Goal: Task Accomplishment & Management: Contribute content

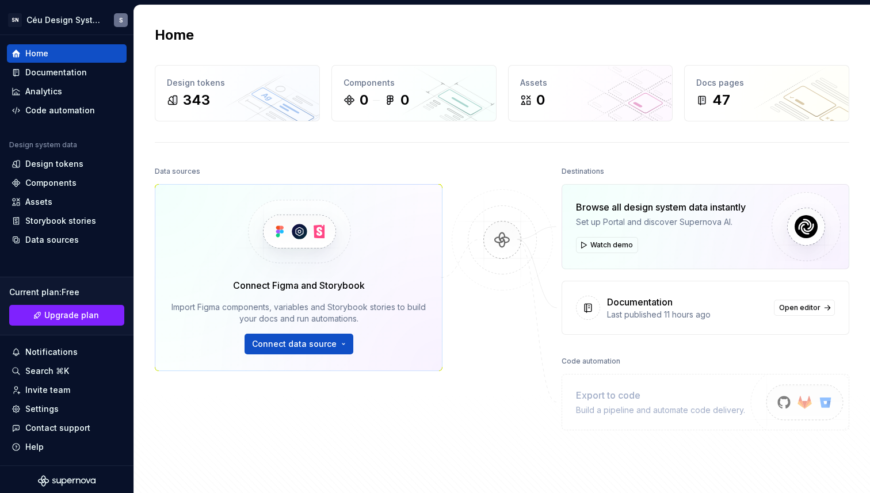
scroll to position [131, 0]
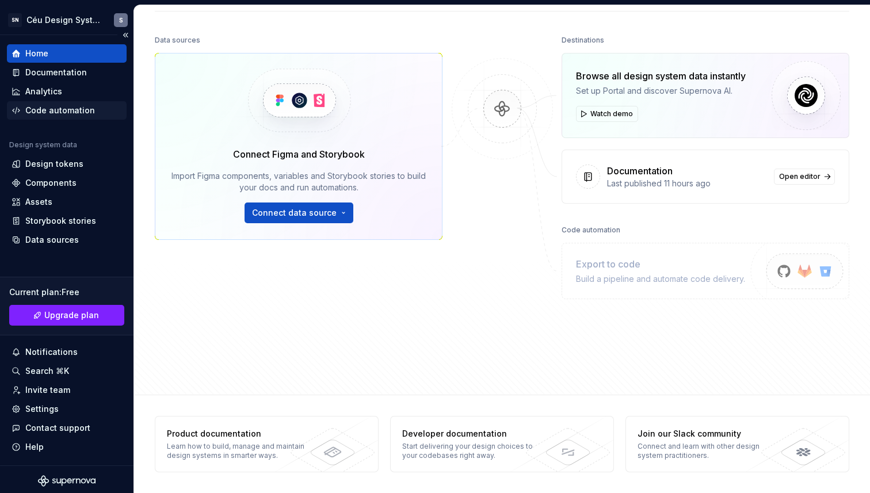
click at [64, 112] on div "Code automation" at bounding box center [60, 111] width 70 height 12
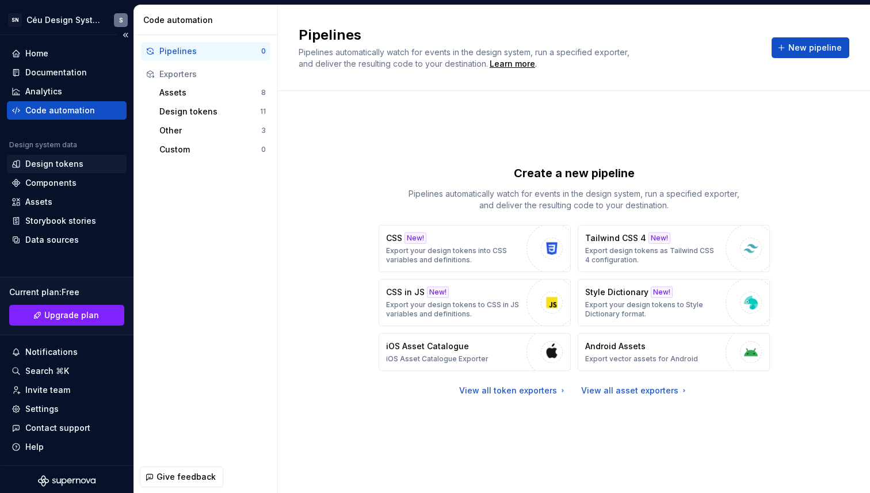
click at [62, 166] on div "Design tokens" at bounding box center [54, 164] width 58 height 12
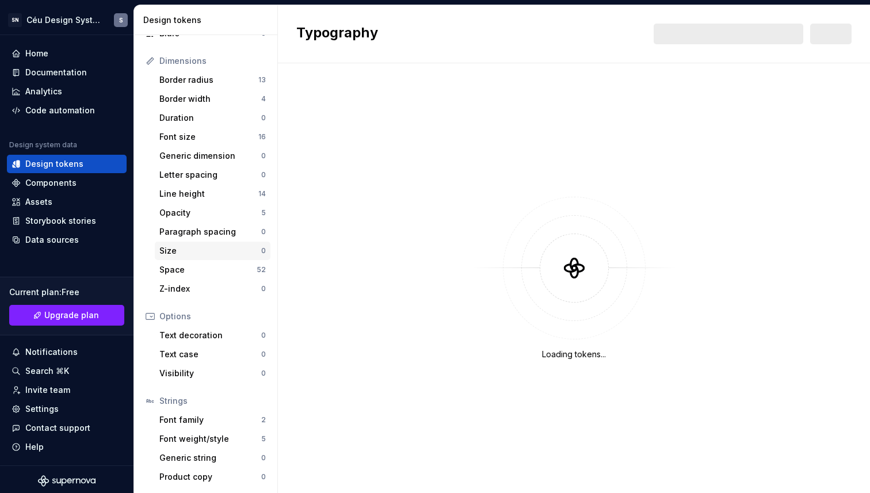
scroll to position [96, 0]
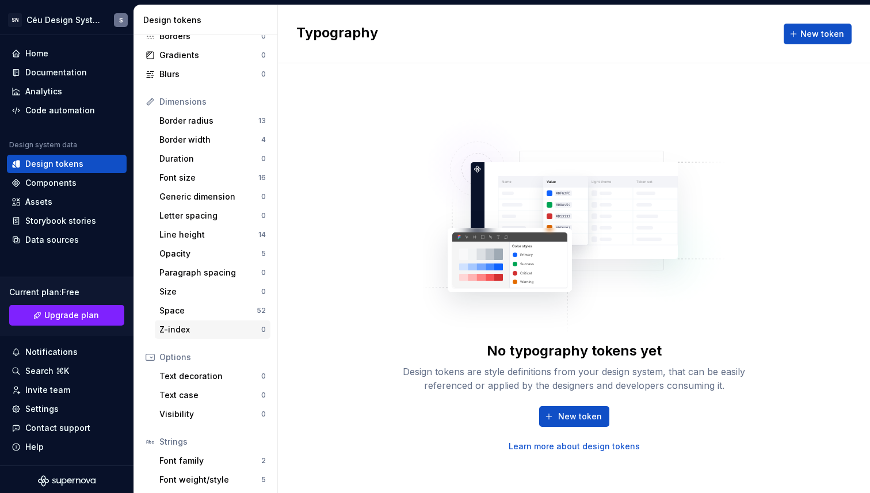
click at [193, 322] on div "Z-index 0" at bounding box center [213, 330] width 116 height 18
click at [588, 424] on button "New token" at bounding box center [574, 416] width 70 height 21
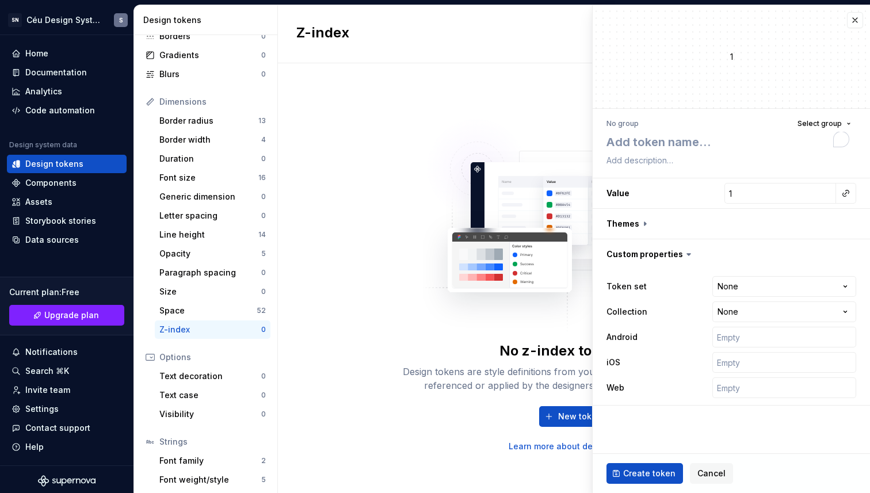
type textarea "*"
type textarea "z"
type textarea "*"
type textarea "z-"
type textarea "*"
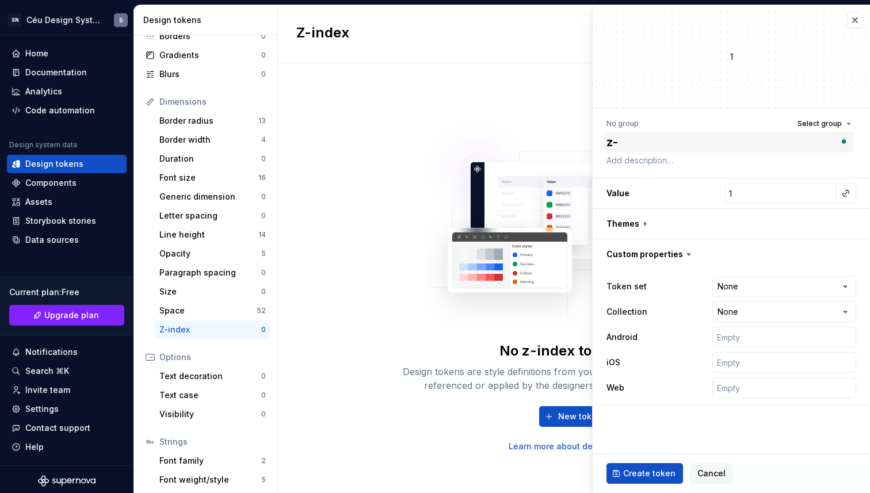
type textarea "z-i"
type textarea "*"
type textarea "z-in"
type textarea "*"
type textarea "z-ind"
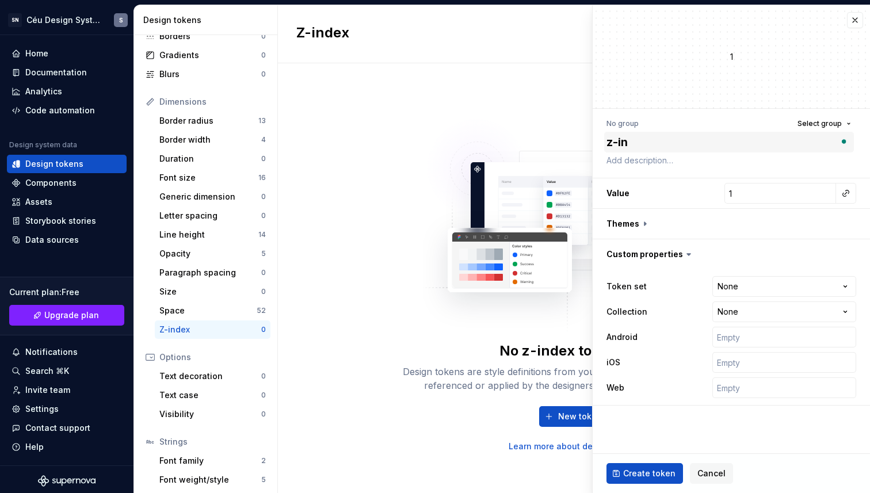
type textarea "*"
type textarea "z-inde"
type textarea "*"
type textarea "z-index"
type textarea "*"
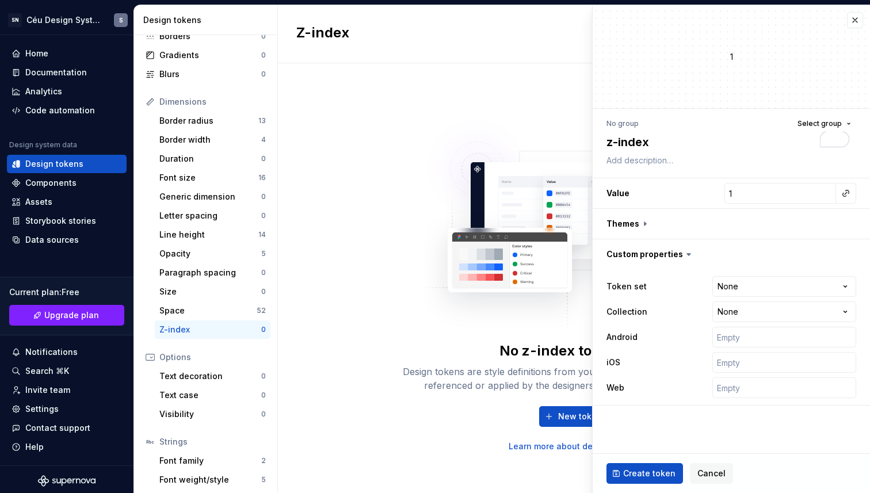
type textarea "z-index"
click at [709, 471] on span "Cancel" at bounding box center [712, 474] width 28 height 12
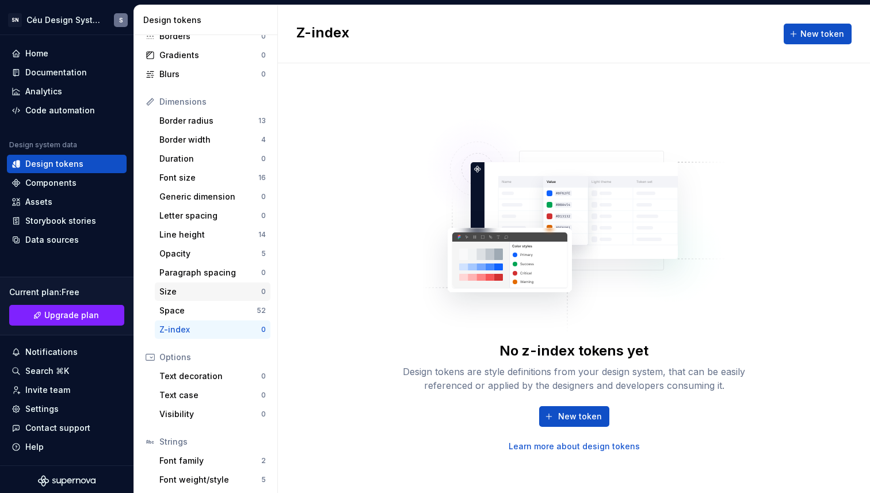
click at [195, 297] on div "Size" at bounding box center [210, 292] width 102 height 12
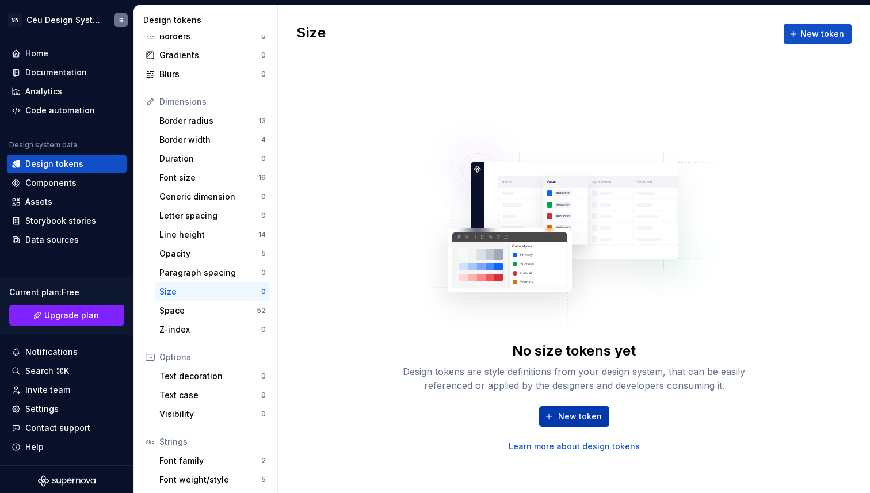
click at [556, 416] on button "New token" at bounding box center [574, 416] width 70 height 21
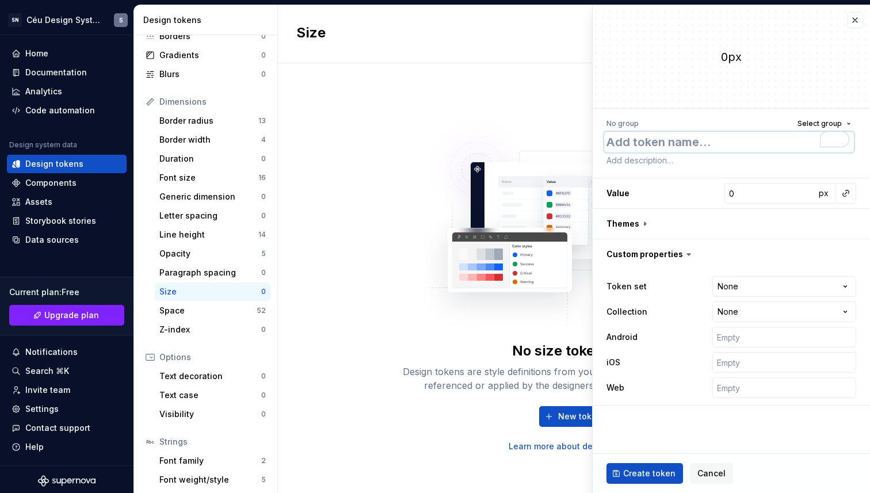
paste textarea "height-025"
type textarea "*"
type textarea "height-025"
click at [652, 148] on textarea "height-025" at bounding box center [729, 142] width 250 height 21
type textarea "*"
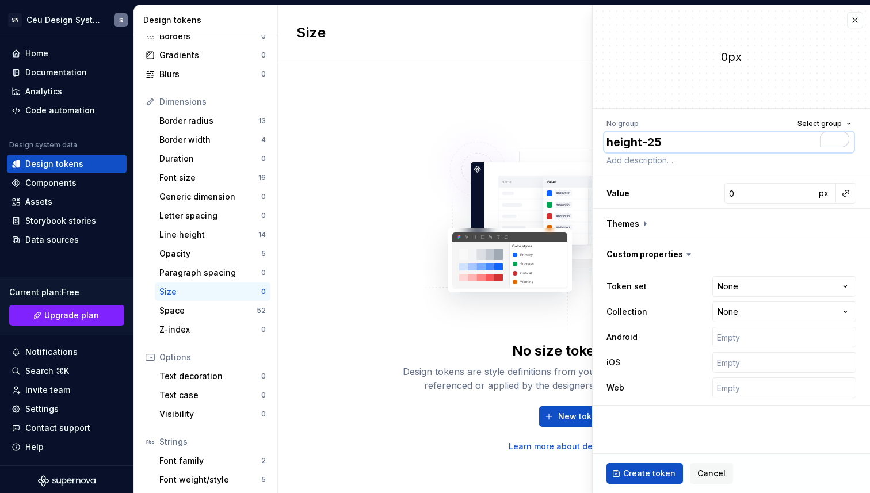
type textarea "height-25"
click at [618, 124] on div "No group" at bounding box center [623, 123] width 32 height 9
click at [813, 121] on span "Select group" at bounding box center [820, 123] width 44 height 9
click at [705, 196] on div "Create group" at bounding box center [720, 191] width 53 height 12
type textarea "*"
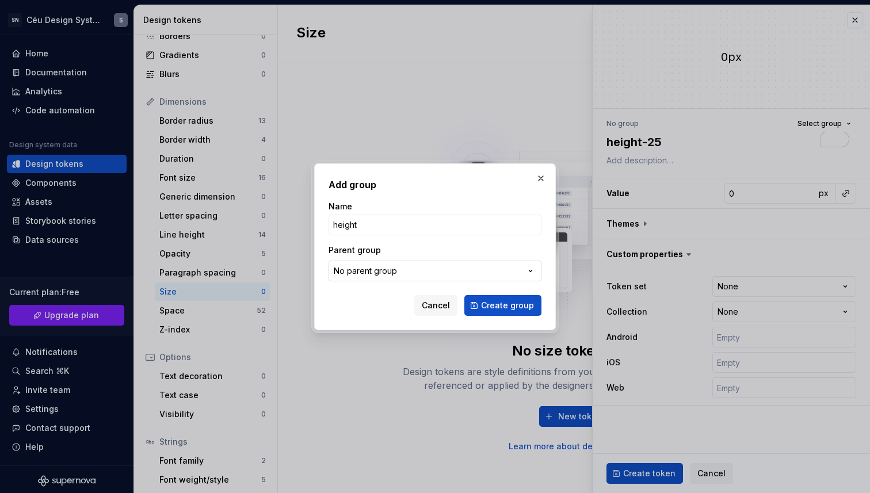
type input "height"
click at [459, 280] on button "No parent group" at bounding box center [435, 271] width 213 height 21
click at [479, 260] on div "Add group Name height Parent group No parent group Cancel Create group" at bounding box center [435, 246] width 870 height 493
click at [508, 306] on span "Create group" at bounding box center [507, 306] width 53 height 12
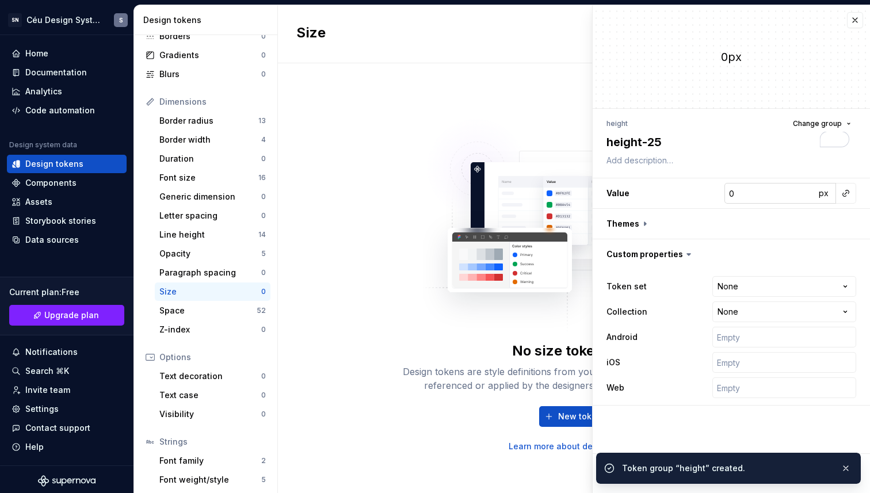
click at [774, 201] on input "0" at bounding box center [770, 193] width 91 height 21
type textarea "*"
type input "1"
click at [747, 279] on html "SN Céu Design System S Home Documentation Analytics Code automation Design syst…" at bounding box center [435, 246] width 870 height 493
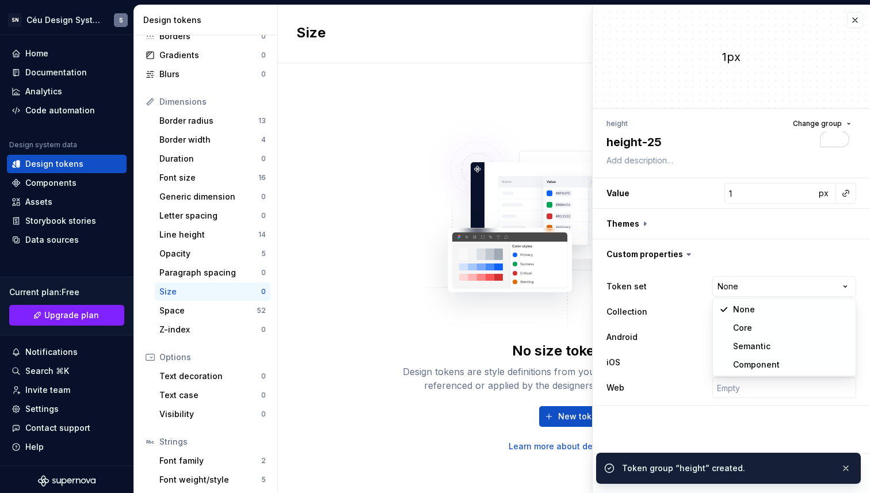
select select "**********"
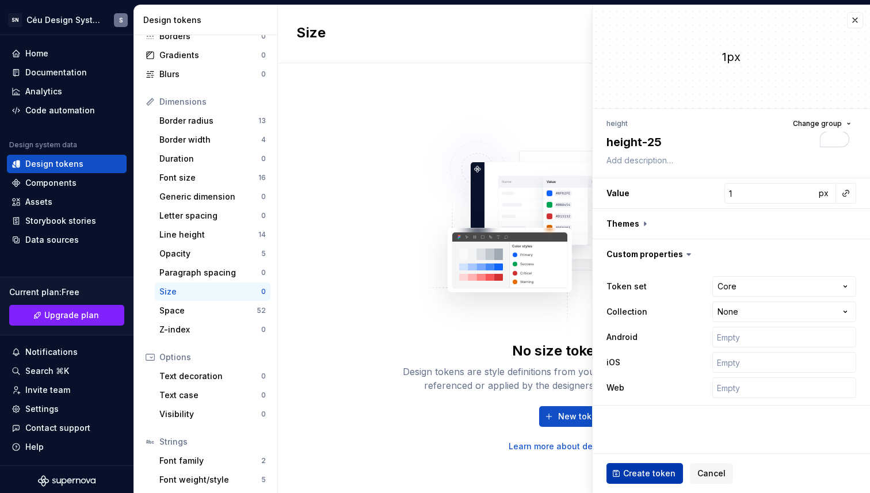
click at [649, 469] on span "Create token" at bounding box center [649, 474] width 52 height 12
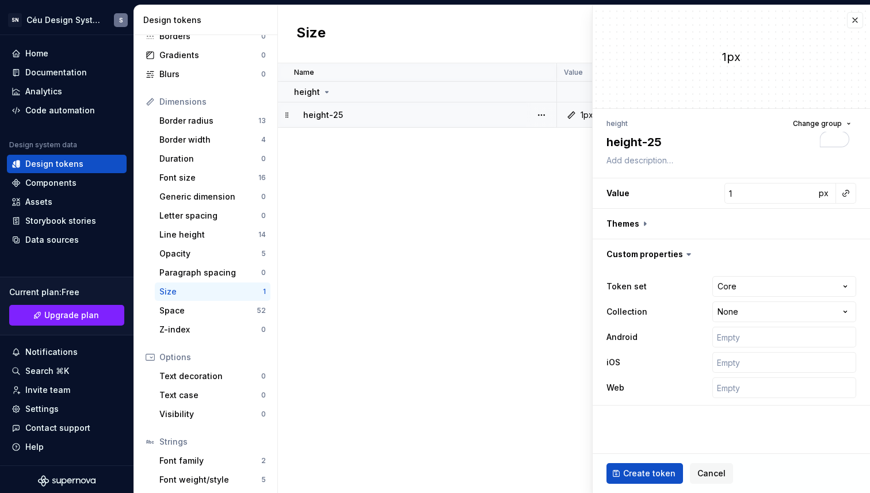
type textarea "*"
type input "0"
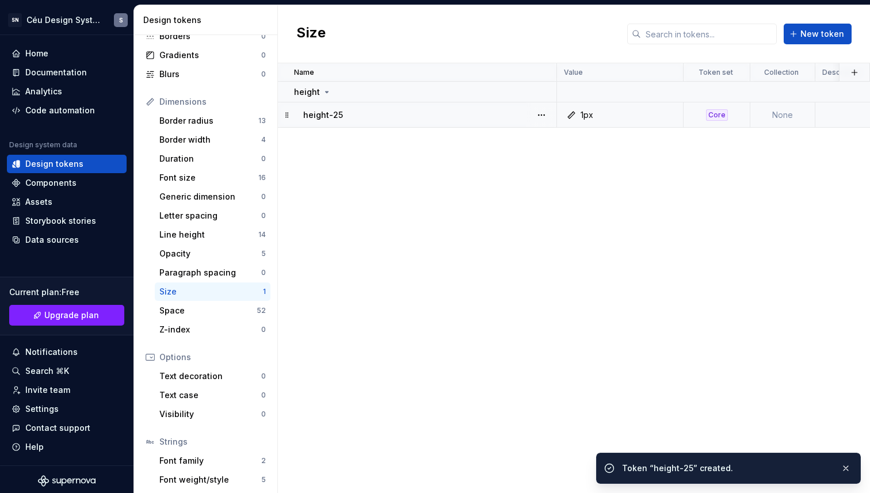
click at [591, 115] on div "1px" at bounding box center [587, 115] width 13 height 12
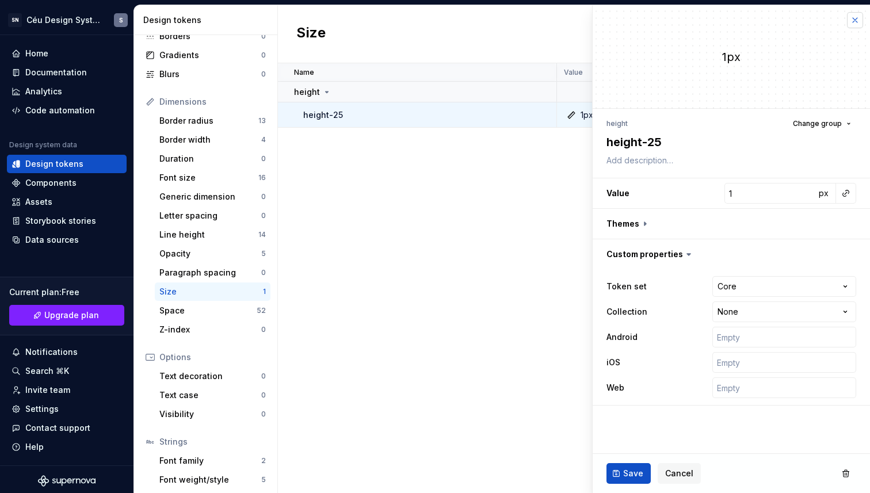
click at [856, 26] on button "button" at bounding box center [855, 20] width 16 height 16
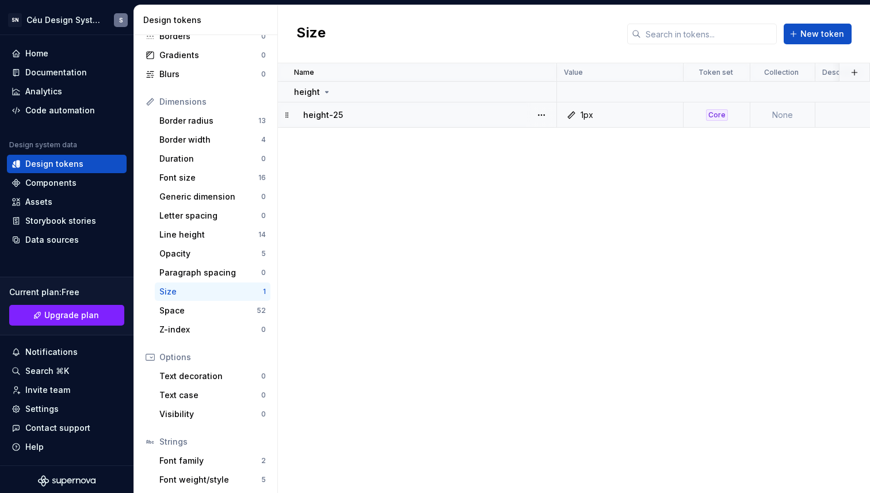
click at [595, 116] on div "1px" at bounding box center [624, 115] width 118 height 12
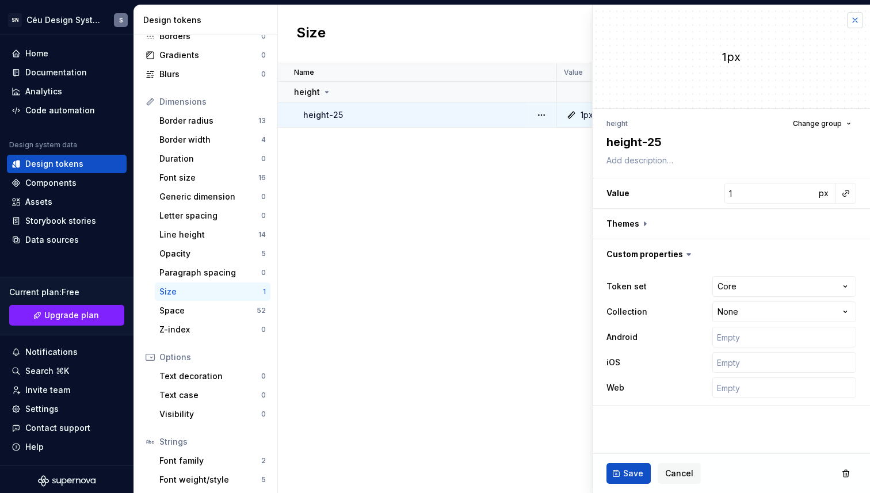
click at [855, 21] on button "button" at bounding box center [855, 20] width 16 height 16
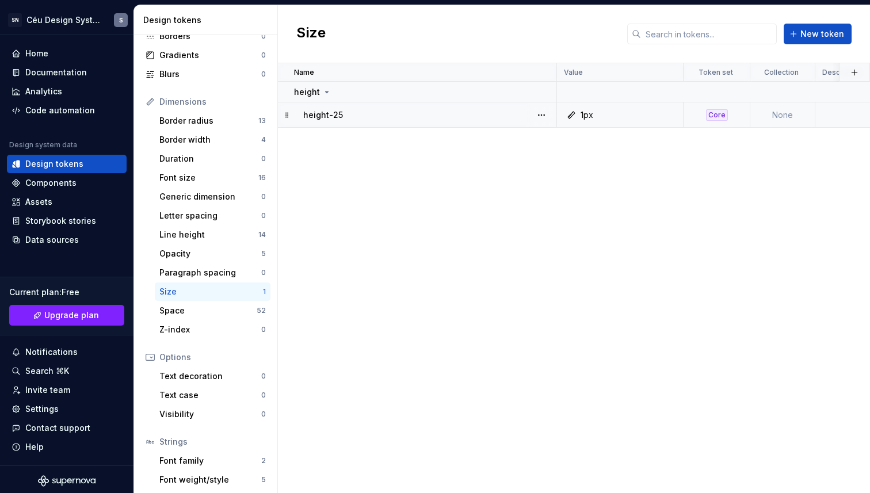
click at [861, 18] on div "Size New token" at bounding box center [574, 34] width 592 height 58
click at [339, 117] on div "height" at bounding box center [425, 118] width 262 height 12
click at [546, 117] on button "button" at bounding box center [542, 117] width 16 height 16
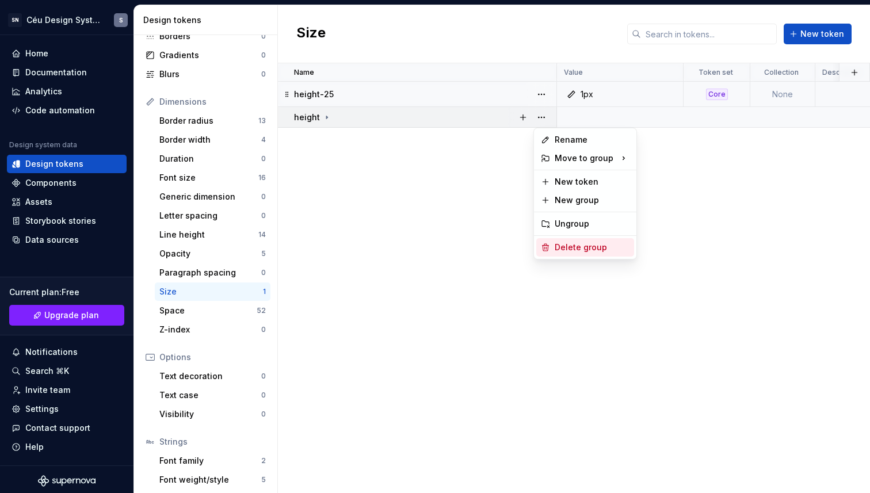
click at [577, 249] on div "Delete group" at bounding box center [592, 248] width 75 height 12
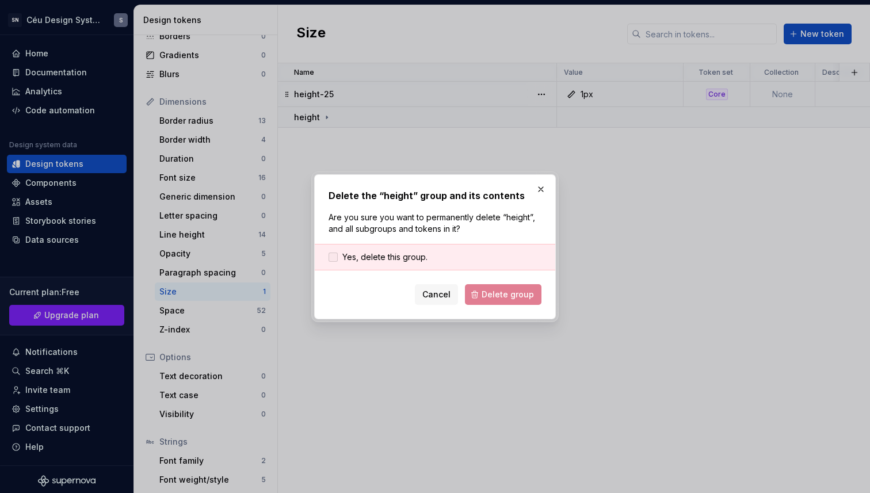
click at [373, 258] on span "Yes, delete this group." at bounding box center [385, 258] width 85 height 12
click at [532, 303] on button "Delete group" at bounding box center [503, 294] width 77 height 21
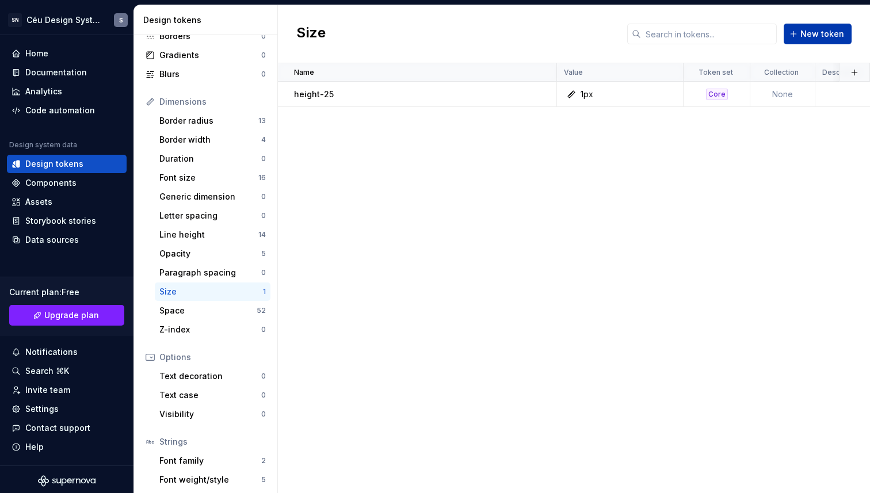
click at [810, 36] on span "New token" at bounding box center [823, 34] width 44 height 12
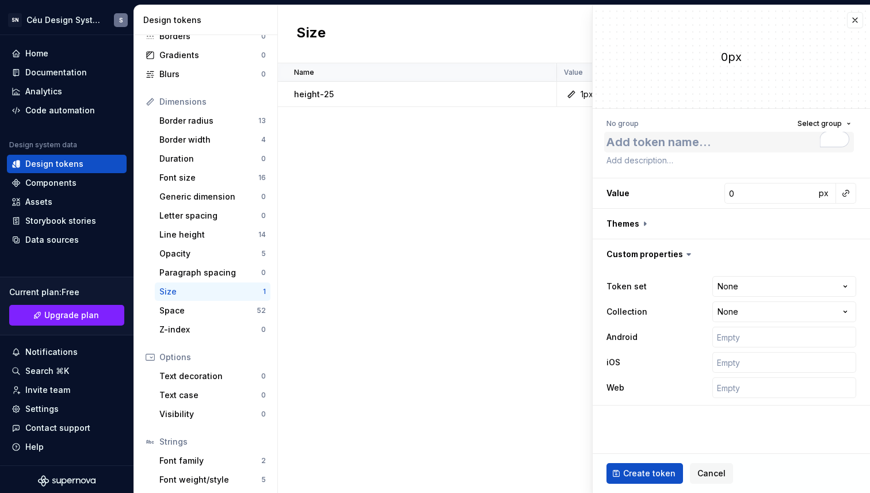
type textarea "*"
type textarea "h"
type textarea "*"
type textarea "he"
type textarea "*"
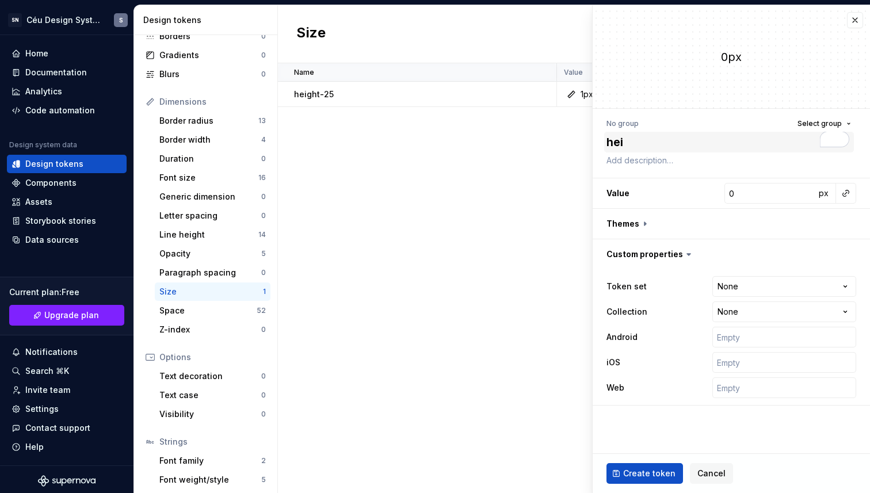
type textarea "heiu"
type textarea "*"
type textarea "hei"
type textarea "*"
type textarea "heig"
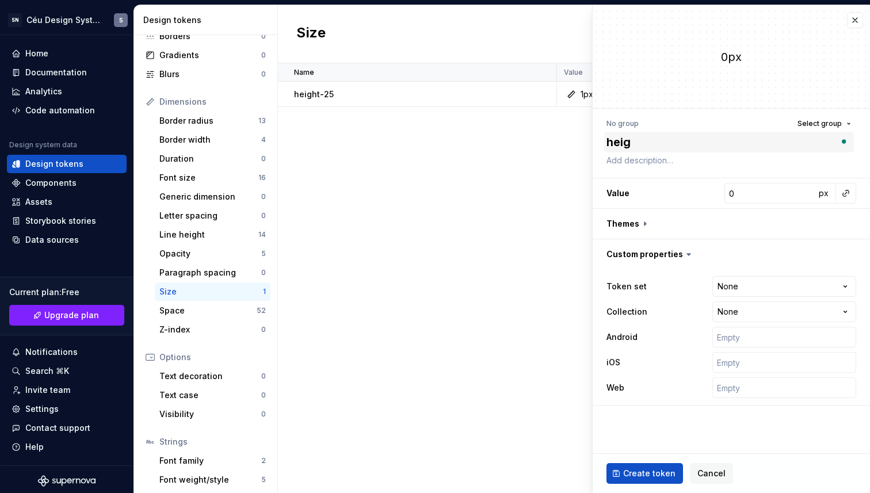
type textarea "*"
type textarea "heigh"
type textarea "*"
type textarea "height"
type textarea "*"
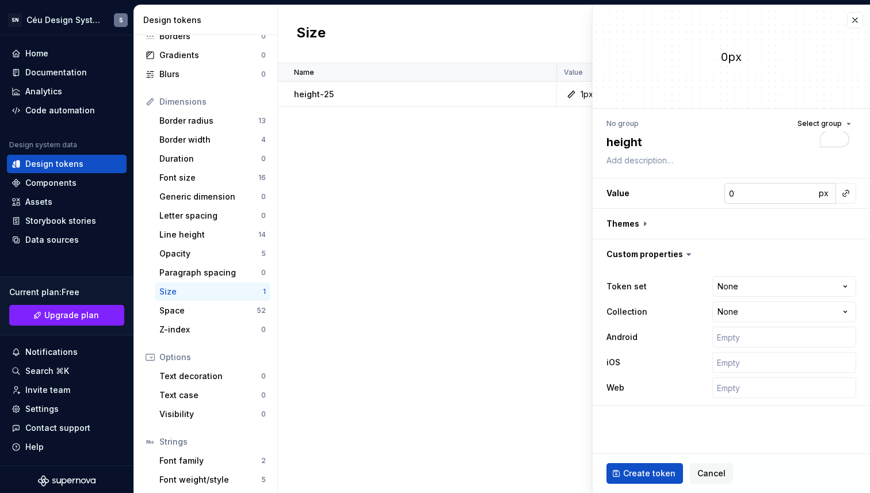
type textarea "height"
click at [746, 190] on input "0" at bounding box center [770, 193] width 91 height 21
type textarea "*"
type input "5"
type textarea "*"
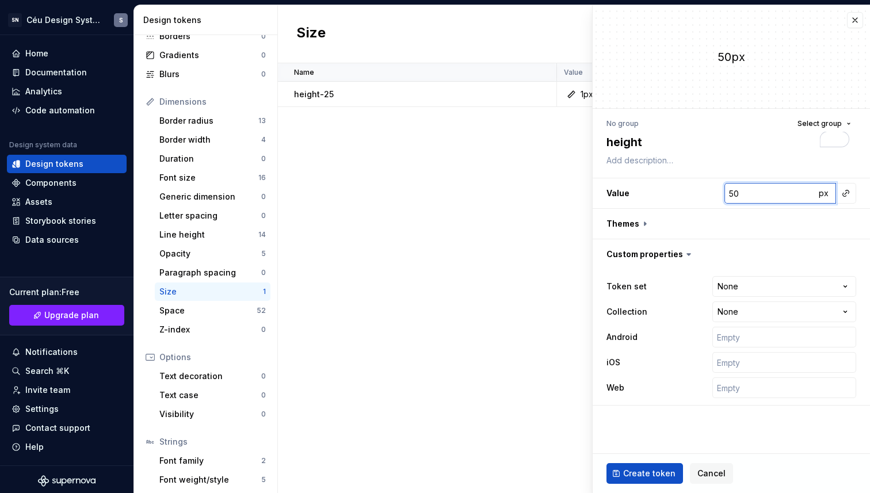
type input "50"
click at [737, 293] on html "SN Céu Design System S Home Documentation Analytics Code automation Design syst…" at bounding box center [435, 246] width 870 height 493
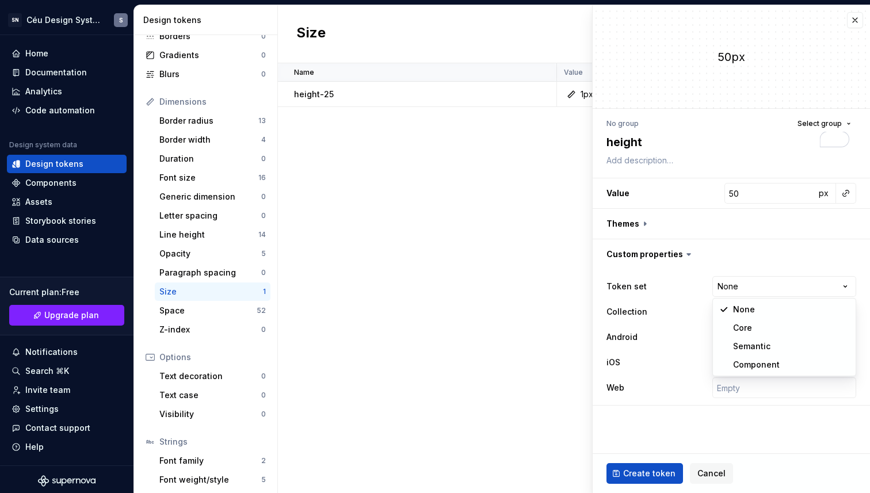
select select "**********"
drag, startPoint x: 643, startPoint y: 472, endPoint x: 656, endPoint y: 136, distance: 336.5
click at [663, 170] on fieldset "50px No group Select group height Value 50 px Themes Custom properties Token se…" at bounding box center [731, 249] width 277 height 488
click at [656, 136] on textarea "height" at bounding box center [729, 142] width 250 height 21
click at [654, 142] on textarea "height" at bounding box center [729, 142] width 250 height 21
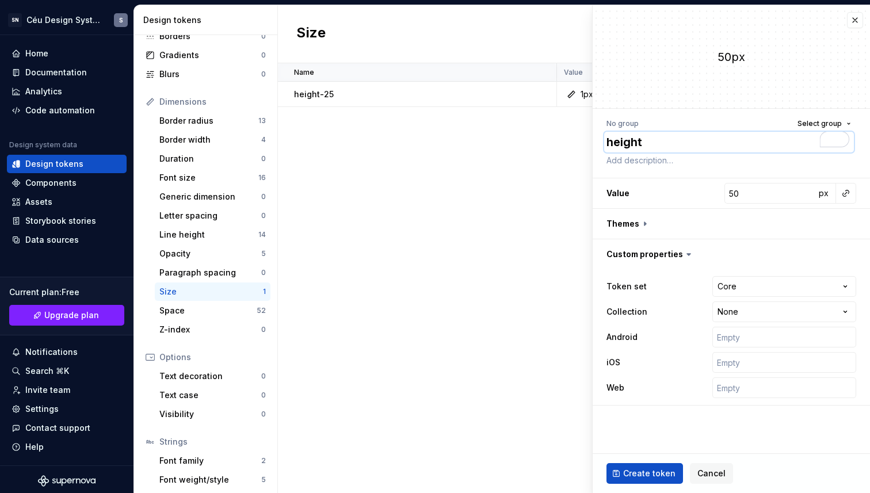
type textarea "*"
type textarea "height-"
type textarea "*"
type textarea "height-50"
type textarea "*"
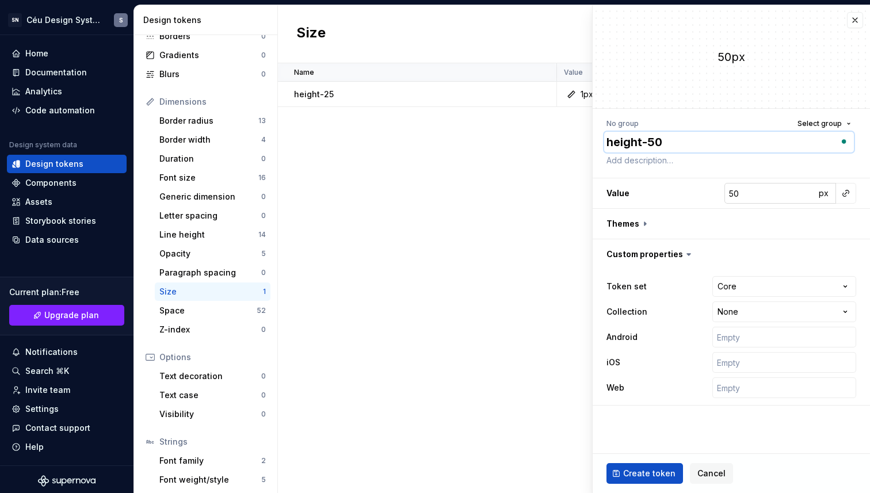
type textarea "height-50"
click at [757, 191] on input "50" at bounding box center [770, 193] width 91 height 21
type textarea "*"
type input "2"
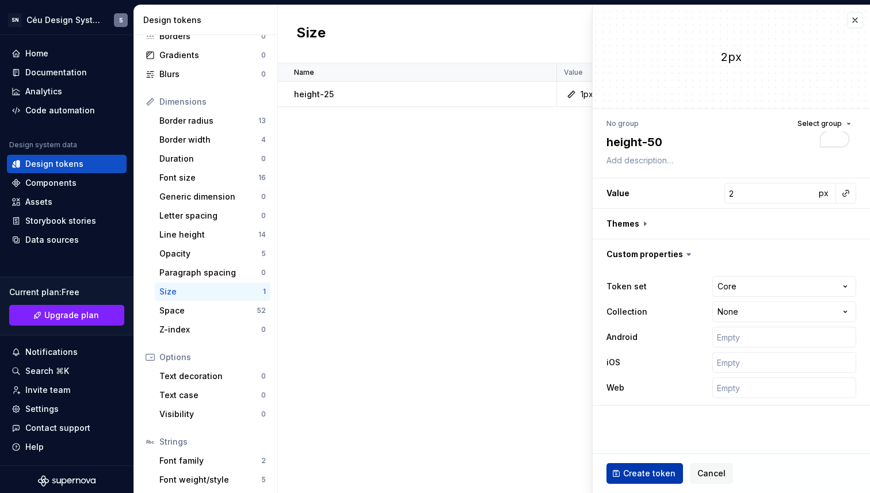
click at [650, 473] on span "Create token" at bounding box center [649, 474] width 52 height 12
type textarea "*"
type input "0"
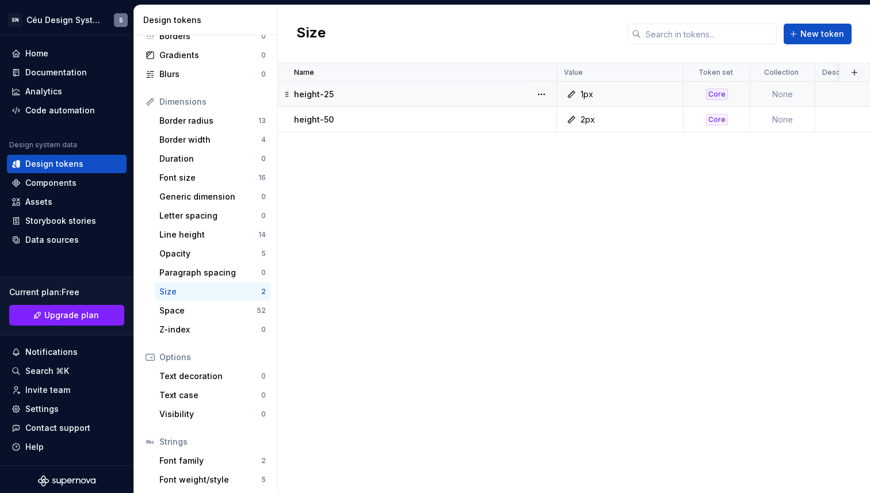
click at [327, 97] on p "height-25" at bounding box center [314, 95] width 40 height 12
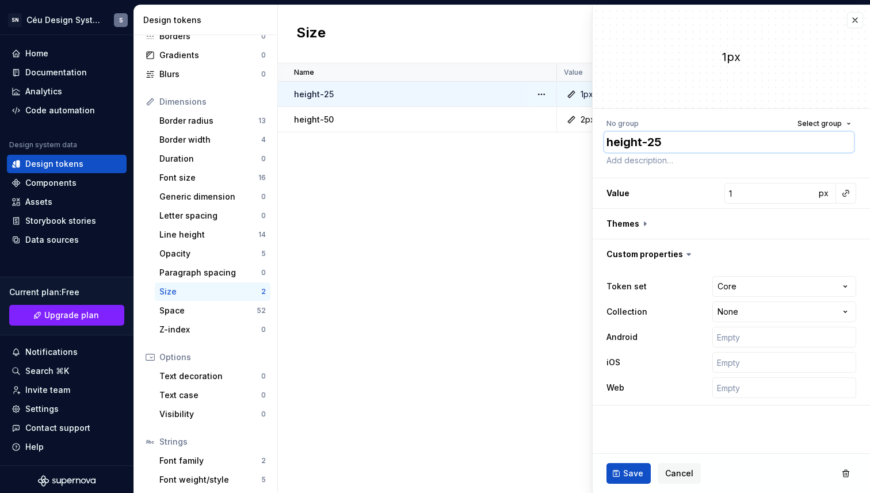
click at [613, 145] on textarea "height-25" at bounding box center [729, 142] width 250 height 21
click at [609, 144] on textarea "height-25" at bounding box center [729, 142] width 250 height 21
type textarea "*"
type textarea "sheight-25"
type textarea "*"
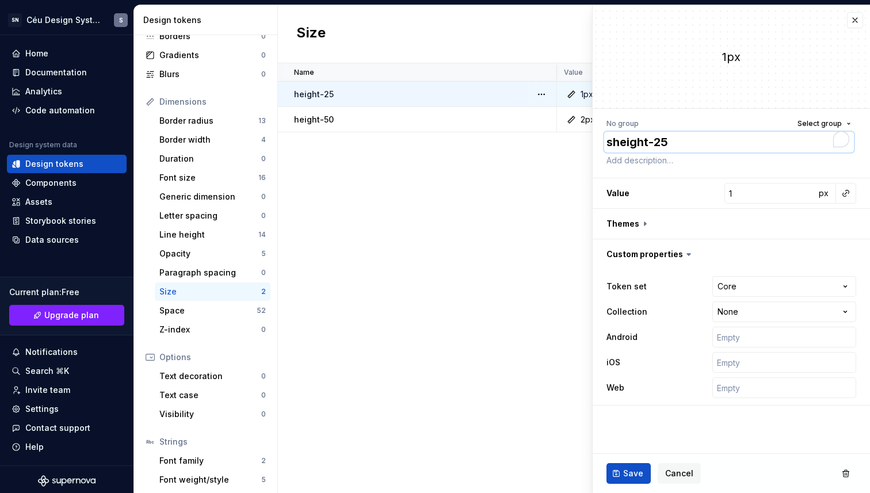
type textarea "siheight-25"
type textarea "*"
type textarea "sizheight-25"
type textarea "*"
type textarea "sizeheight-25"
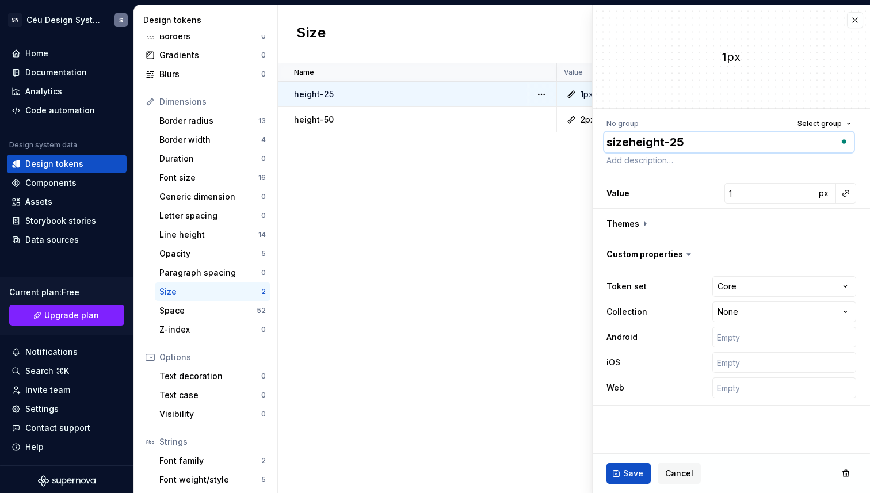
type textarea "*"
drag, startPoint x: 635, startPoint y: 143, endPoint x: 542, endPoint y: 140, distance: 93.3
click at [542, 140] on body "SN Céu Design System S Home Documentation Analytics Code automation Design syst…" at bounding box center [435, 246] width 870 height 493
click at [626, 135] on textarea "size-height-25" at bounding box center [729, 142] width 250 height 21
type textarea "size-height-25"
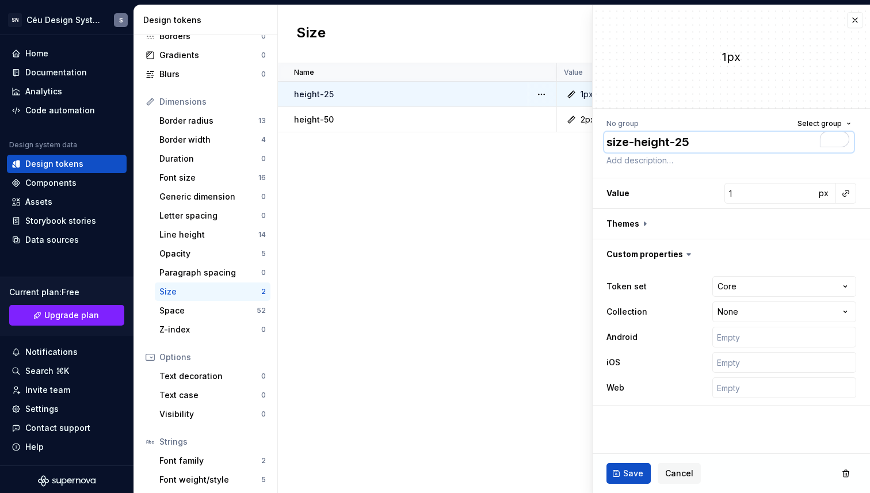
click at [629, 143] on textarea "size-height-25" at bounding box center [729, 142] width 250 height 21
drag, startPoint x: 636, startPoint y: 142, endPoint x: 537, endPoint y: 139, distance: 99.1
click at [537, 139] on body "SN Céu Design System S Home Documentation Analytics Code automation Design syst…" at bounding box center [435, 246] width 870 height 493
click at [670, 475] on span "Cancel" at bounding box center [680, 474] width 28 height 12
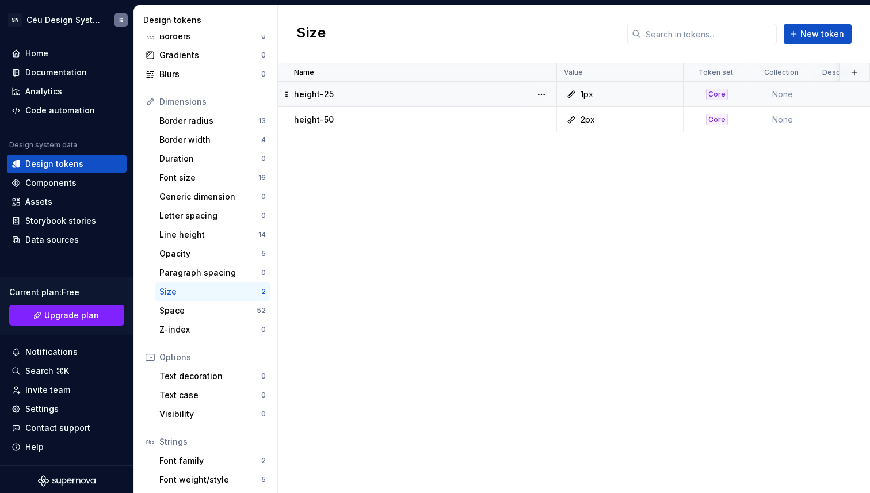
click at [390, 230] on div "Name Value Token set Collection Description Android iOS Web Last updated height…" at bounding box center [574, 278] width 592 height 430
click at [815, 32] on span "New token" at bounding box center [823, 34] width 44 height 12
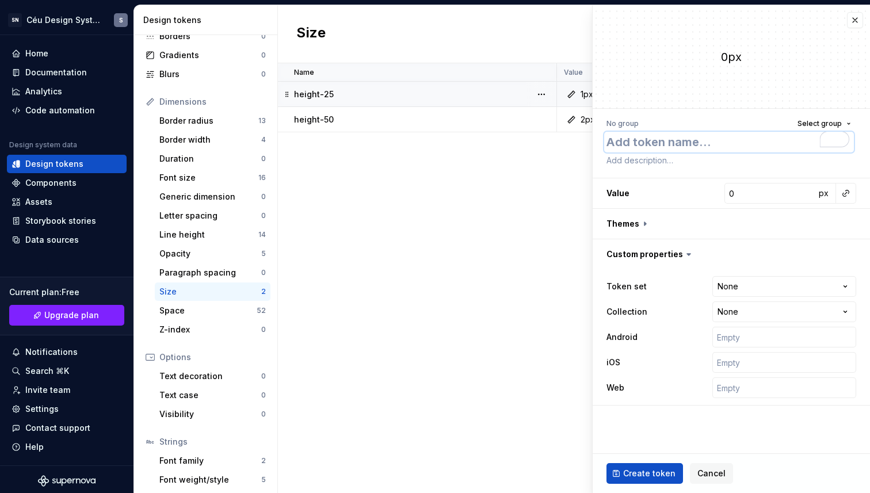
paste textarea "size-"
type textarea "*"
type textarea "size-"
type textarea "*"
type textarea "size-1"
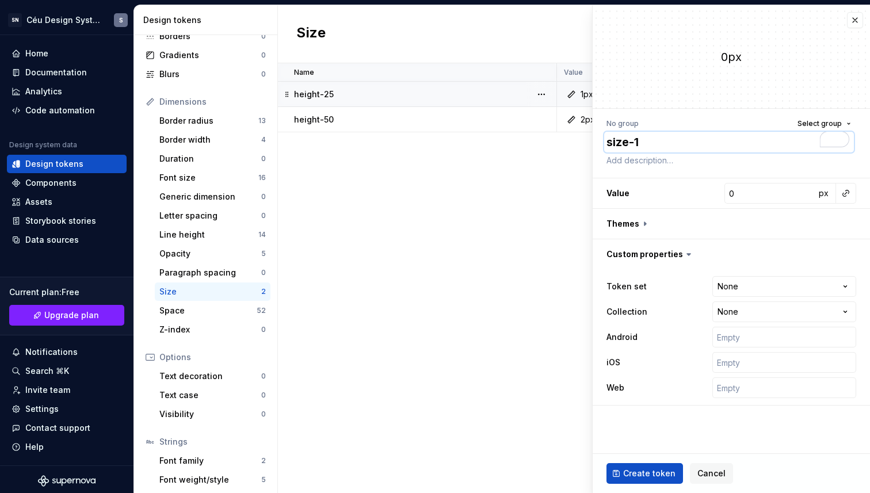
type textarea "*"
type textarea "size-10"
type textarea "*"
type textarea "size-100"
type textarea "*"
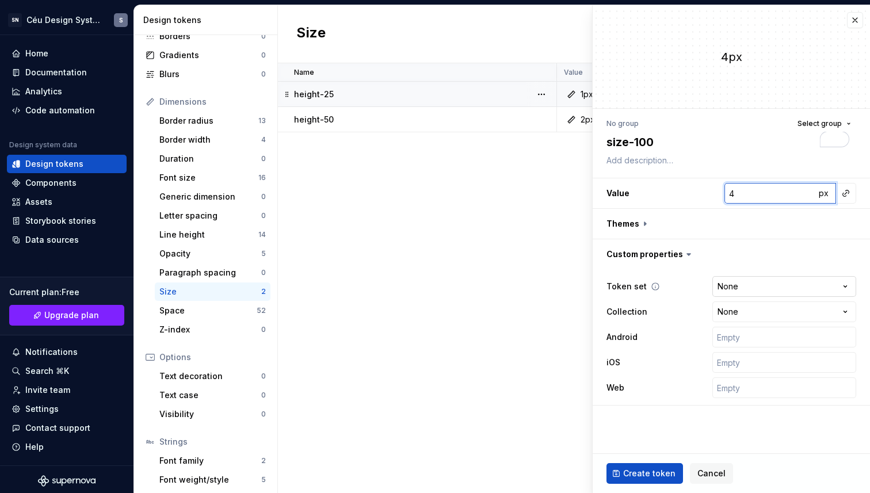
type input "4"
click at [742, 285] on html "SN Céu Design System S Home Documentation Analytics Code automation Design syst…" at bounding box center [435, 246] width 870 height 493
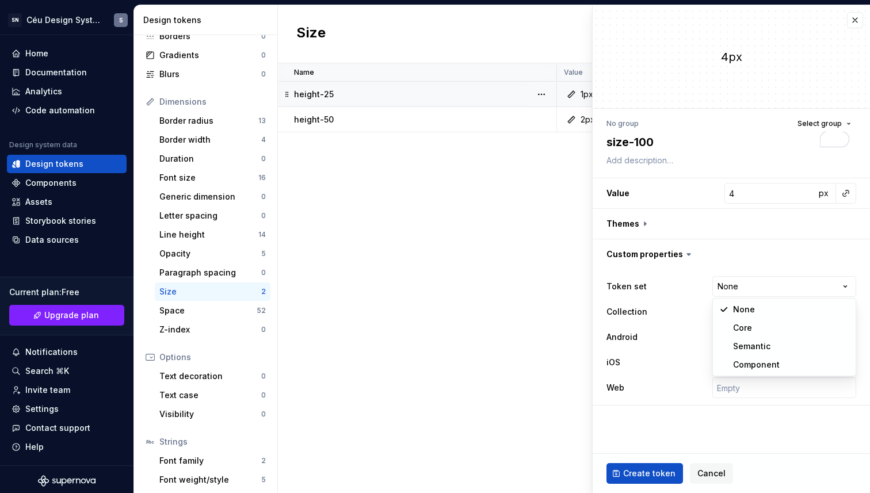
select select "**********"
click at [649, 466] on button "Create token" at bounding box center [645, 473] width 77 height 21
type textarea "*"
type input "0"
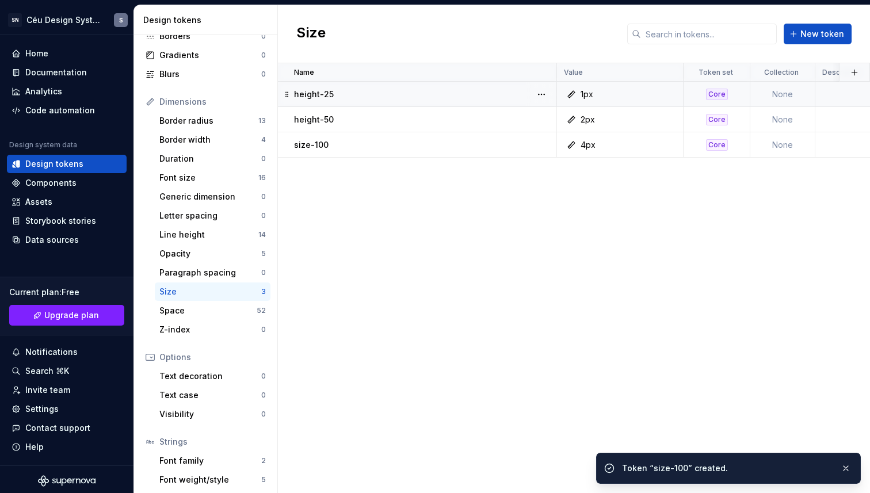
click at [828, 44] on div "Size New token" at bounding box center [574, 34] width 592 height 58
click at [823, 36] on span "New token" at bounding box center [823, 34] width 44 height 12
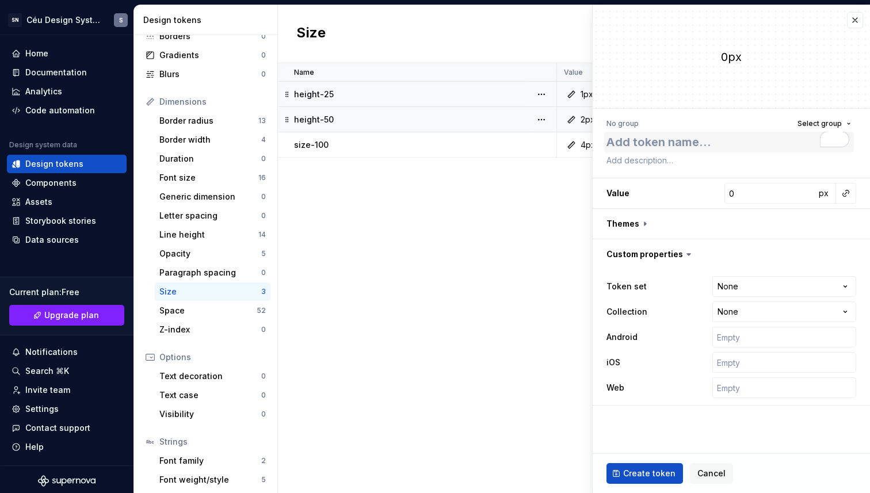
type textarea "*"
type textarea "size-"
type textarea "*"
type textarea "e"
type textarea "*"
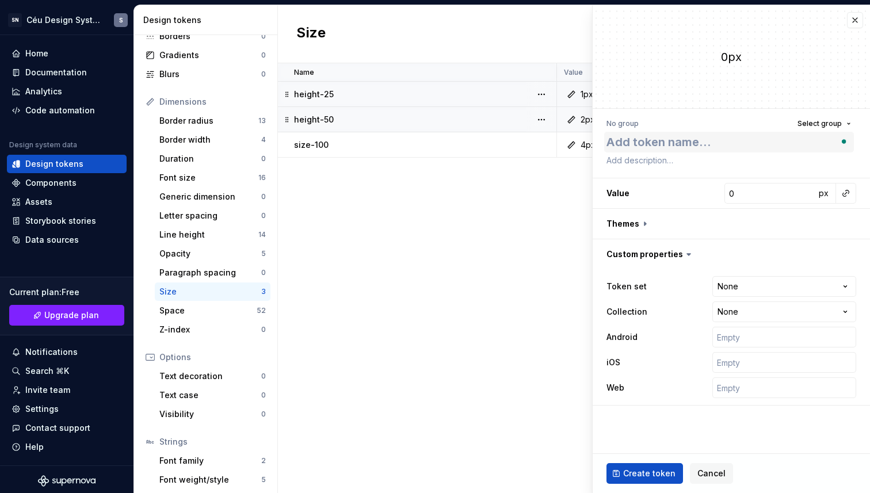
type textarea "*"
type textarea "he"
type textarea "*"
type textarea "hei"
type textarea "*"
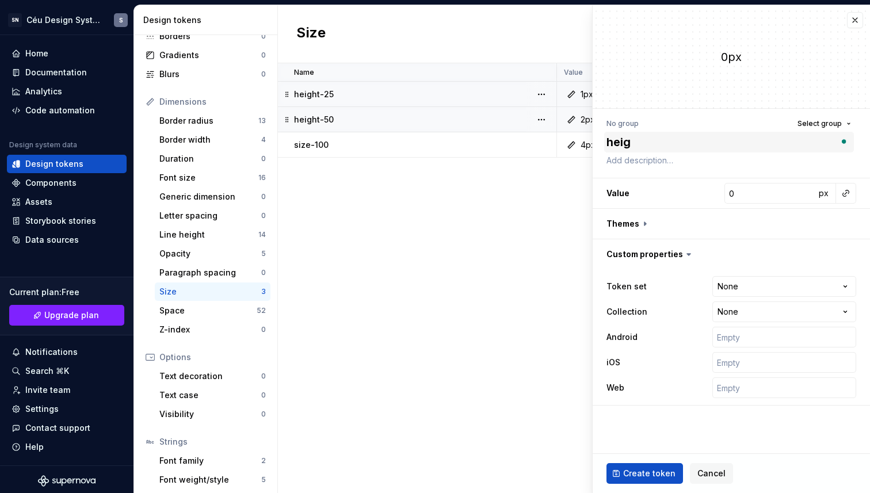
type textarea "heigh"
type textarea "*"
type textarea "height"
type textarea "*"
type textarea "height-"
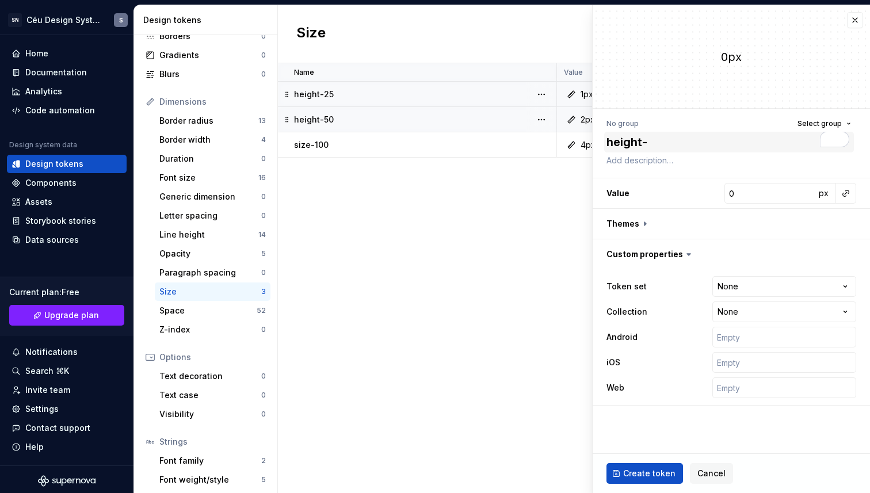
type textarea "*"
type textarea "height-2"
type textarea "*"
type textarea "height-20"
type textarea "*"
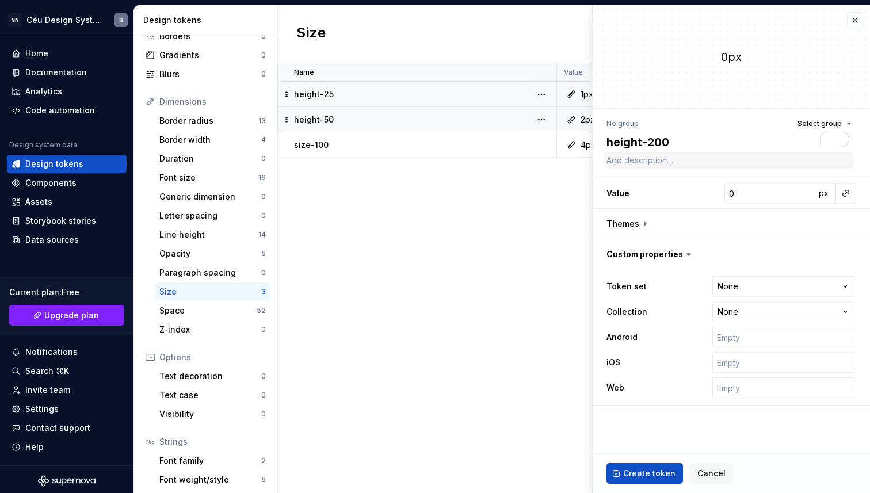
type textarea "height-200"
drag, startPoint x: 660, startPoint y: 153, endPoint x: 649, endPoint y: 142, distance: 15.5
click at [659, 151] on div "No group Select group height-200" at bounding box center [732, 142] width 250 height 53
click at [647, 138] on textarea "height-200" at bounding box center [729, 142] width 250 height 21
click at [647, 142] on textarea "height-200" at bounding box center [729, 142] width 250 height 21
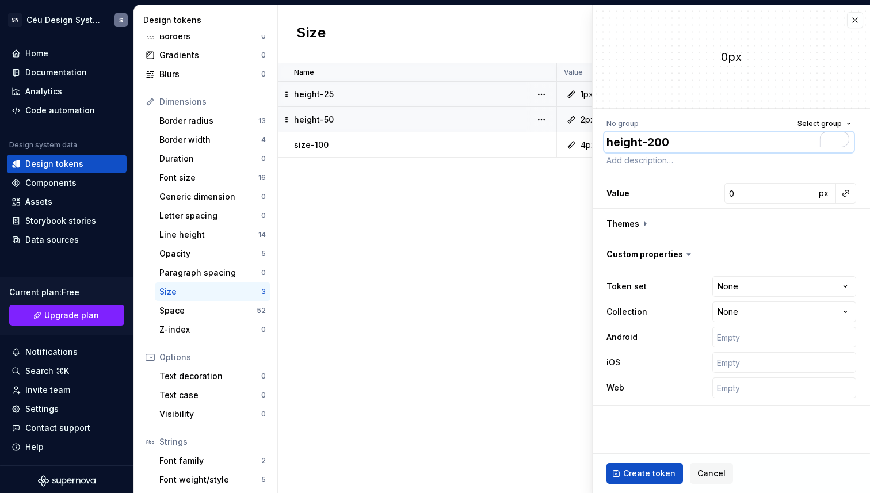
drag, startPoint x: 647, startPoint y: 140, endPoint x: 602, endPoint y: 135, distance: 45.2
click at [602, 135] on div "No group Select group height-200 Value 0 px Themes Custom properties Token set …" at bounding box center [731, 261] width 277 height 304
drag, startPoint x: 679, startPoint y: 139, endPoint x: 654, endPoint y: 138, distance: 24.8
click at [675, 139] on textarea "height-200" at bounding box center [729, 142] width 250 height 21
click at [653, 138] on textarea "height-200" at bounding box center [729, 142] width 250 height 21
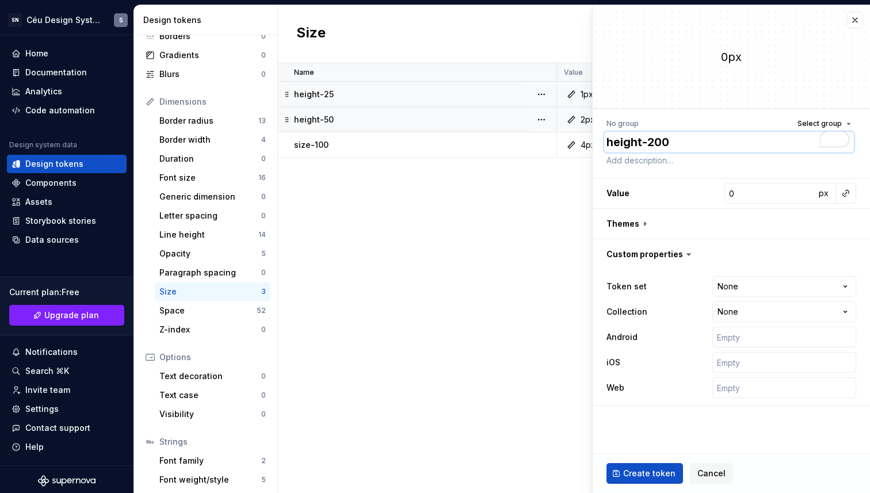
click at [653, 138] on textarea "height-200" at bounding box center [729, 142] width 250 height 21
type textarea "*"
type textarea "height-1"
type textarea "*"
type textarea "height-15"
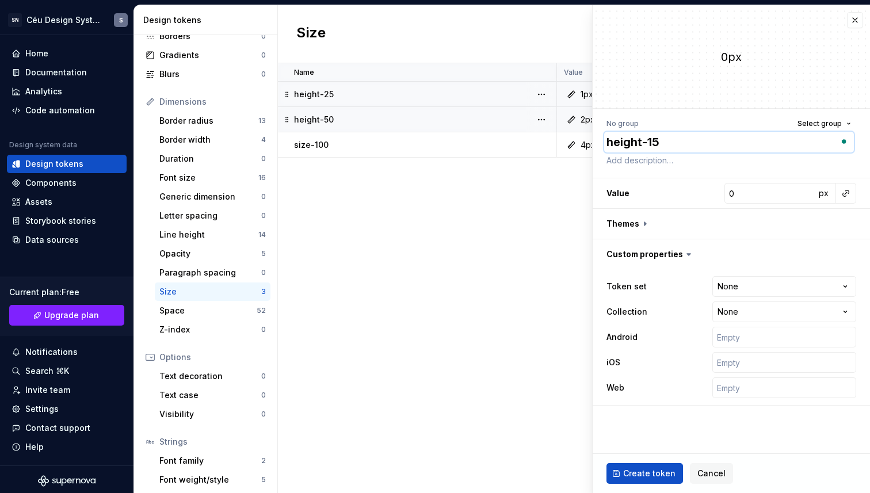
type textarea "*"
type textarea "height-159"
type textarea "*"
type textarea "height-15"
type textarea "*"
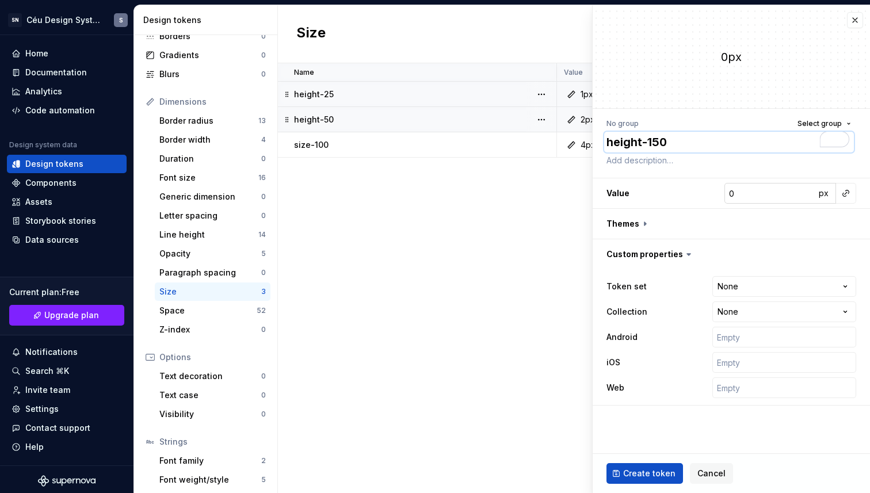
type textarea "height-150"
click at [772, 184] on input "0" at bounding box center [770, 193] width 91 height 21
type textarea "*"
type input "6"
click at [649, 477] on span "Create token" at bounding box center [649, 474] width 52 height 12
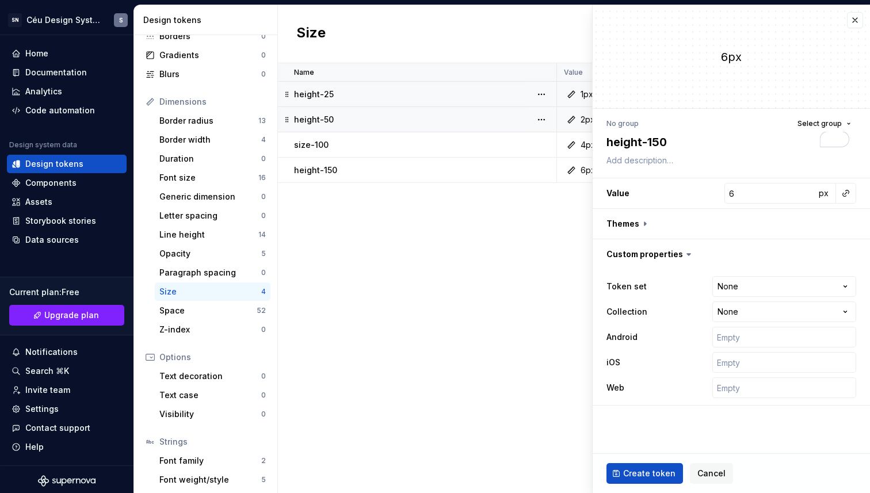
type textarea "*"
type input "0"
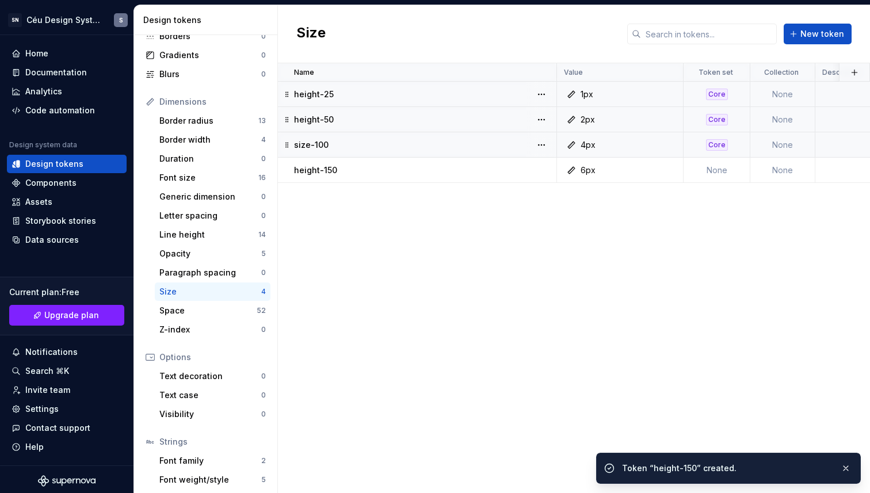
click at [461, 147] on div "size-100" at bounding box center [425, 145] width 262 height 12
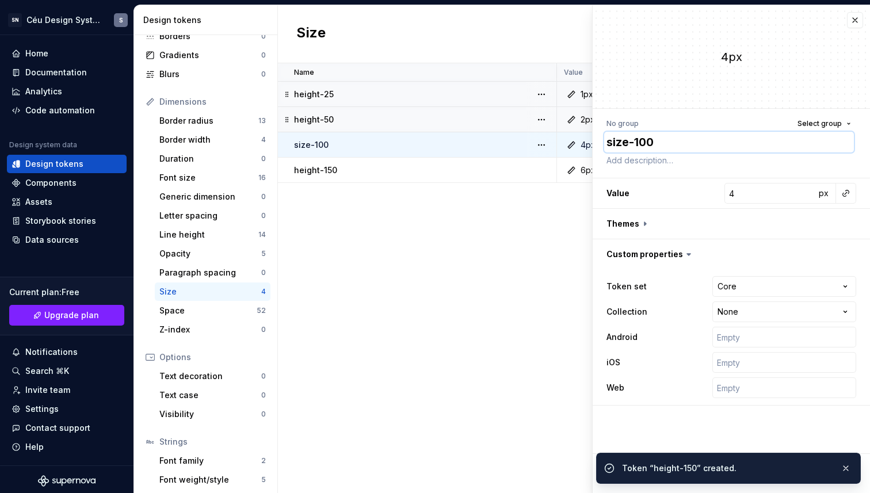
click at [619, 138] on textarea "size-100" at bounding box center [729, 142] width 250 height 21
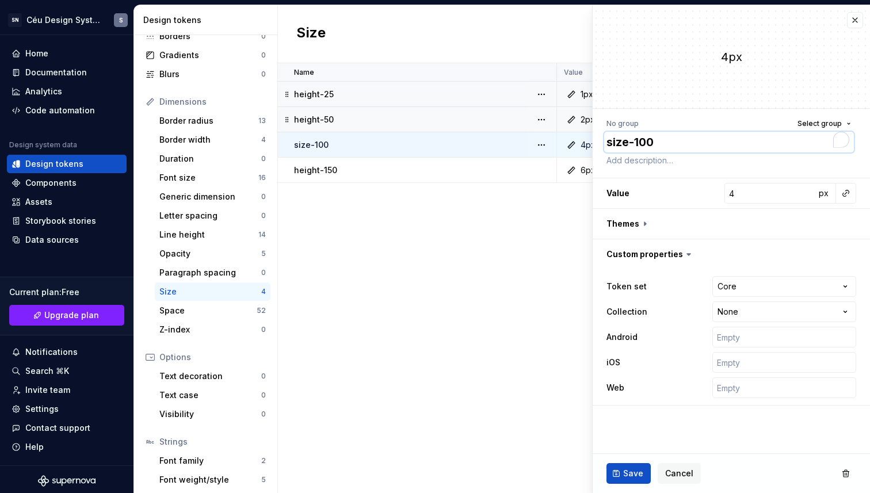
click at [619, 138] on textarea "size-100" at bounding box center [729, 142] width 250 height 21
click at [614, 146] on textarea "size-100" at bounding box center [729, 142] width 250 height 21
paste textarea "height-"
type textarea "*"
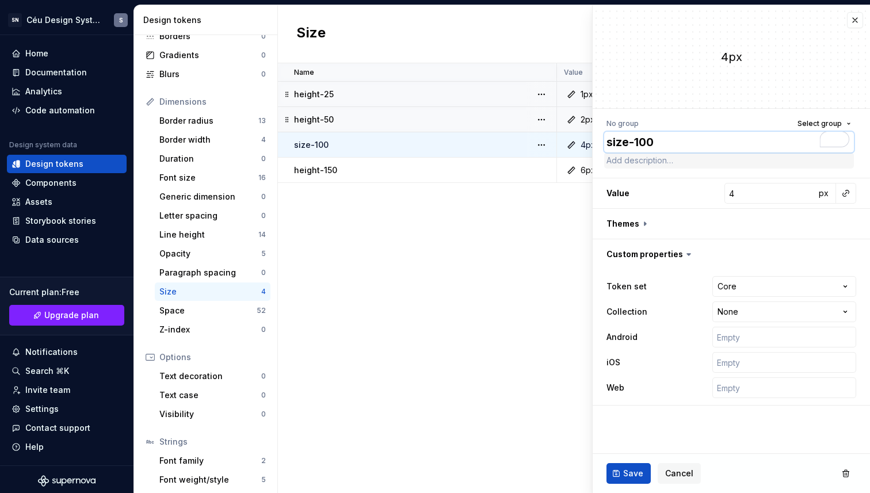
type textarea "height--100"
type textarea "*"
type textarea "height-100"
click at [628, 472] on span "Save" at bounding box center [633, 474] width 20 height 12
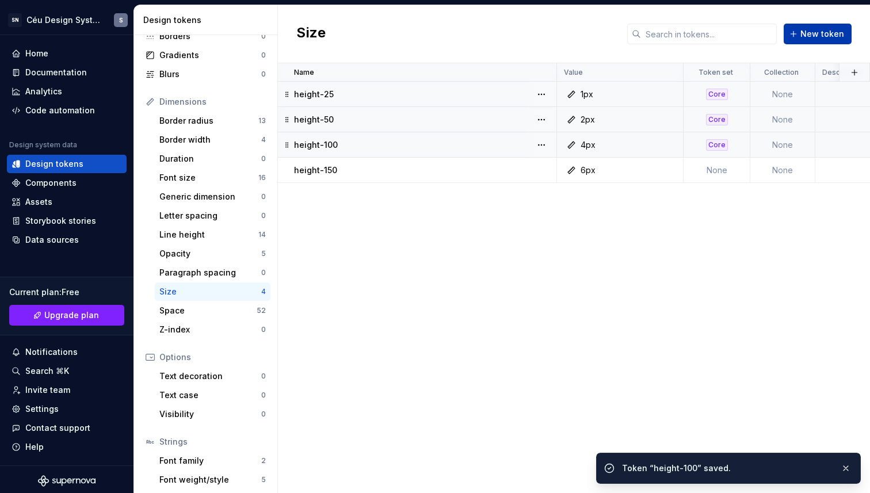
click at [838, 32] on span "New token" at bounding box center [823, 34] width 44 height 12
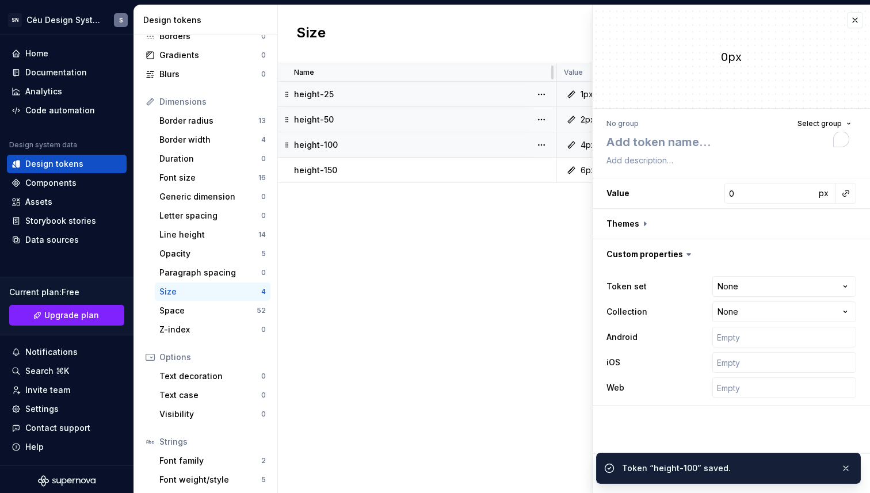
type textarea "*"
type textarea "height-"
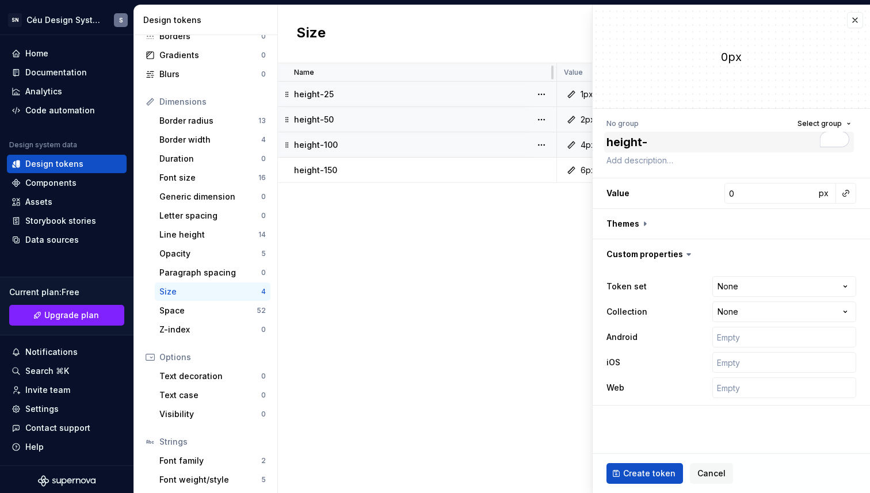
type textarea "*"
type textarea "height-2"
type textarea "*"
type textarea "height-20"
type textarea "*"
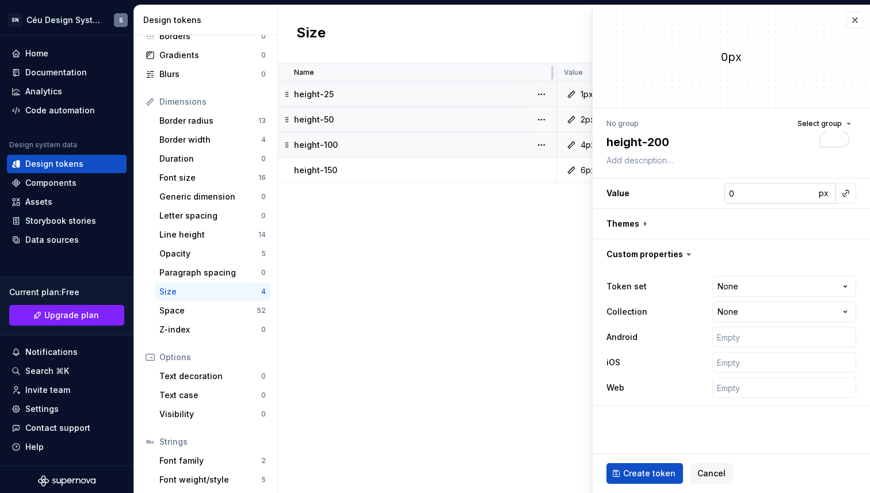
type textarea "height-200"
click at [743, 192] on input "0" at bounding box center [770, 193] width 91 height 21
type textarea "*"
type input "8"
click at [648, 466] on button "Create token" at bounding box center [645, 473] width 77 height 21
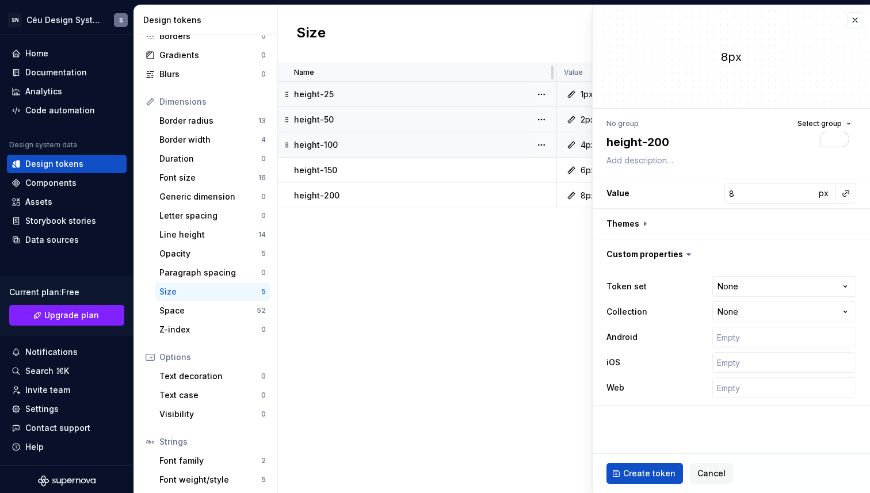
type textarea "*"
type input "0"
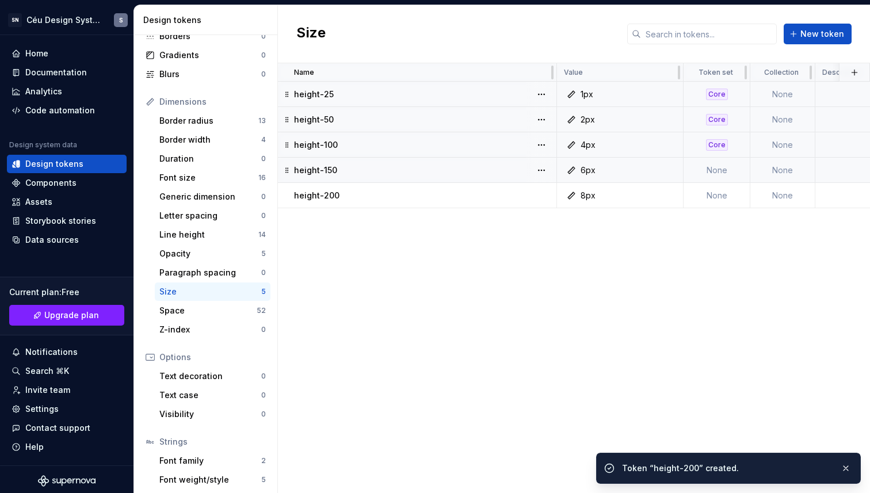
click at [712, 169] on td "None" at bounding box center [717, 170] width 67 height 25
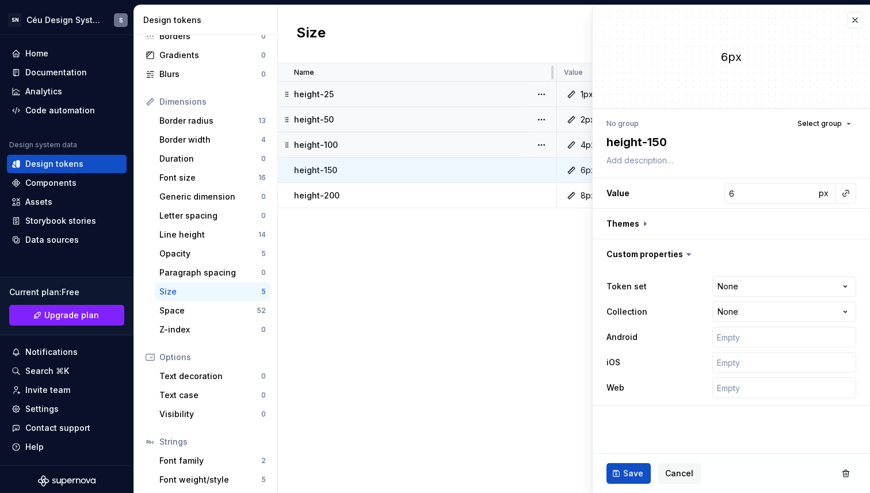
type textarea "*"
click at [743, 292] on html "SN Céu Design System S Home Documentation Analytics Code automation Design syst…" at bounding box center [435, 246] width 870 height 493
select select "**********"
click at [753, 337] on input "text" at bounding box center [785, 337] width 144 height 21
type textarea "*"
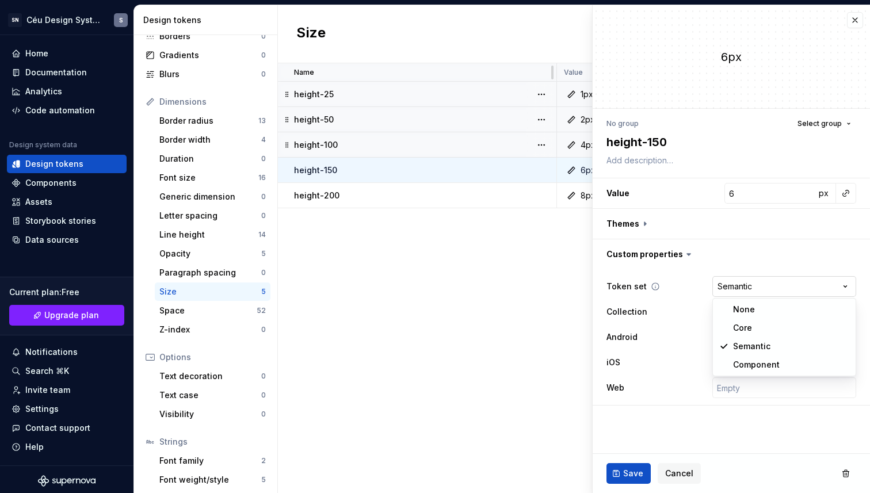
click at [743, 290] on html "SN Céu Design System S Home Documentation Analytics Code automation Design syst…" at bounding box center [435, 246] width 870 height 493
select select "**********"
click at [635, 489] on div "Save Cancel" at bounding box center [731, 473] width 277 height 39
click at [637, 469] on span "Save" at bounding box center [633, 474] width 20 height 12
click at [493, 303] on div "Name Value Token set Collection Description Android iOS Web Last updated height…" at bounding box center [574, 278] width 592 height 430
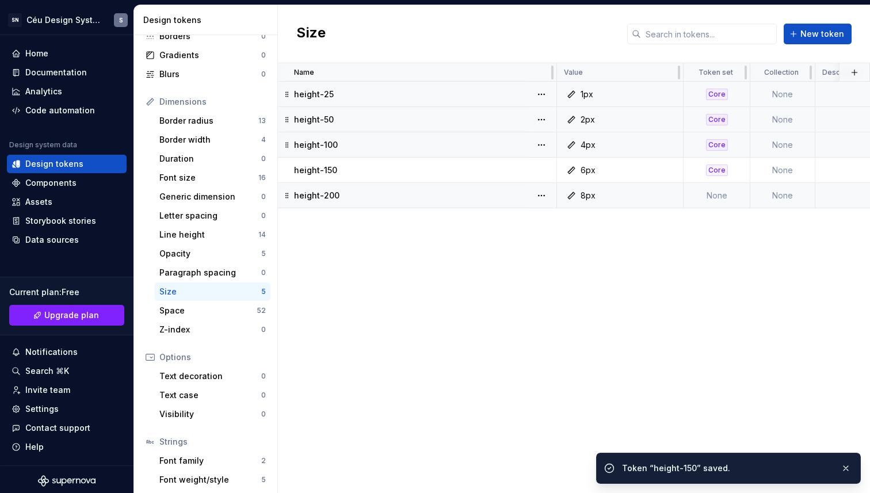
click at [631, 202] on td "8px" at bounding box center [620, 195] width 127 height 25
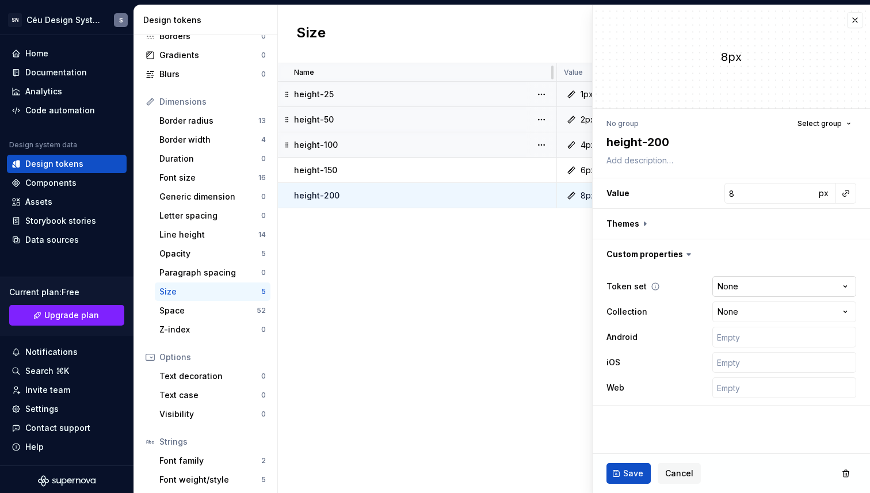
click at [746, 280] on html "SN Céu Design System S Home Documentation Analytics Code automation Design syst…" at bounding box center [435, 246] width 870 height 493
type textarea "*"
select select "**********"
click at [641, 473] on span "Save" at bounding box center [633, 474] width 20 height 12
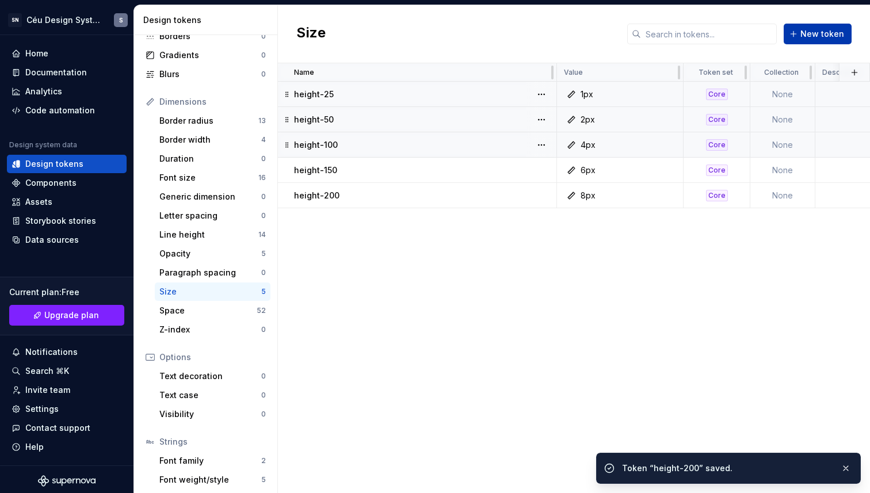
click at [821, 28] on span "New token" at bounding box center [823, 34] width 44 height 12
type textarea "*"
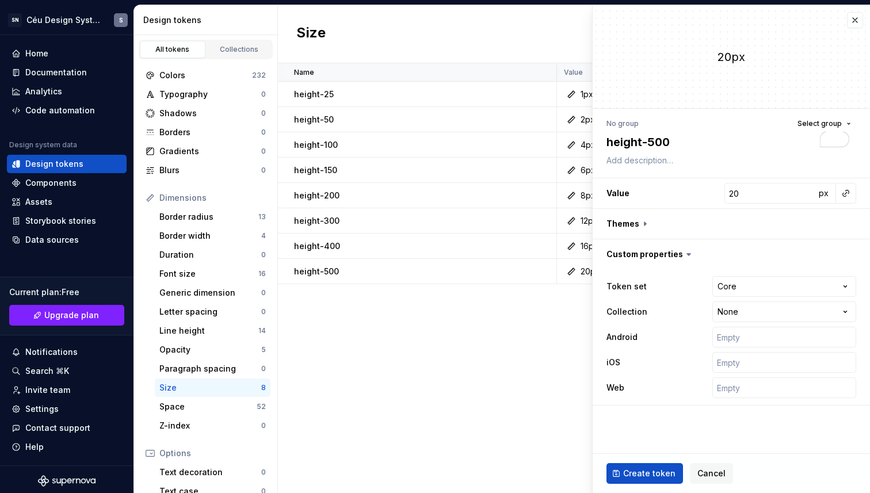
scroll to position [96, 0]
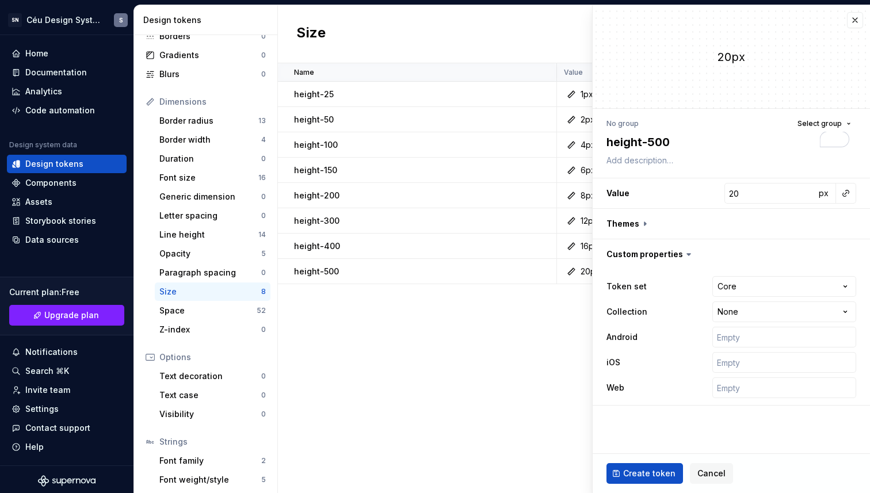
type textarea "*"
type input "0"
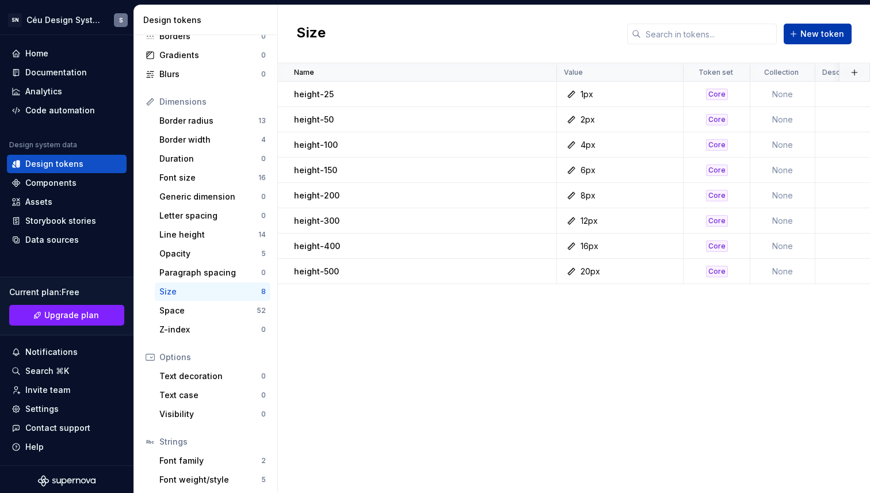
click at [797, 29] on button "New token" at bounding box center [818, 34] width 68 height 21
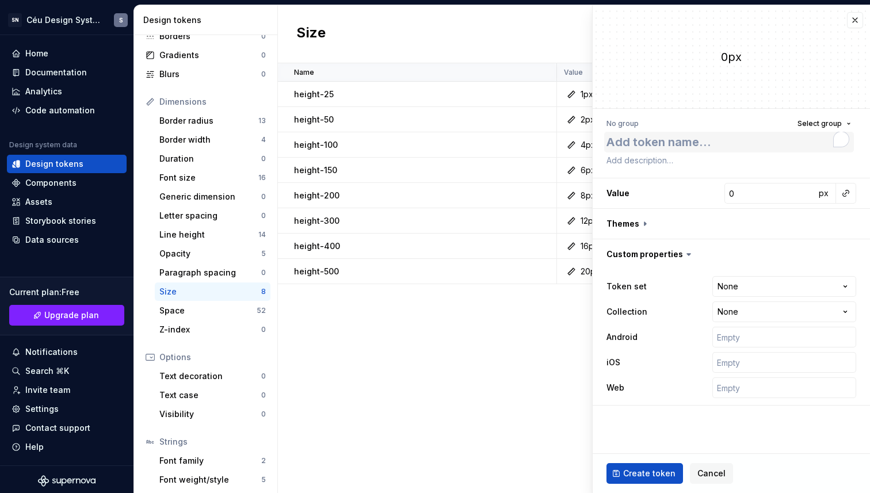
type textarea "*"
type textarea "height-"
type textarea "*"
type textarea "height-60"
type textarea "*"
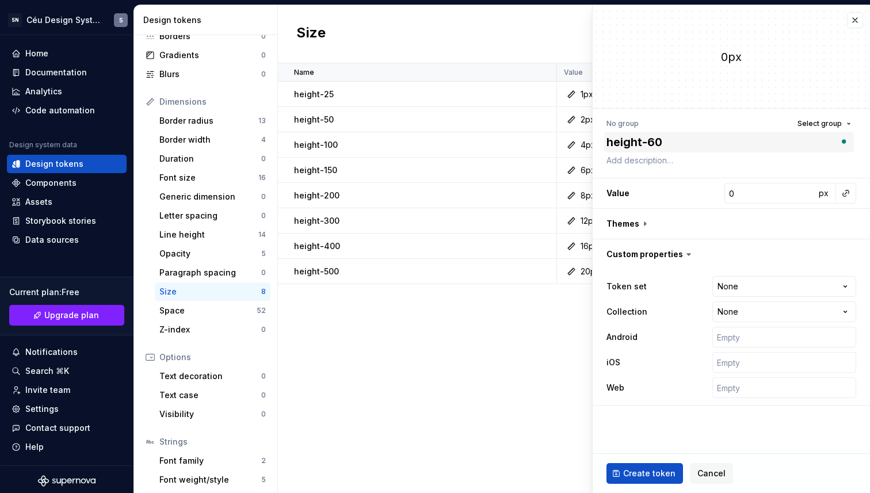
type textarea "height-600"
type textarea "*"
type textarea "height-600"
type textarea "*"
type input "2"
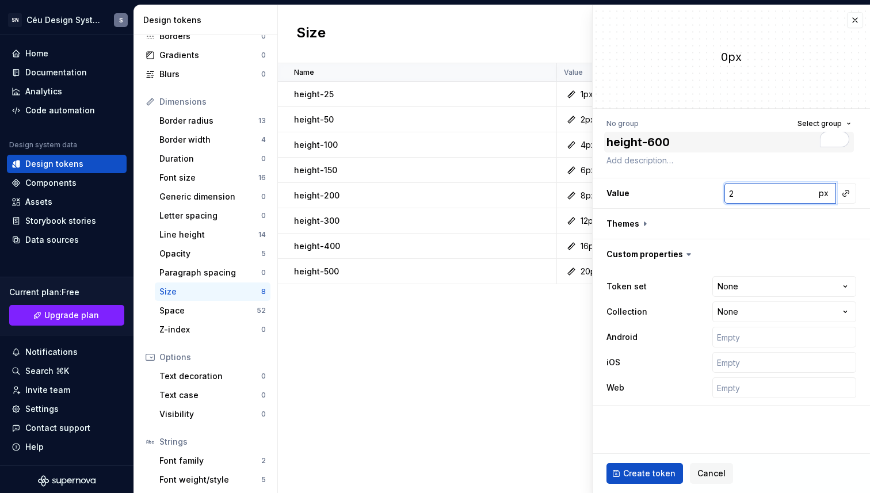
type textarea "*"
type input "24"
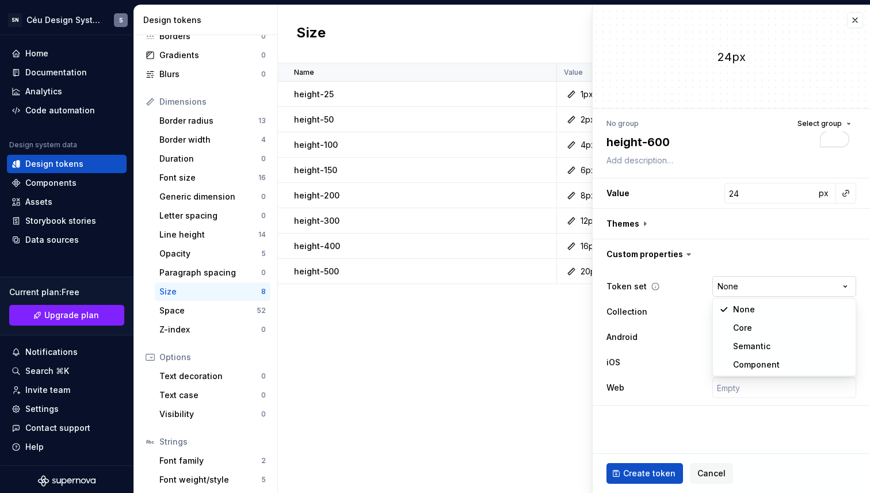
click at [805, 278] on html "SN Céu Design System S Home Documentation Analytics Code automation Design syst…" at bounding box center [435, 246] width 870 height 493
select select "**********"
click at [657, 477] on span "Create token" at bounding box center [649, 474] width 52 height 12
type textarea "*"
type input "0"
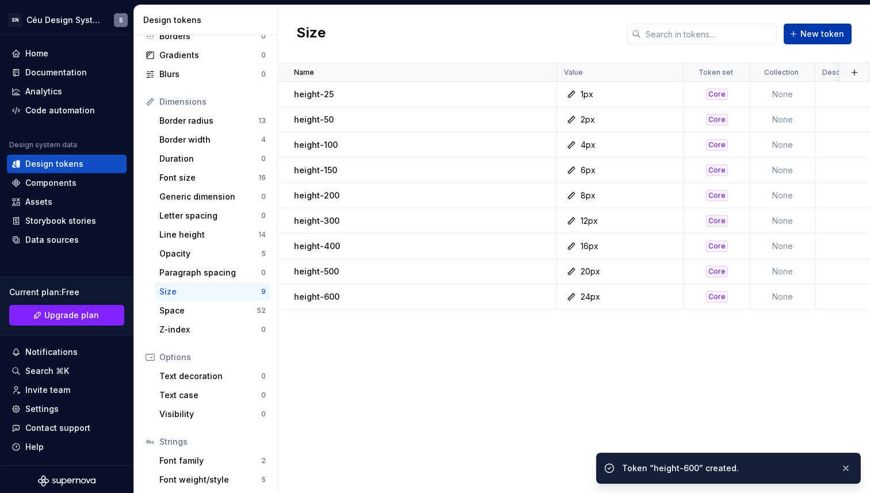
click at [806, 32] on span "New token" at bounding box center [823, 34] width 44 height 12
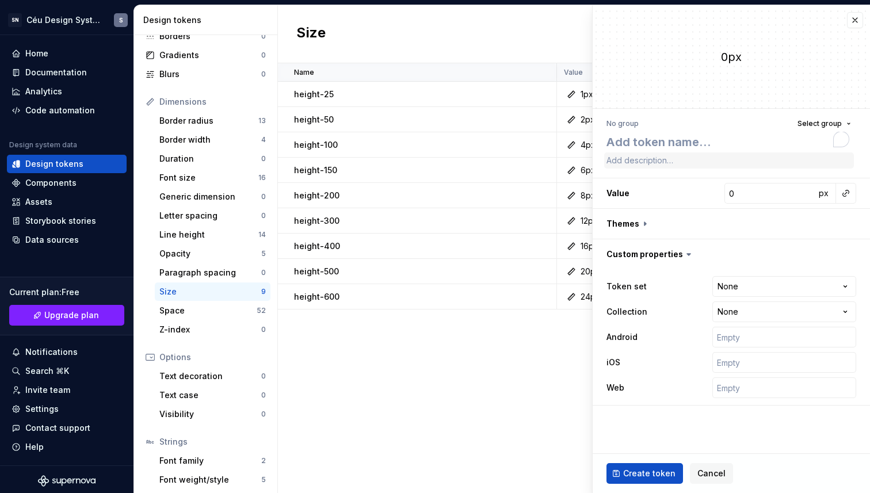
type textarea "*"
type textarea "height-"
type textarea "*"
type textarea "height-6"
type textarea "*"
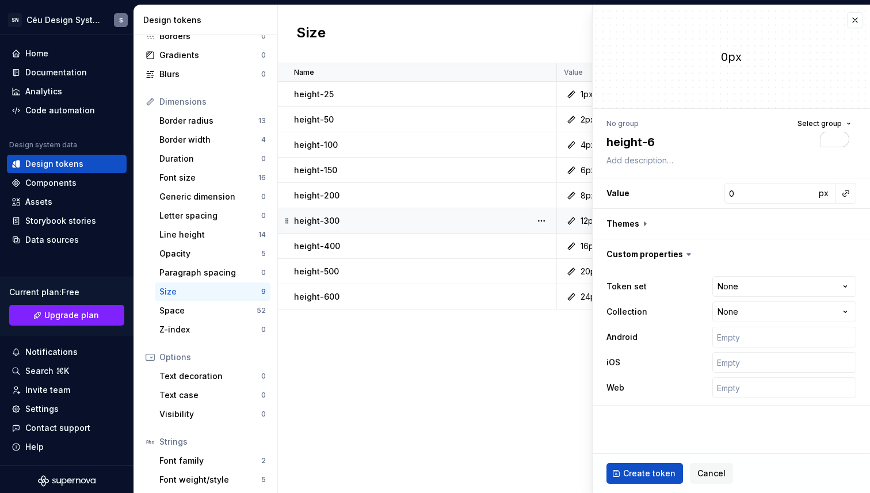
type textarea "height-60"
type textarea "*"
type textarea "height-600"
type textarea "*"
type textarea "height-60"
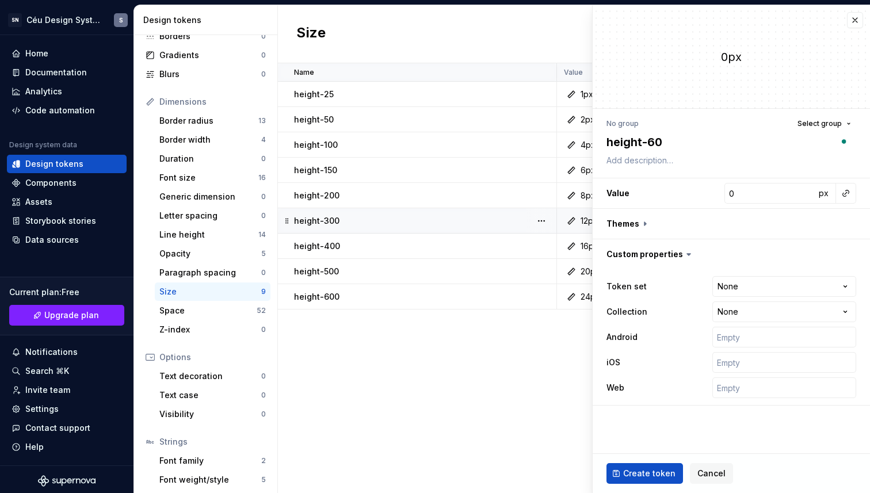
type textarea "*"
type textarea "height-6"
type textarea "*"
type textarea "height-7"
type textarea "*"
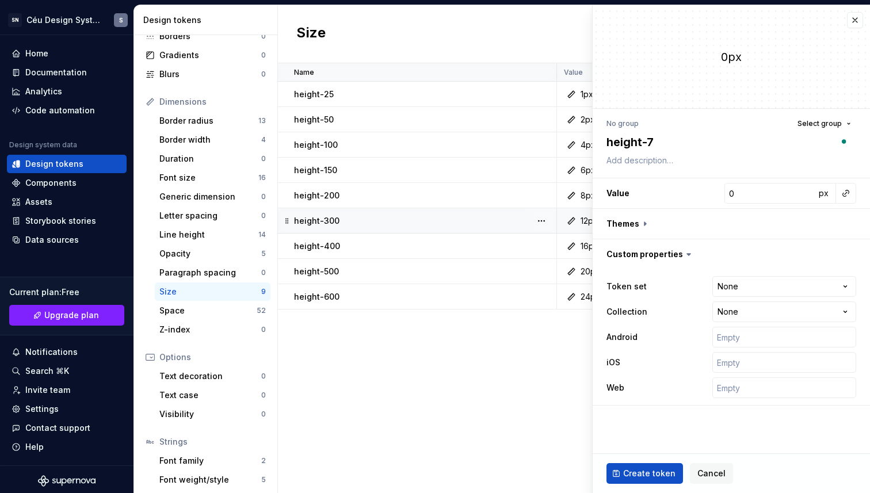
type textarea "height-70"
type textarea "*"
type textarea "height-700"
click at [749, 187] on input "0" at bounding box center [770, 193] width 91 height 21
type textarea "*"
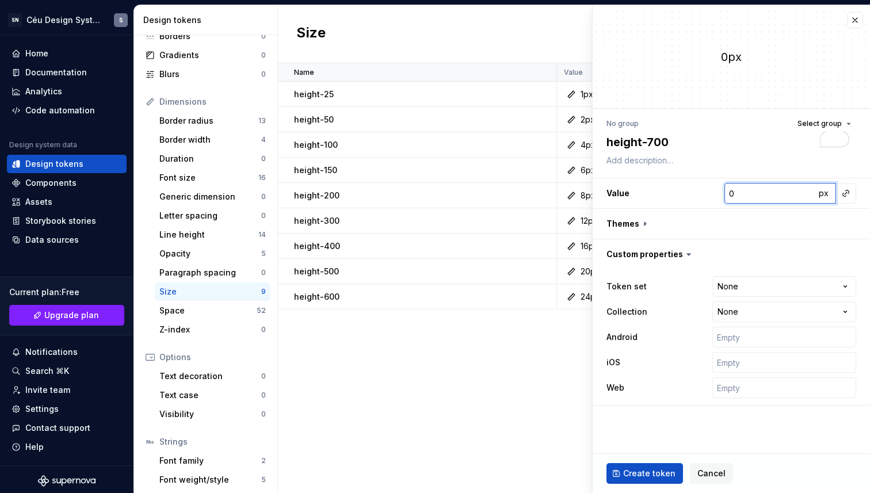
type input "2"
type textarea "*"
type input "28"
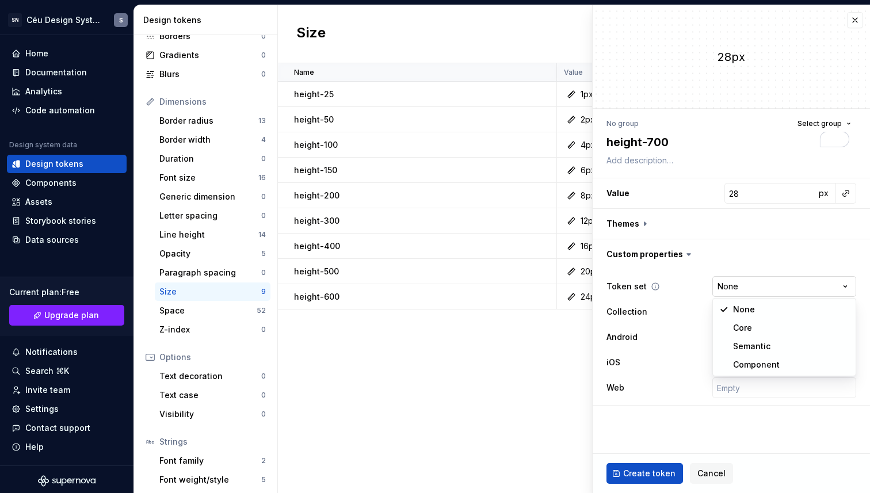
click at [766, 277] on html "SN Céu Design System S Home Documentation Analytics Code automation Design syst…" at bounding box center [435, 246] width 870 height 493
select select "**********"
click at [668, 467] on button "Create token" at bounding box center [645, 473] width 77 height 21
type textarea "*"
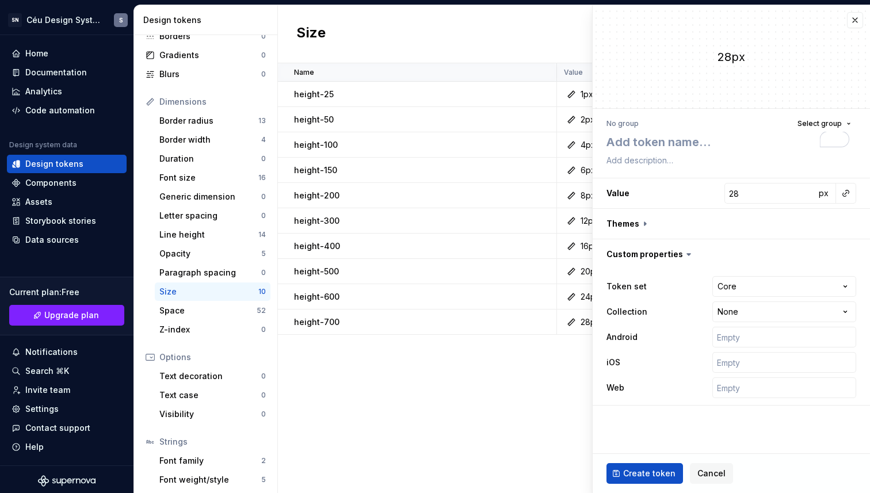
type input "0"
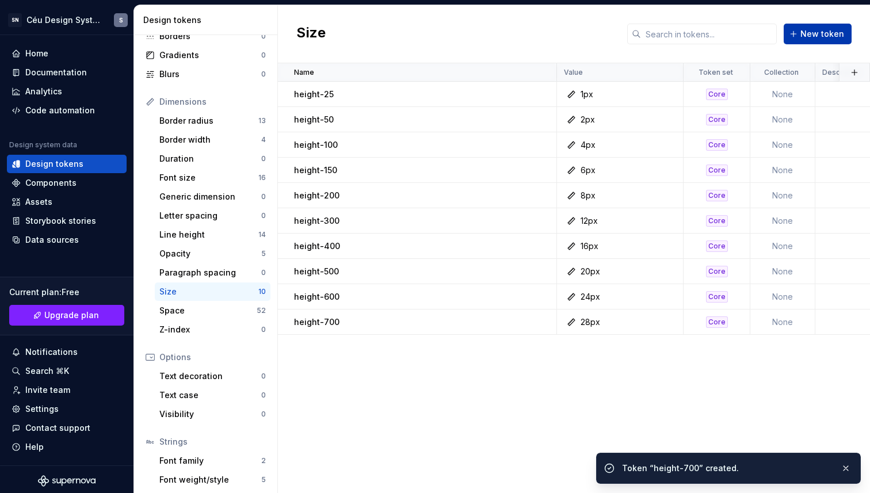
click at [841, 27] on button "New token" at bounding box center [818, 34] width 68 height 21
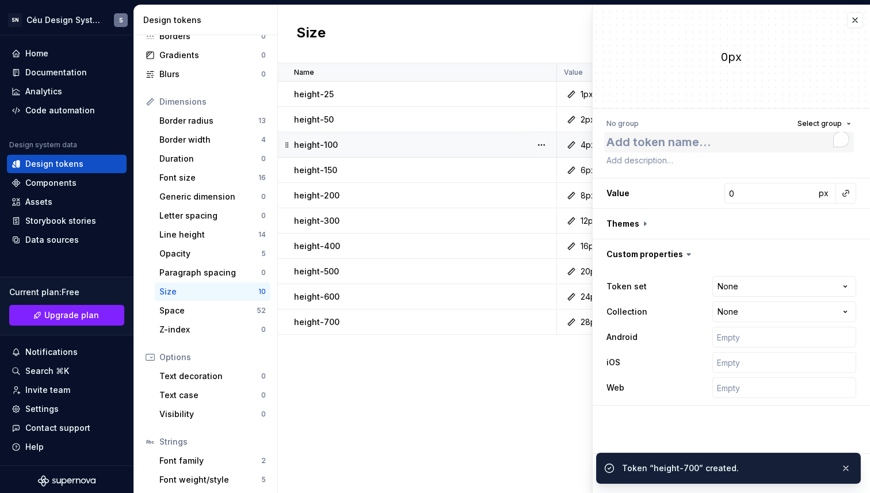
type textarea "*"
type textarea "height-"
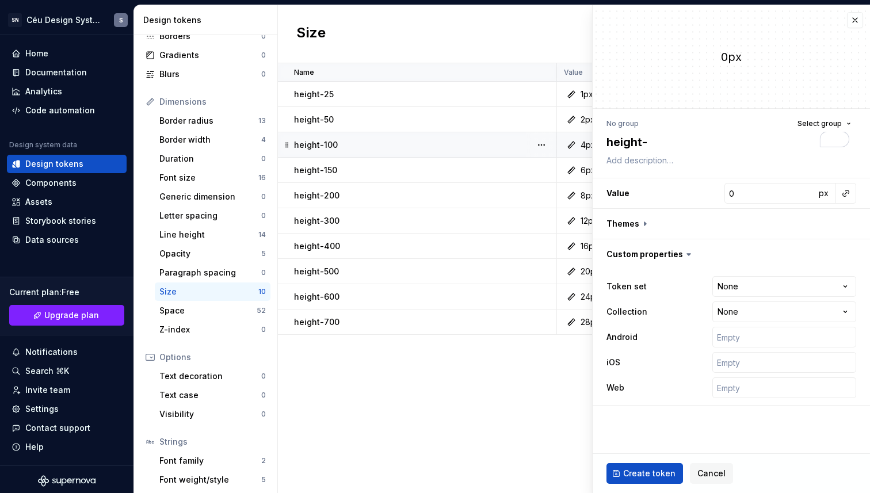
type textarea "*"
type textarea "height-8"
type textarea "*"
type textarea "height-80"
type textarea "*"
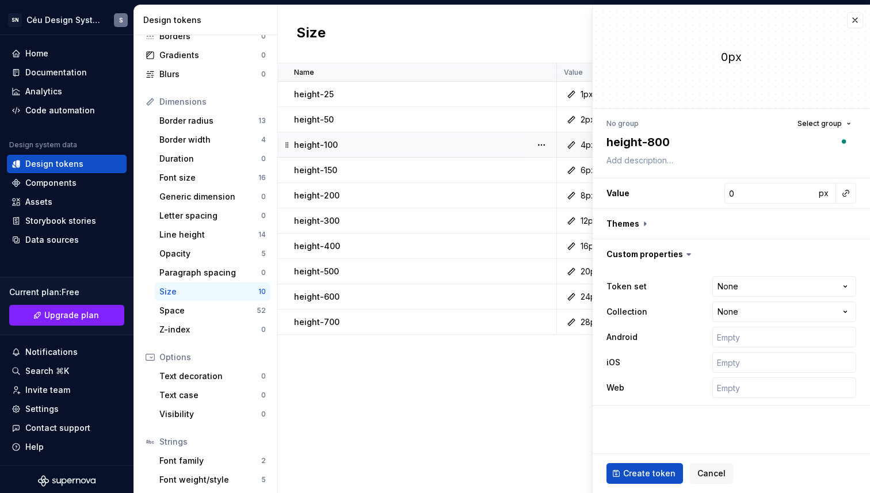
type textarea "height-800"
type textarea "*"
type input "3"
type textarea "*"
type input "32"
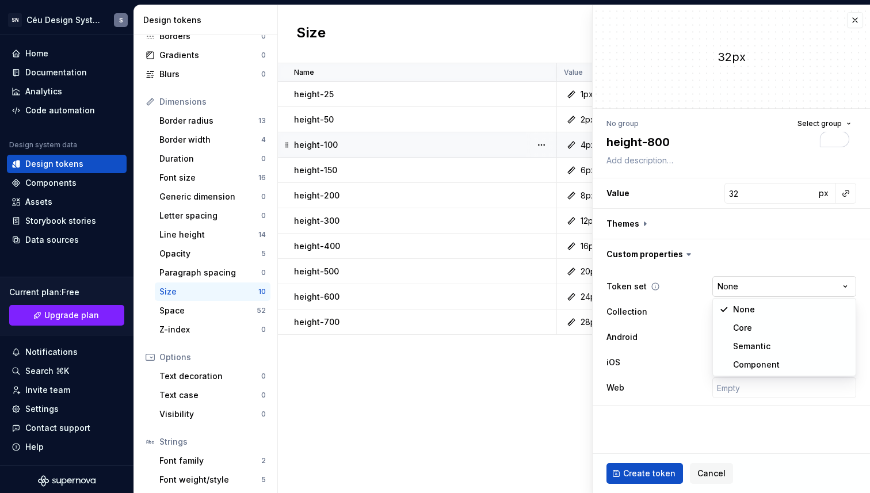
click at [736, 286] on html "SN Céu Design System S Home Documentation Analytics Code automation Design syst…" at bounding box center [435, 246] width 870 height 493
select select "**********"
click at [655, 465] on button "Create token" at bounding box center [645, 473] width 77 height 21
type textarea "*"
type input "0"
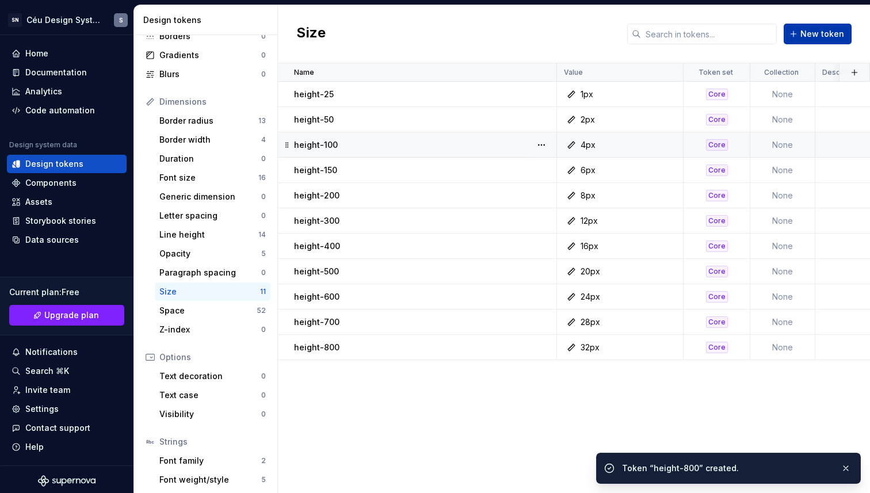
click at [799, 39] on button "New token" at bounding box center [818, 34] width 68 height 21
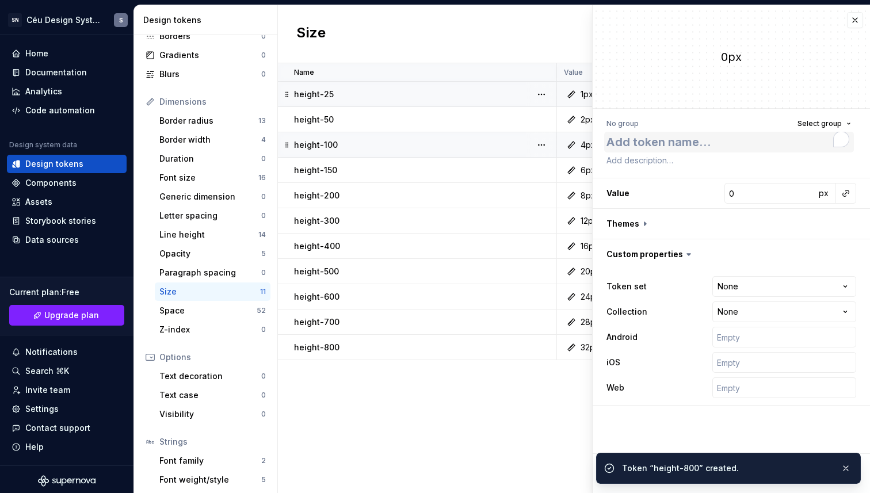
type textarea "*"
type textarea "height-"
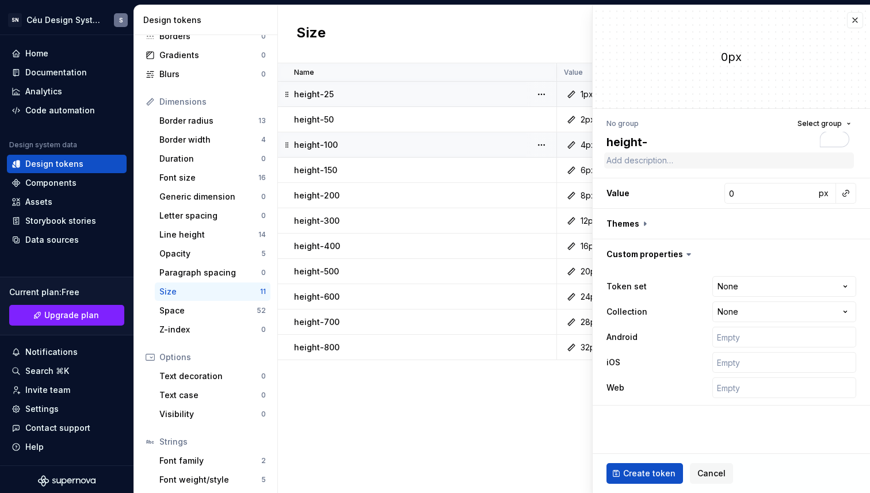
type textarea "*"
type textarea "height-8"
type textarea "*"
type textarea "height-80"
type textarea "*"
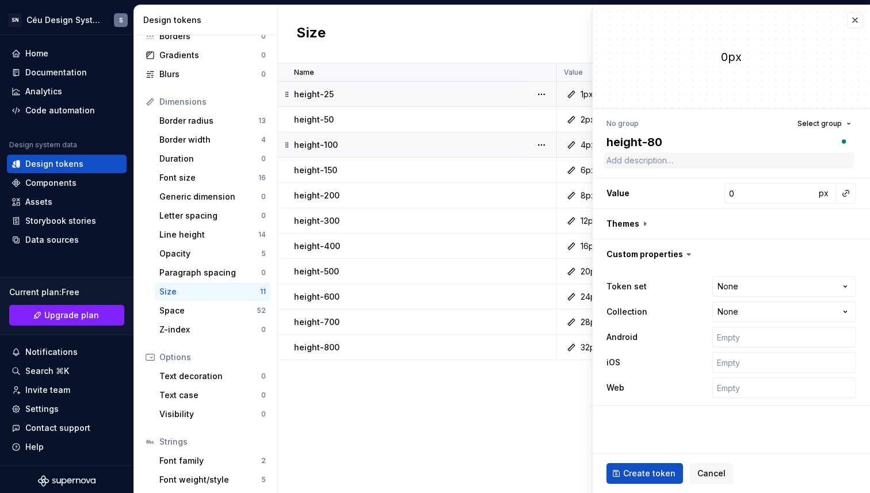
type textarea "height-800"
type textarea "*"
type textarea "height-80"
type textarea "*"
type textarea "height-8"
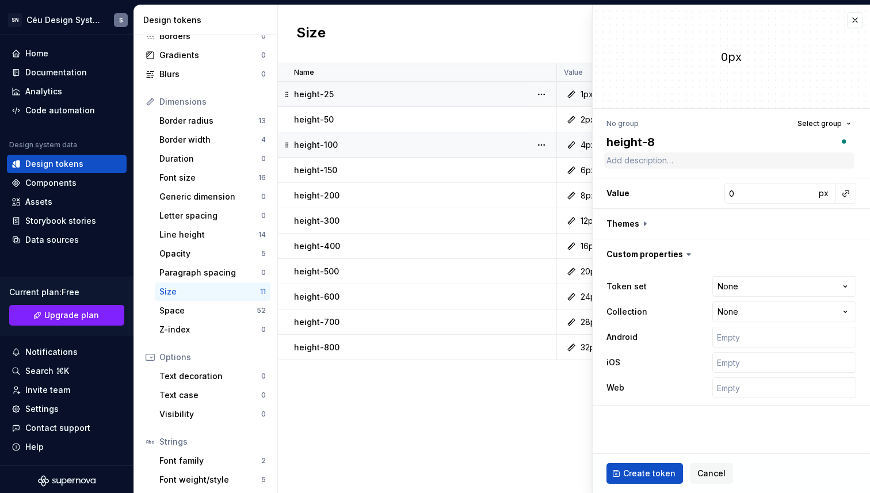
type textarea "*"
type textarea "height-"
type textarea "*"
type textarea "height-90"
type textarea "*"
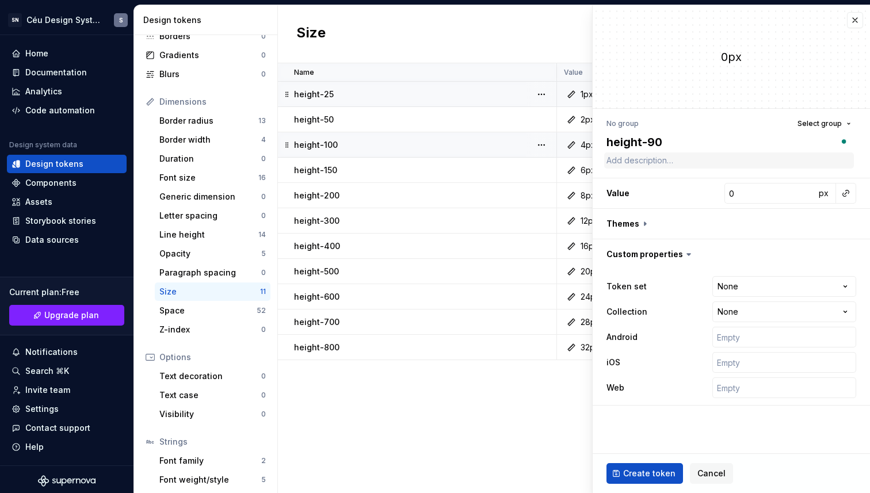
type textarea "height-90o"
type textarea "*"
type textarea "height-90o0"
type textarea "*"
type textarea "height-90o"
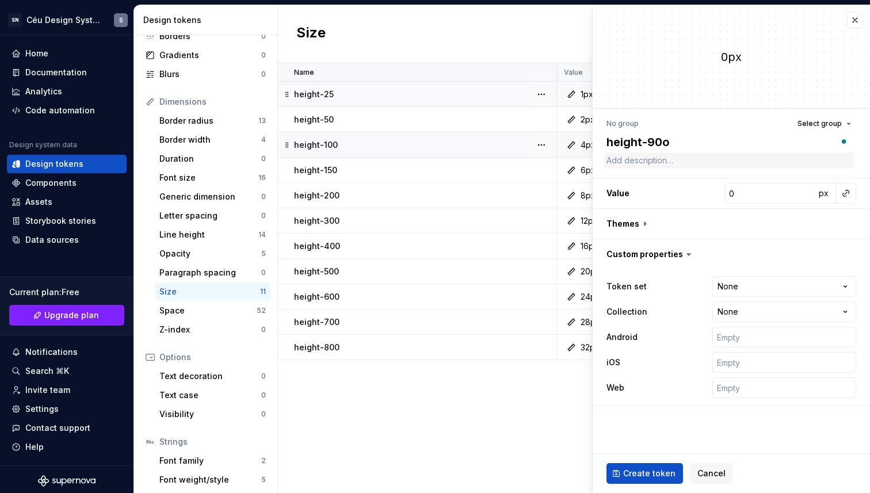
type textarea "*"
type textarea "height-90"
type textarea "*"
type textarea "height-900"
click at [761, 199] on input "0" at bounding box center [770, 193] width 91 height 21
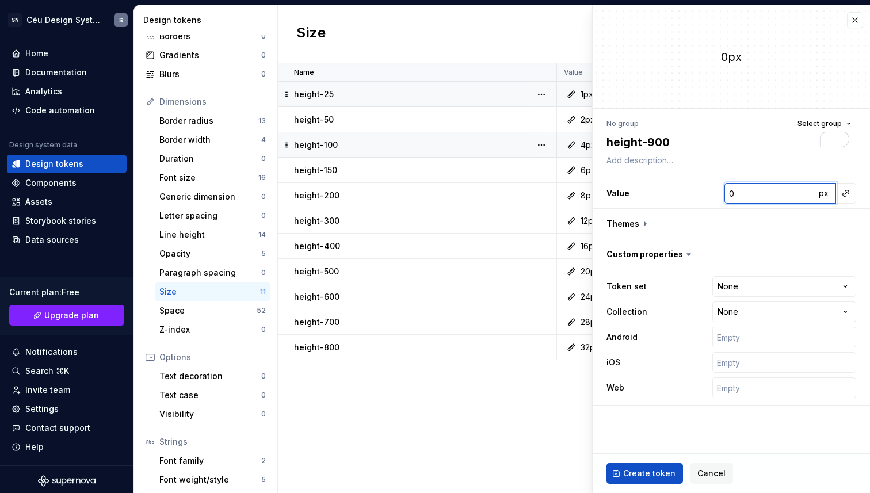
click at [754, 191] on input "0" at bounding box center [770, 193] width 91 height 21
type textarea "*"
type input "03"
type textarea "*"
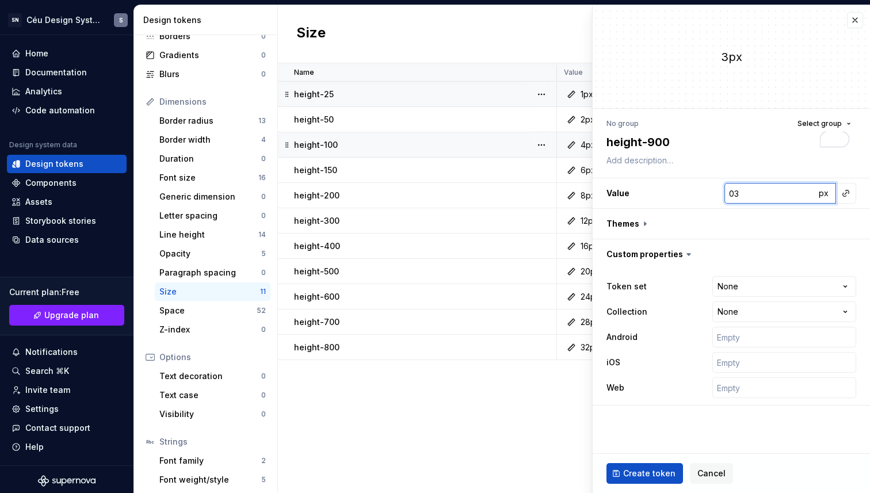
type input "0"
type textarea "*"
type input "3"
type textarea "*"
type input "36"
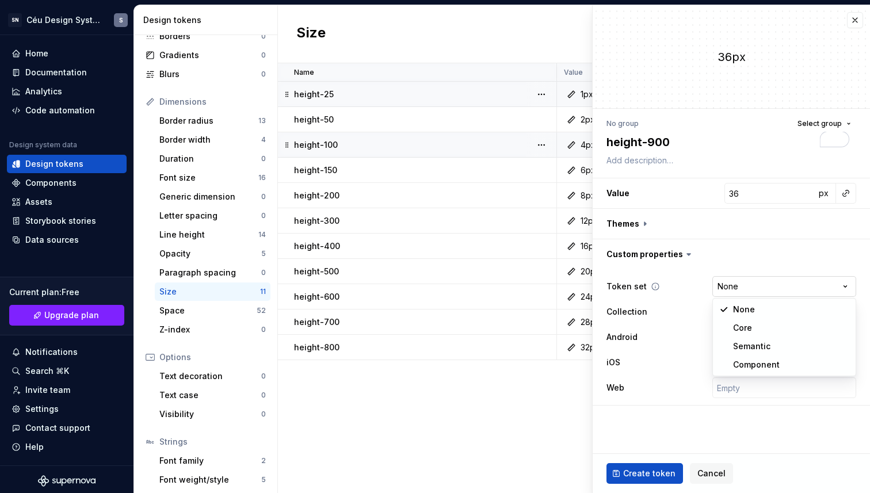
click at [741, 277] on html "SN Céu Design System S Home Documentation Analytics Code automation Design syst…" at bounding box center [435, 246] width 870 height 493
select select "**********"
click at [643, 482] on button "Create token" at bounding box center [645, 473] width 77 height 21
type textarea "*"
type input "0"
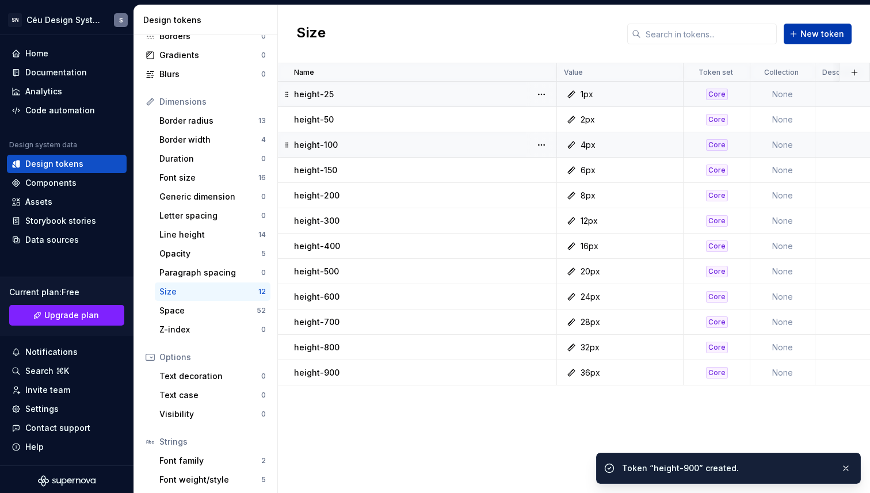
click at [813, 36] on span "New token" at bounding box center [823, 34] width 44 height 12
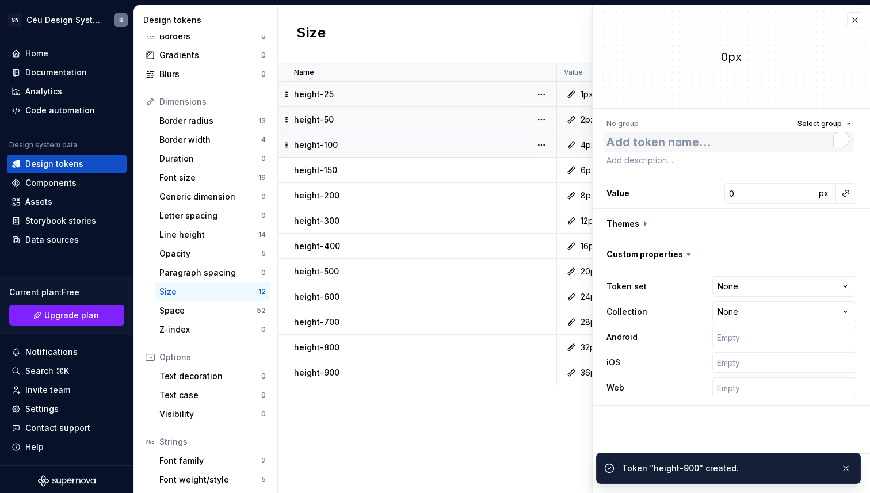
type textarea "*"
type textarea "height-"
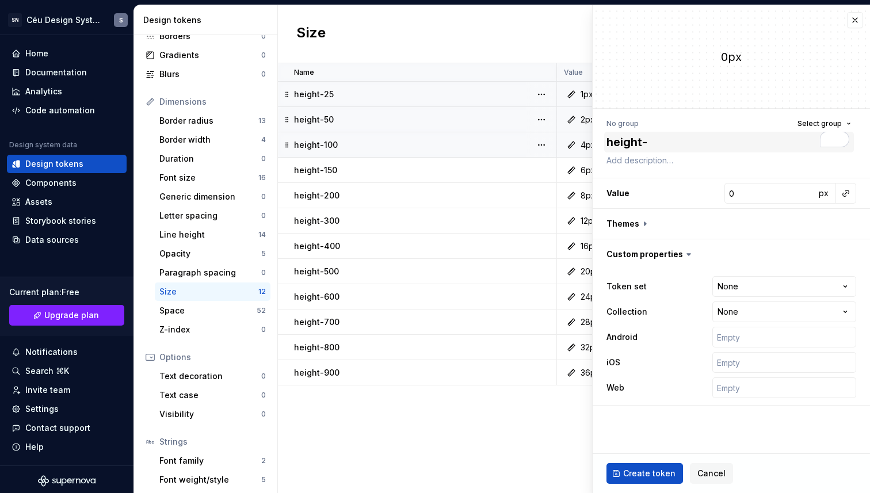
type textarea "*"
type textarea "height-1"
type textarea "*"
type textarea "height-10"
type textarea "*"
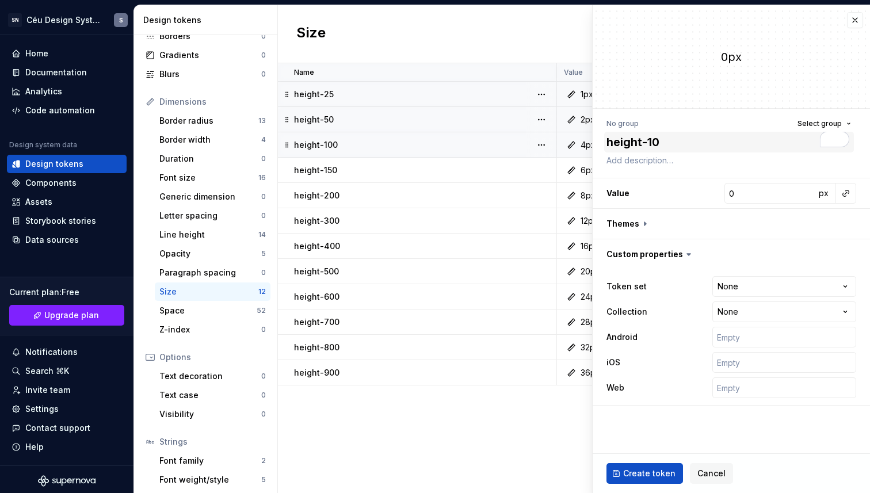
type textarea "height-100"
type textarea "*"
type textarea "height-1000"
type textarea "*"
type textarea "4"
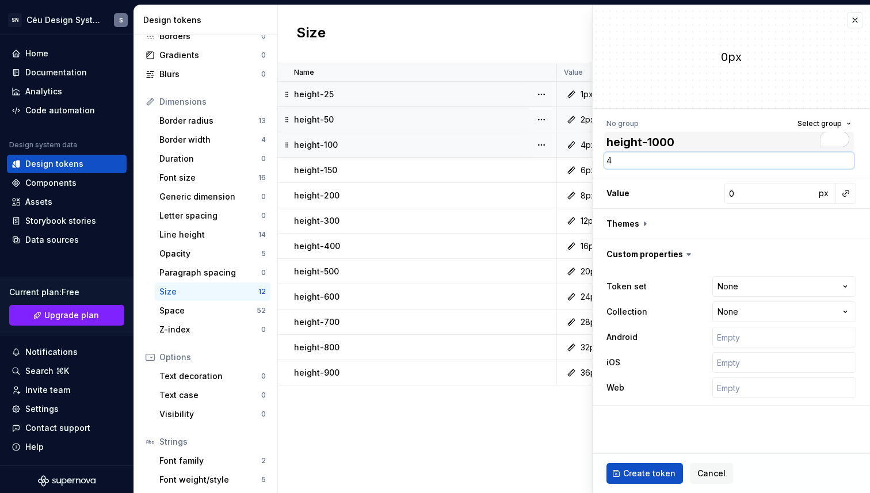
type textarea "*"
type input "4"
type textarea "*"
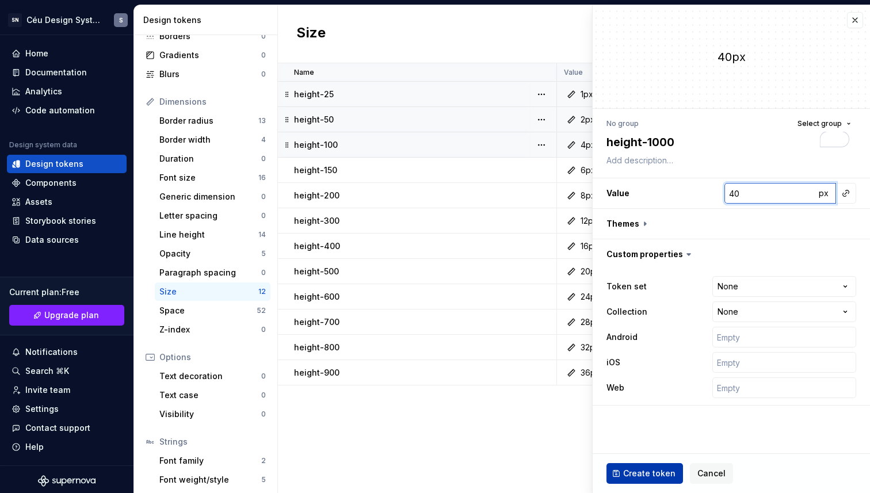
type input "40"
click at [651, 475] on span "Create token" at bounding box center [649, 474] width 52 height 12
type textarea "*"
type input "0"
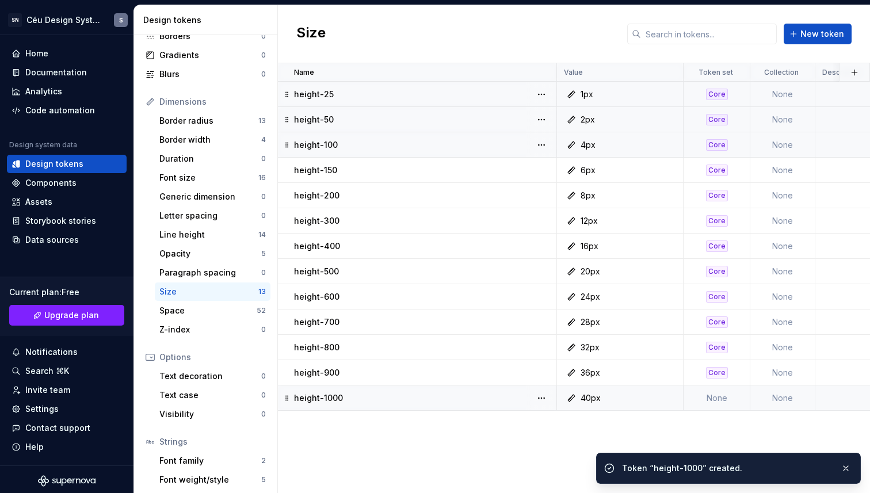
click at [714, 402] on td "None" at bounding box center [717, 398] width 67 height 25
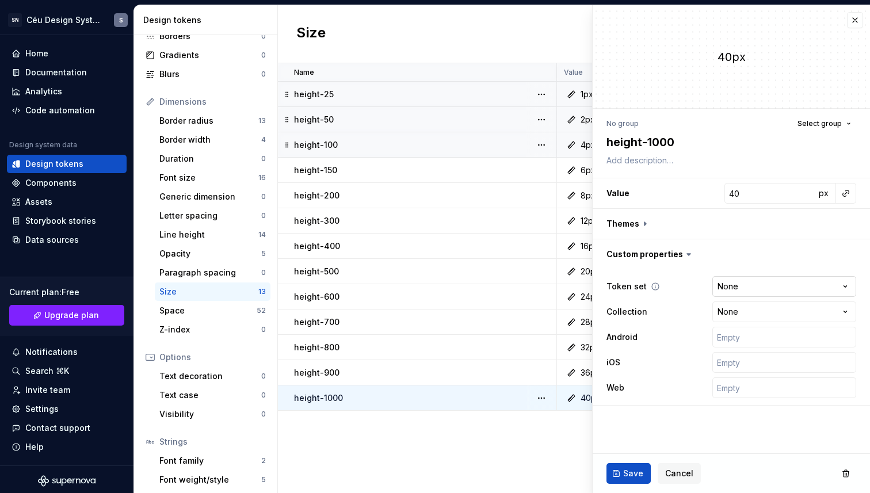
type textarea "*"
click at [750, 284] on html "SN Céu Design System S Home Documentation Analytics Code automation Design syst…" at bounding box center [435, 246] width 870 height 493
select select "**********"
click at [641, 471] on span "Save" at bounding box center [633, 474] width 20 height 12
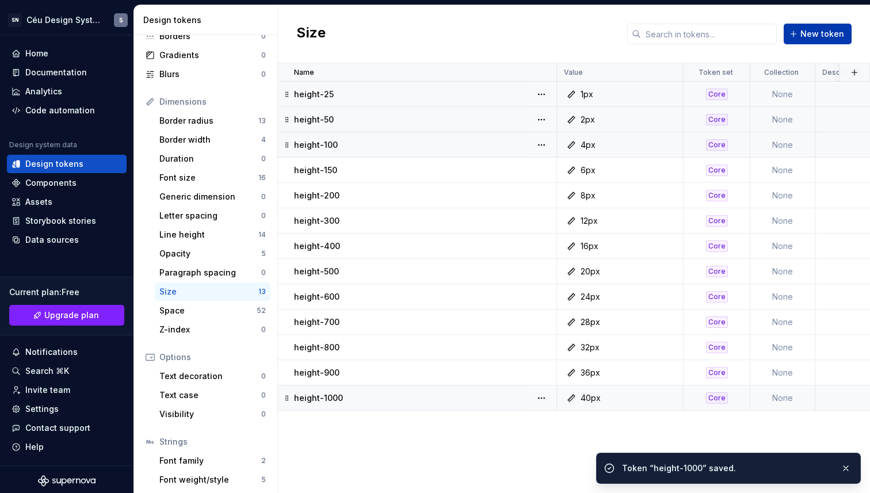
click at [815, 35] on span "New token" at bounding box center [823, 34] width 44 height 12
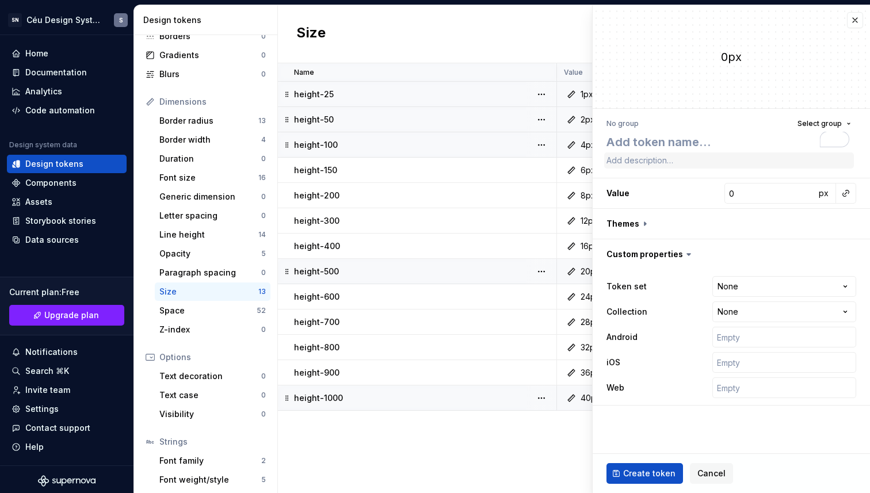
type textarea "*"
type textarea "height-"
type textarea "*"
type textarea "height-1"
type textarea "*"
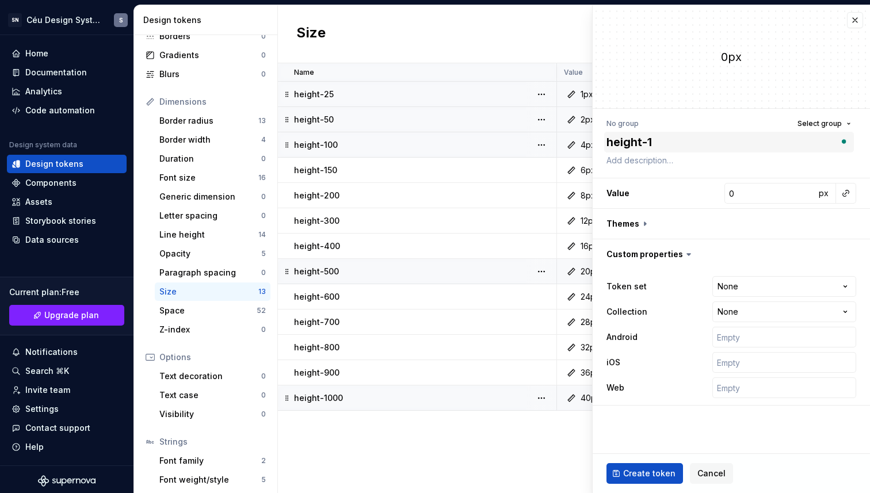
type textarea "height-12"
type textarea "*"
type textarea "height-120"
type textarea "*"
type textarea "height-1200"
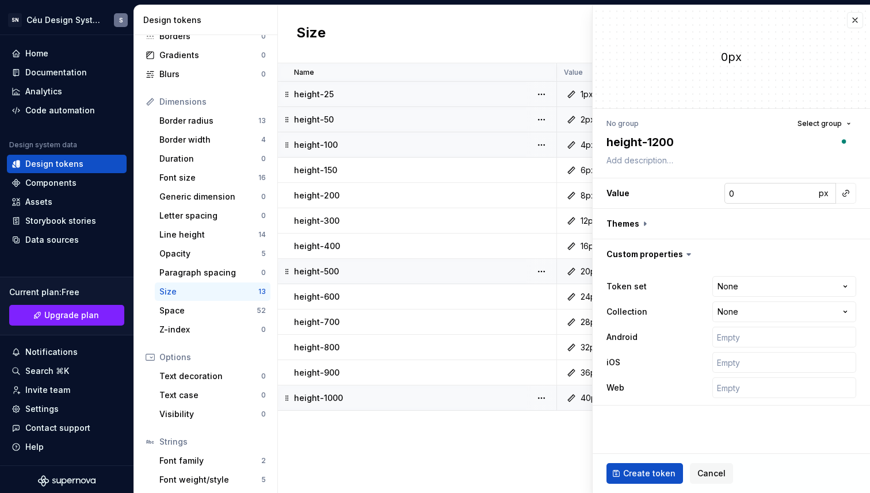
click at [770, 195] on input "0" at bounding box center [770, 193] width 91 height 21
type textarea "*"
type input "4"
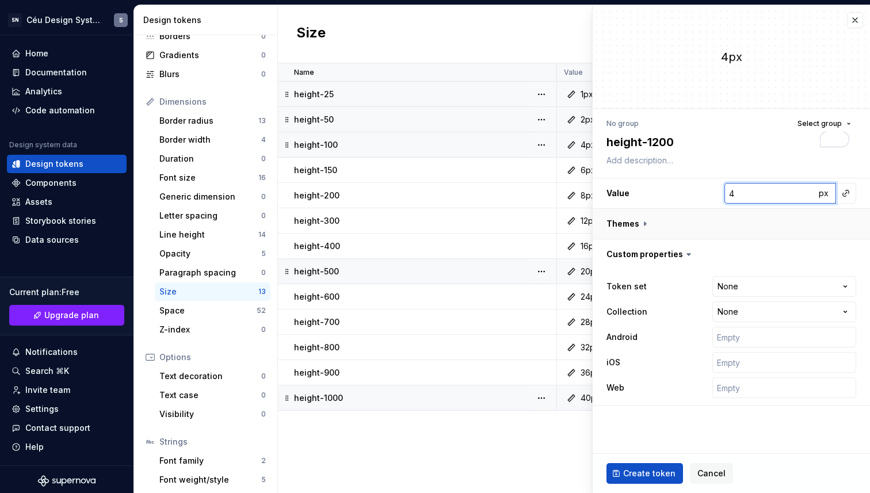
type textarea "*"
type input "48"
click at [767, 293] on html "SN Céu Design System S Home Documentation Analytics Code automation Design syst…" at bounding box center [435, 246] width 870 height 493
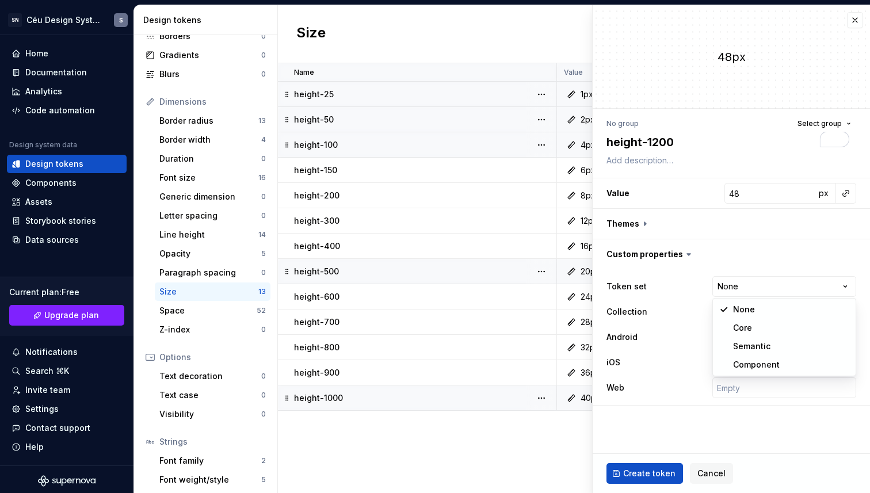
select select "**********"
click at [653, 480] on button "Create token" at bounding box center [645, 473] width 77 height 21
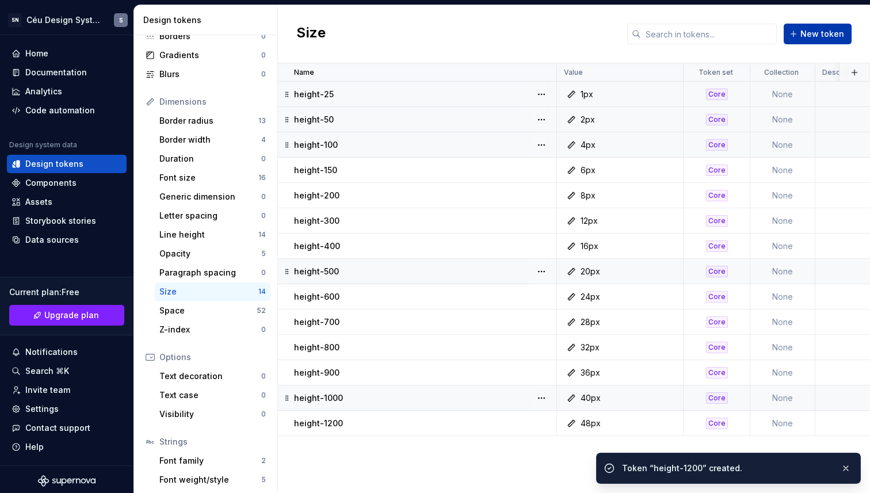
click at [813, 33] on span "New token" at bounding box center [823, 34] width 44 height 12
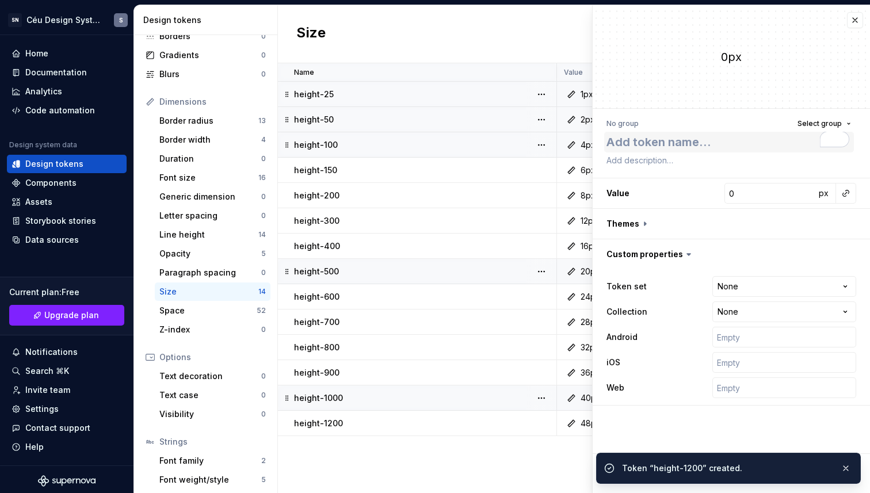
type textarea "*"
type textarea "height-"
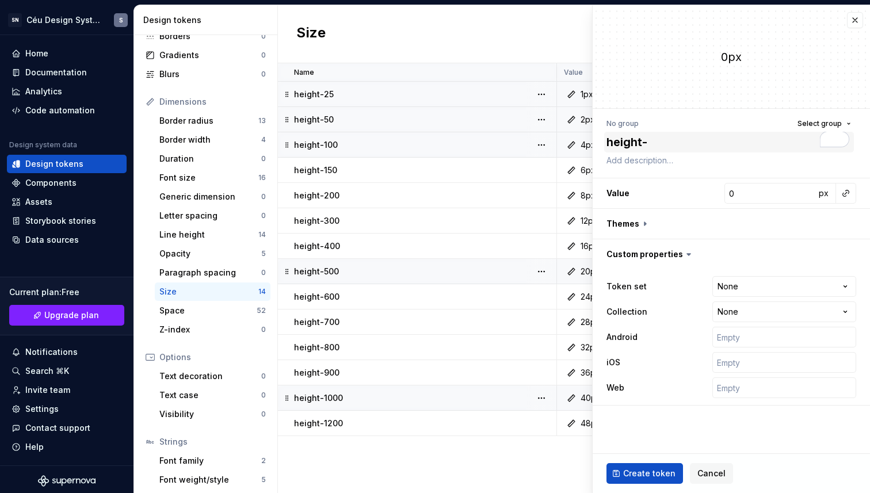
type textarea "*"
type textarea "height-1"
type textarea "*"
type textarea "height-16"
type textarea "*"
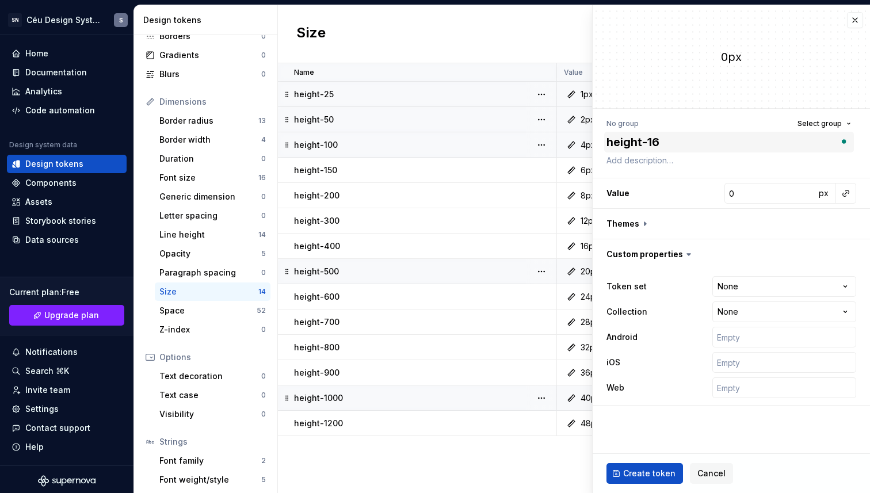
type textarea "height-160"
type textarea "*"
type textarea "height-1600"
type textarea "*"
type input "6"
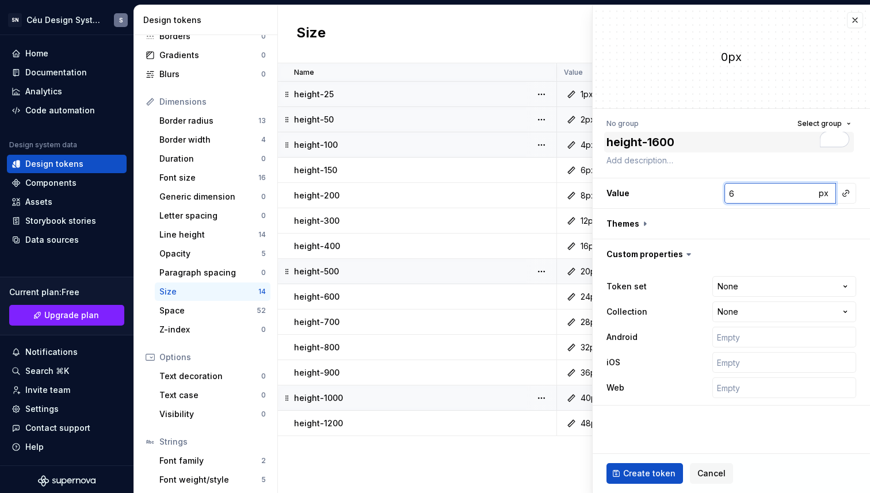
type textarea "*"
type input "64"
click at [787, 281] on html "SN Céu Design System S Home Documentation Analytics Code automation Design syst…" at bounding box center [435, 246] width 870 height 493
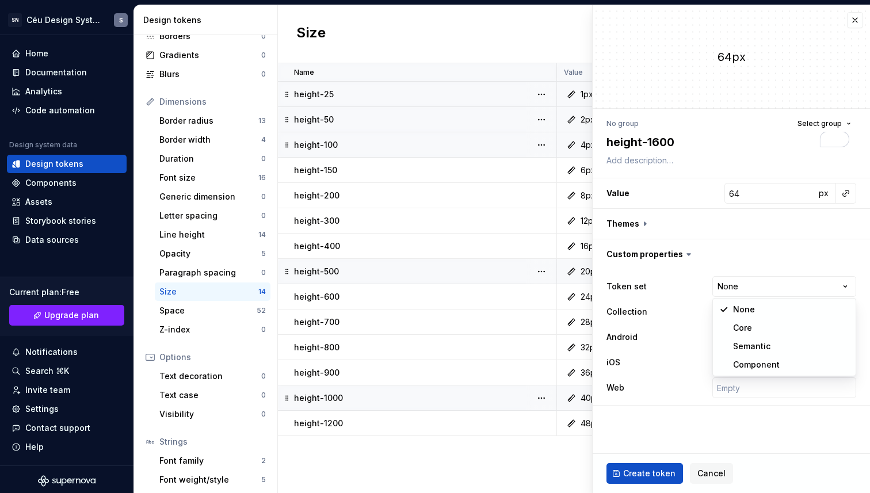
select select "**********"
click at [641, 470] on span "Create token" at bounding box center [649, 474] width 52 height 12
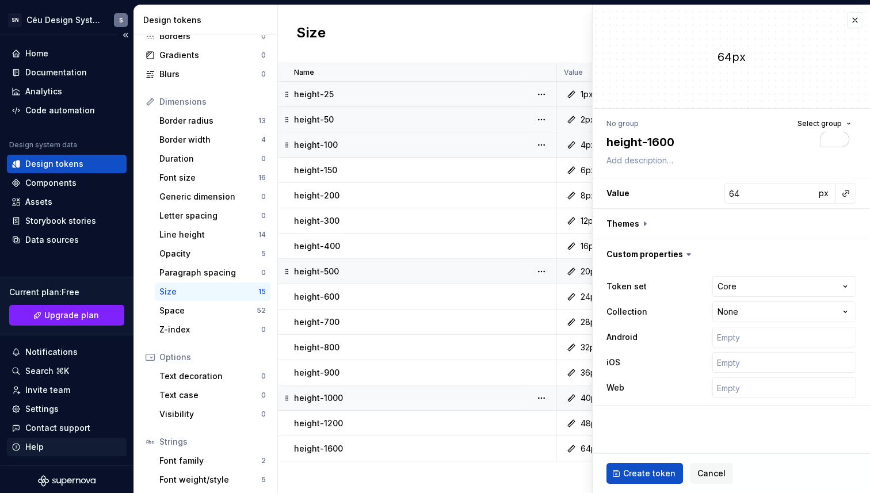
type textarea "*"
type input "0"
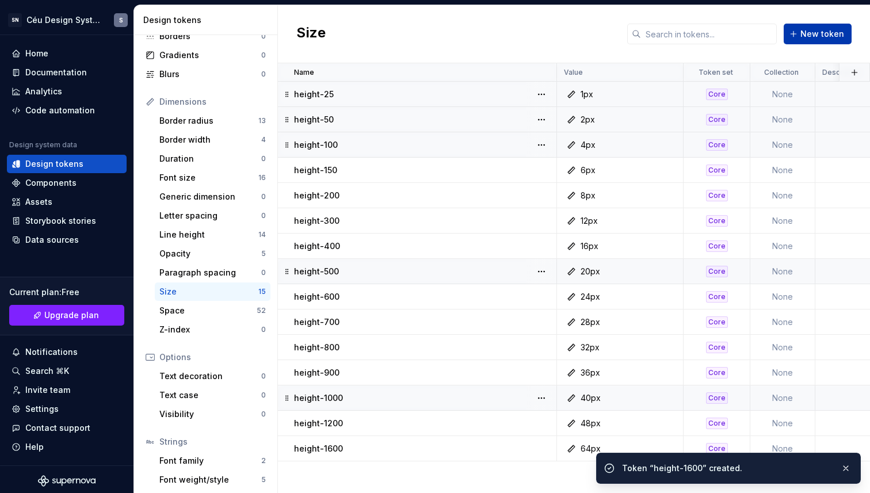
click at [810, 36] on span "New token" at bounding box center [823, 34] width 44 height 12
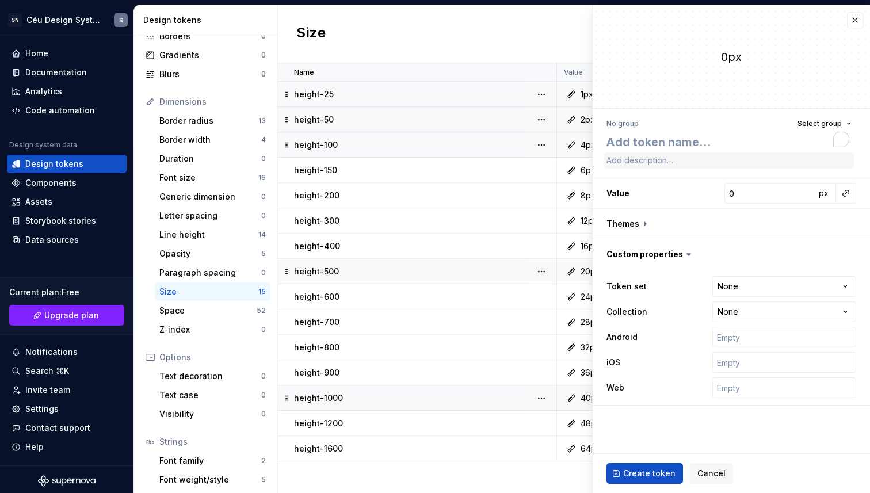
type textarea "*"
type textarea "height-"
type textarea "*"
type textarea "height-2"
type textarea "*"
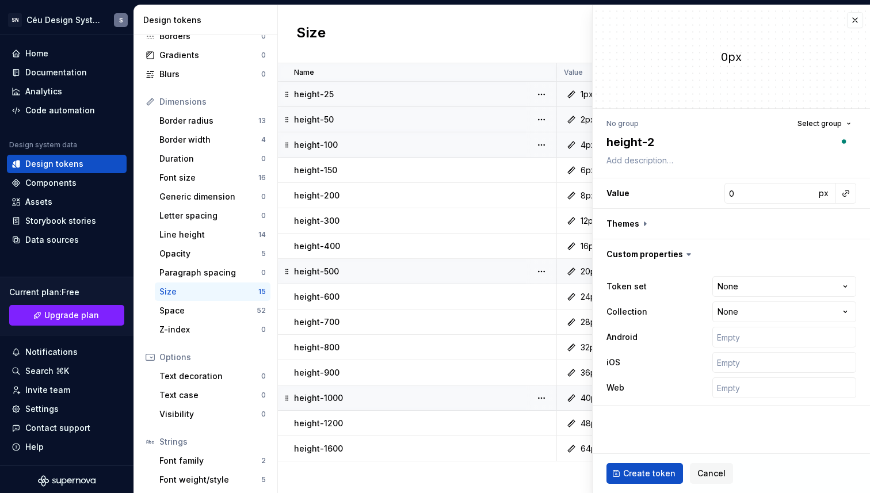
type textarea "height-20"
type textarea "*"
type textarea "height-200"
type textarea "*"
type textarea "height-2000"
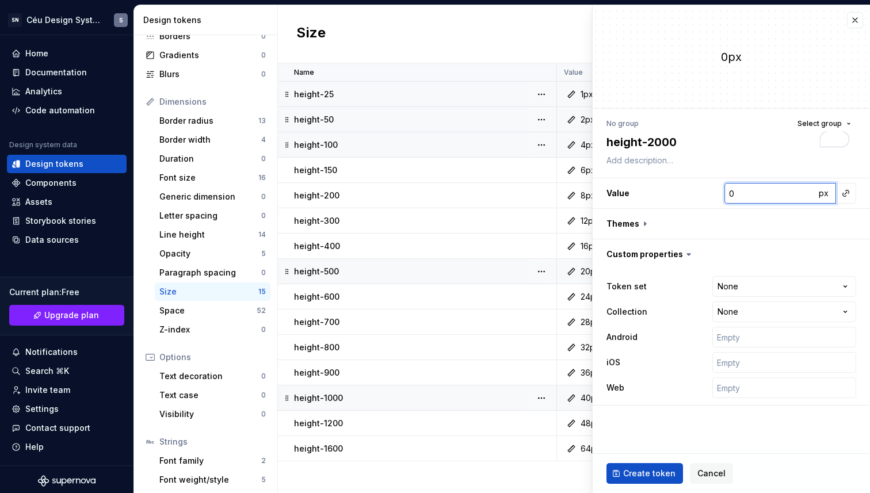
type textarea "*"
type input "80"
type textarea "*"
type input "80"
click at [808, 284] on html "SN Céu Design System S Home Documentation Analytics Code automation Design syst…" at bounding box center [435, 246] width 870 height 493
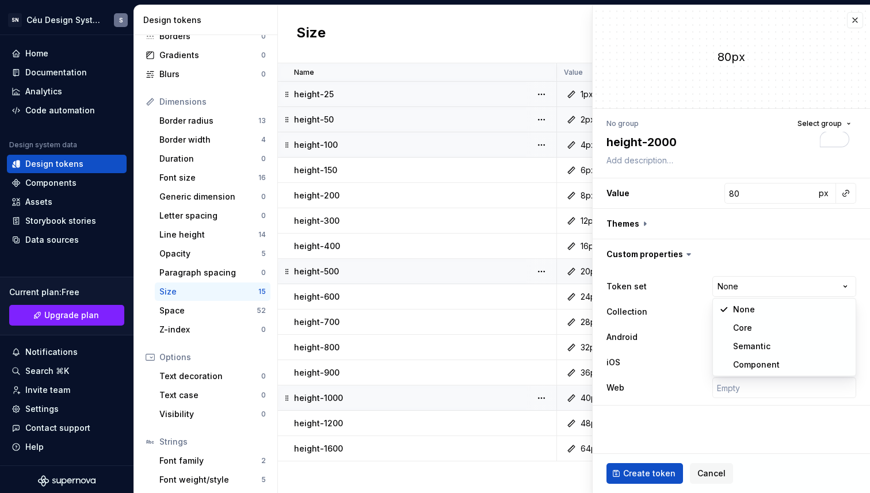
select select "**********"
click at [659, 475] on span "Create token" at bounding box center [649, 474] width 52 height 12
type textarea "*"
type input "0"
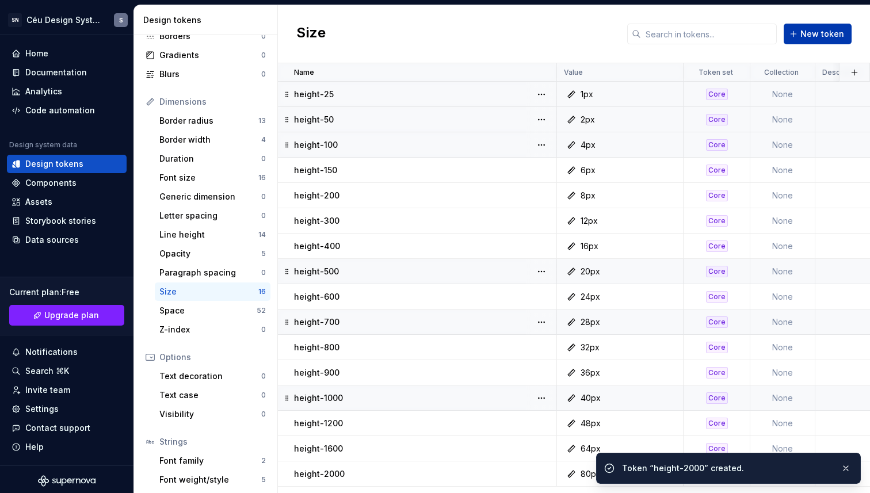
click at [808, 39] on span "New token" at bounding box center [823, 34] width 44 height 12
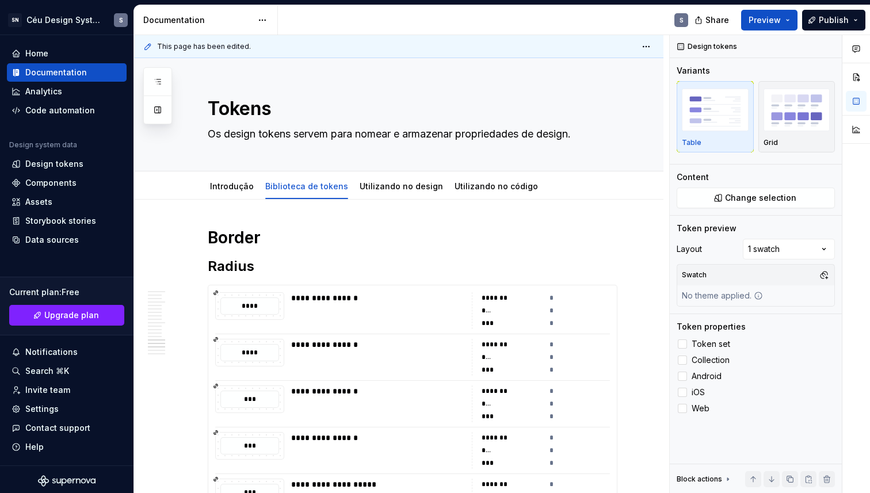
scroll to position [8295, 0]
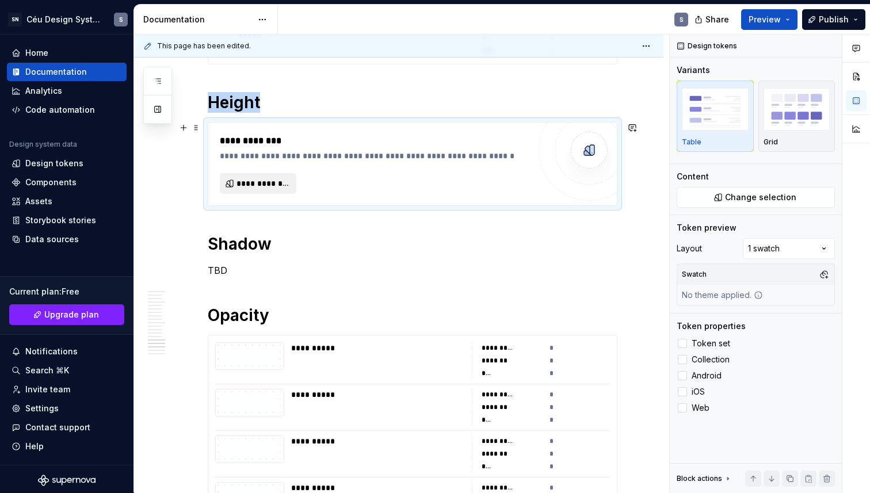
click at [269, 182] on span "**********" at bounding box center [263, 184] width 52 height 12
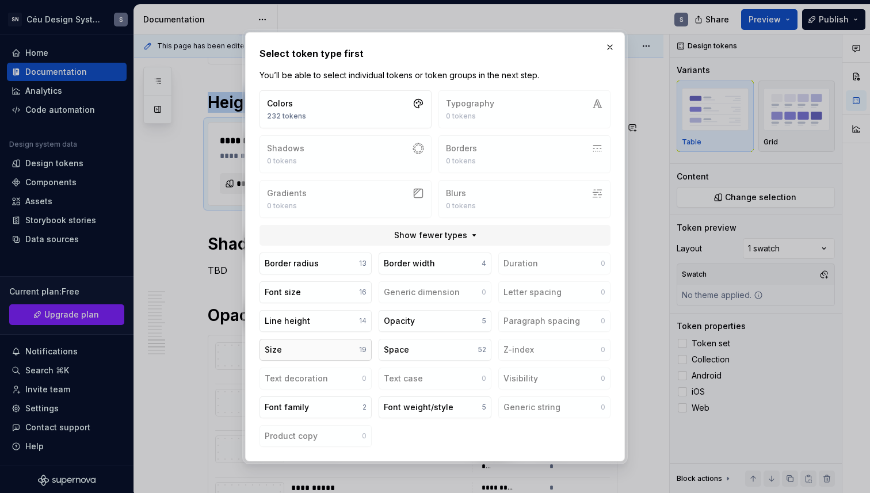
click at [291, 353] on button "Size 19" at bounding box center [316, 350] width 112 height 22
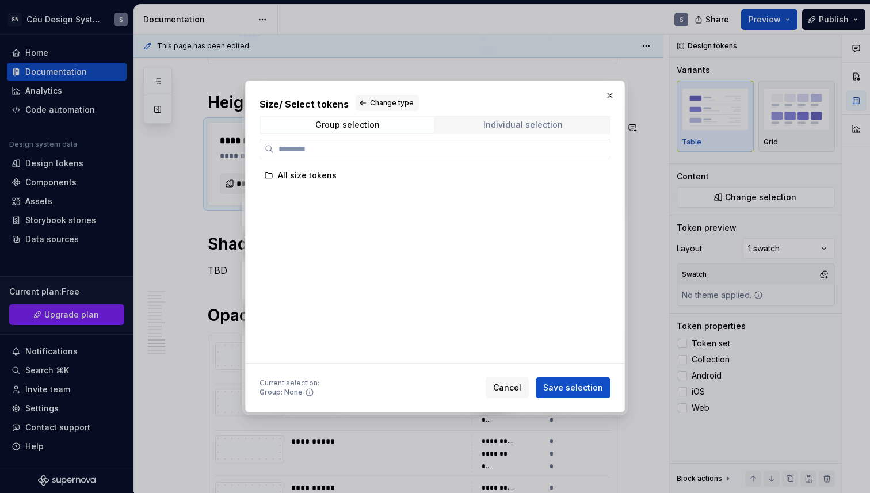
click at [507, 123] on div "Individual selection" at bounding box center [523, 124] width 79 height 9
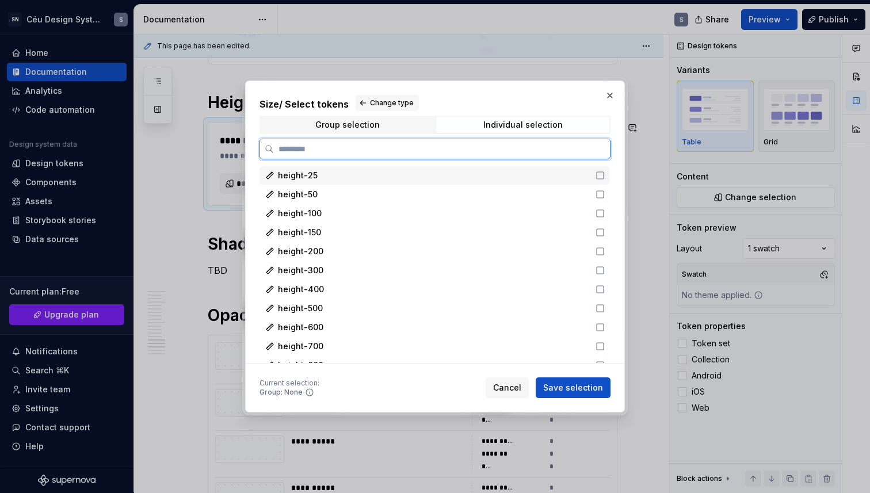
click at [307, 172] on span "height-25" at bounding box center [298, 176] width 40 height 12
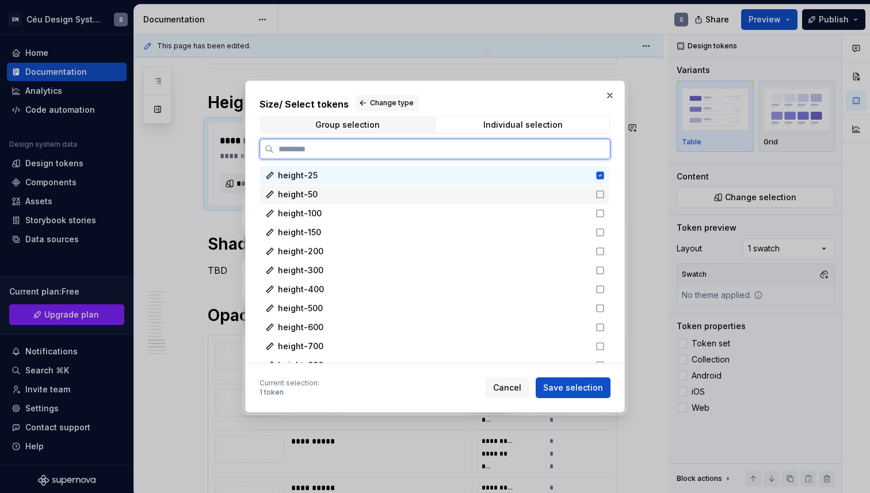
click at [371, 186] on div "height-50" at bounding box center [435, 194] width 350 height 18
drag, startPoint x: 385, startPoint y: 210, endPoint x: 382, endPoint y: 220, distance: 10.9
click at [385, 210] on div "height-100" at bounding box center [433, 214] width 311 height 12
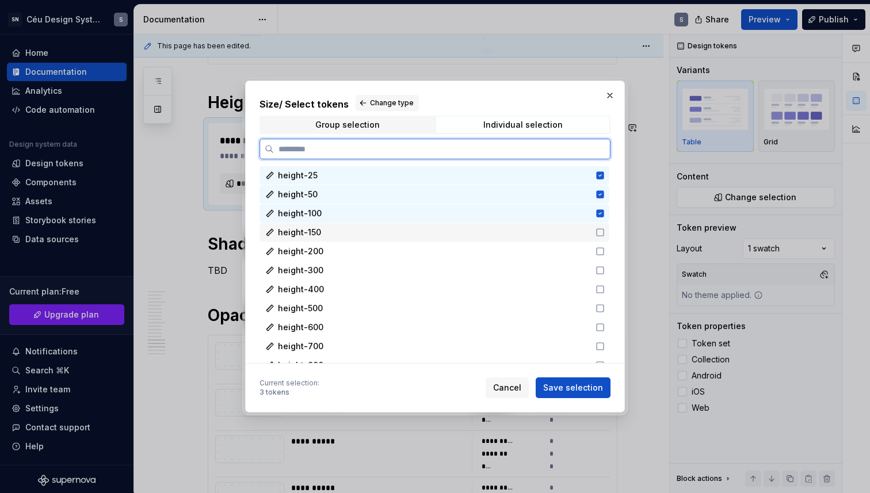
click at [369, 246] on div "height-200" at bounding box center [433, 252] width 311 height 12
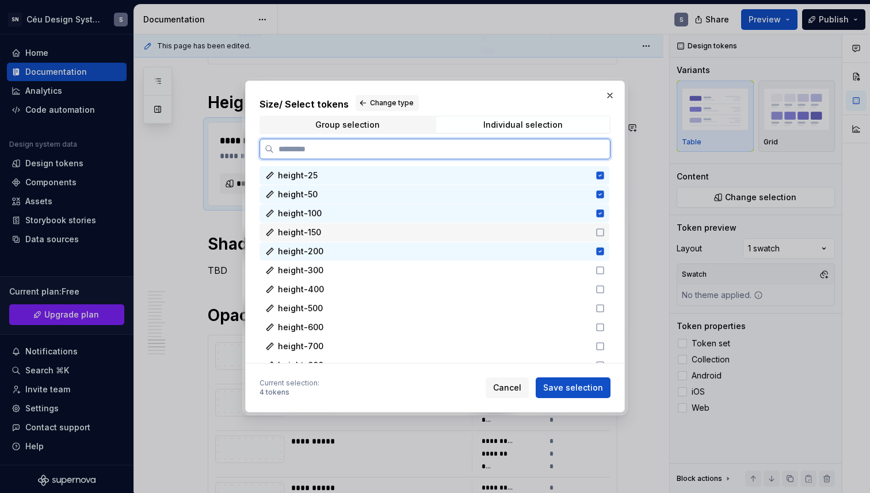
click at [360, 233] on div "height-150" at bounding box center [433, 233] width 311 height 12
click at [347, 262] on div "height-300" at bounding box center [435, 270] width 350 height 18
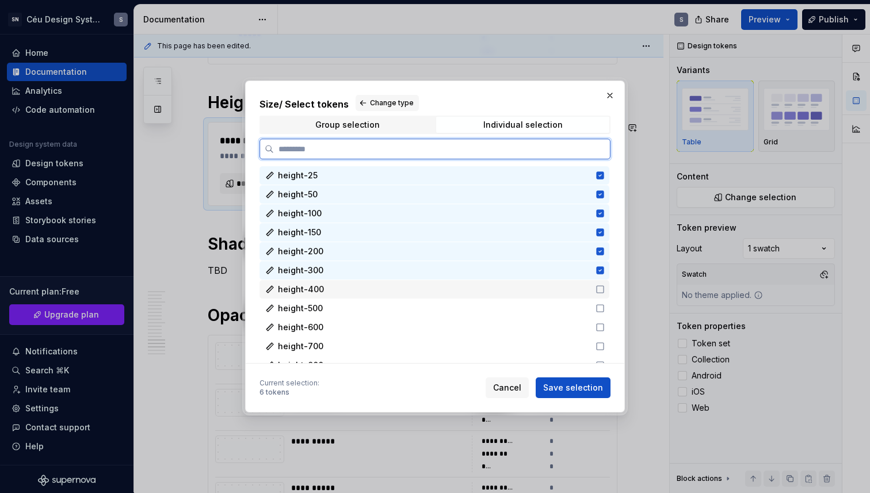
click at [336, 284] on div "height-400" at bounding box center [433, 290] width 311 height 12
click at [329, 310] on div "height-500" at bounding box center [433, 309] width 311 height 12
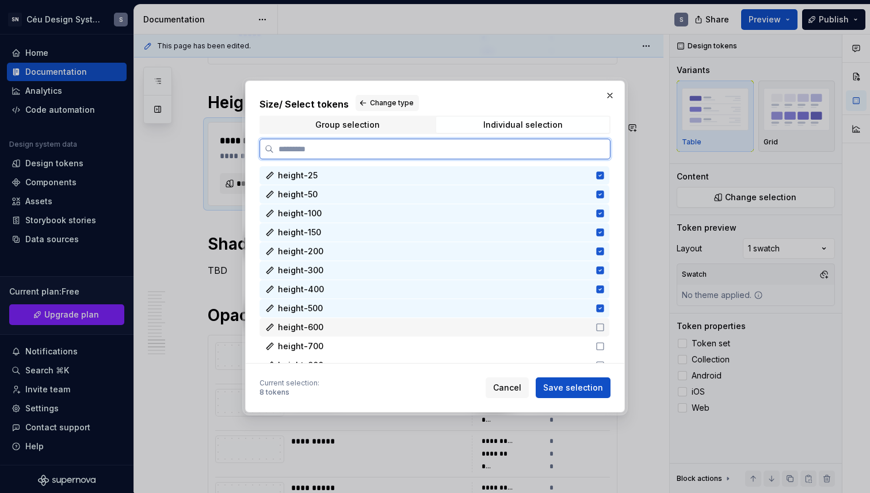
click at [327, 332] on div "height-600" at bounding box center [433, 328] width 311 height 12
click at [325, 346] on div "height-700" at bounding box center [433, 347] width 311 height 12
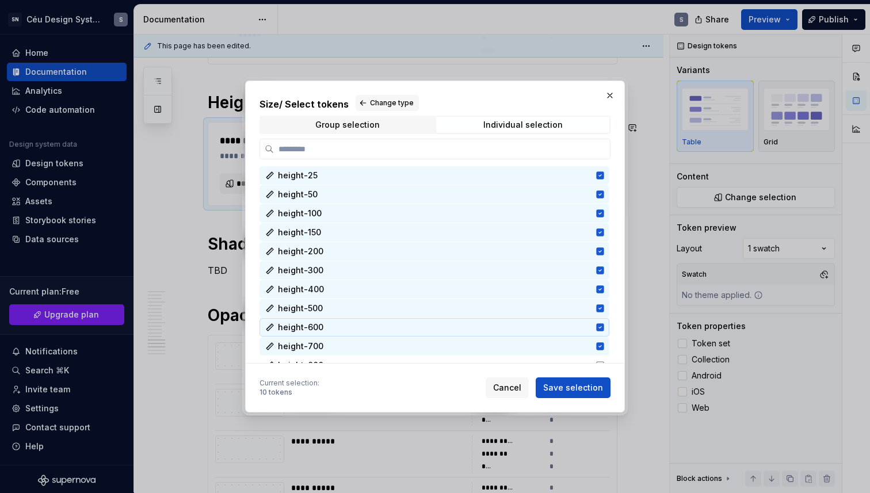
scroll to position [49, 0]
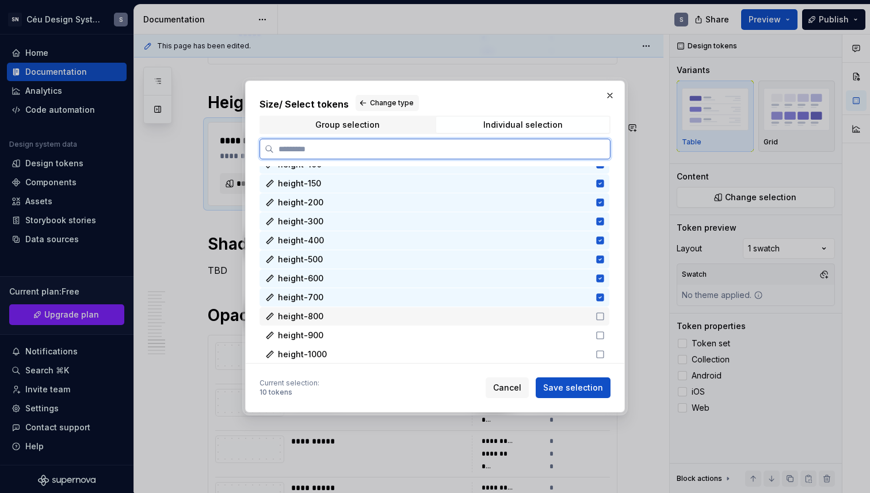
click at [320, 328] on div "height-900" at bounding box center [435, 335] width 350 height 18
click at [323, 320] on div "height-800" at bounding box center [433, 317] width 311 height 12
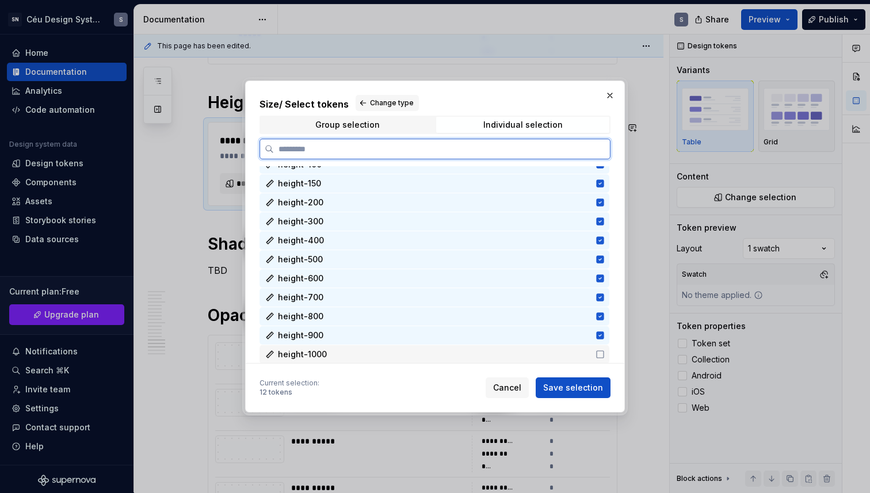
click at [323, 356] on span "height-1000" at bounding box center [302, 355] width 49 height 12
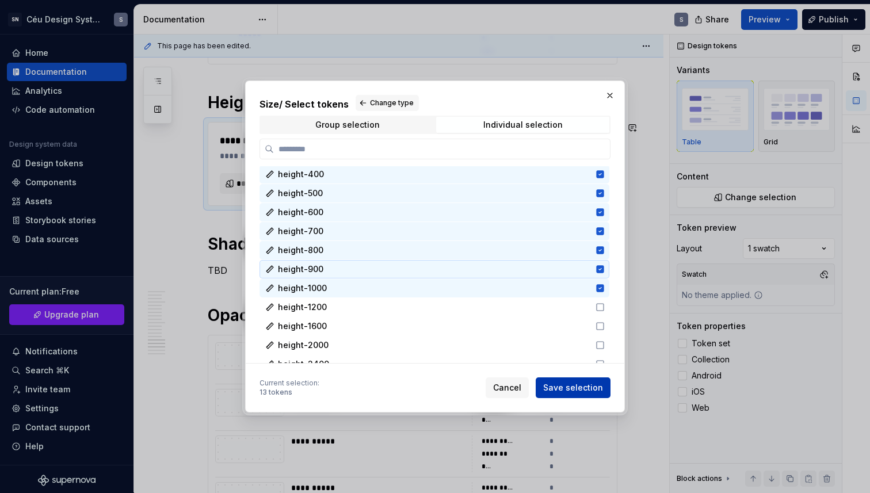
scroll to position [158, 0]
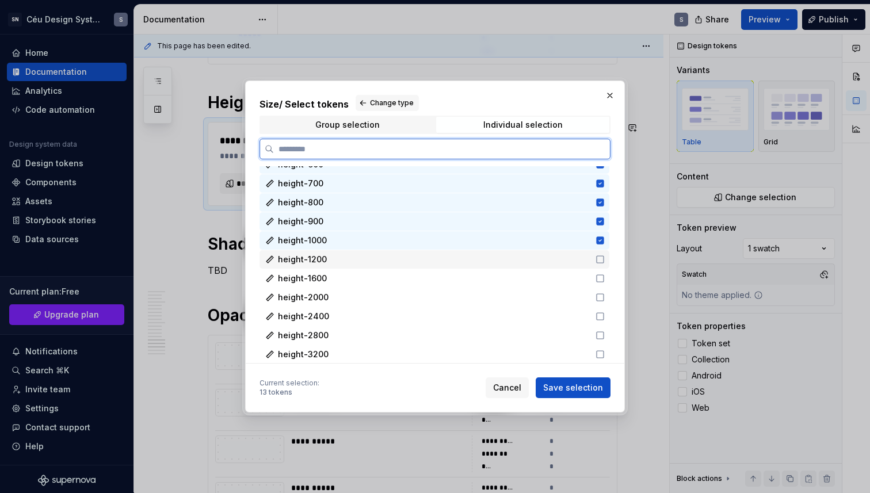
click at [298, 263] on span "height-1200" at bounding box center [302, 260] width 49 height 12
click at [311, 281] on span "height-1600" at bounding box center [302, 279] width 49 height 12
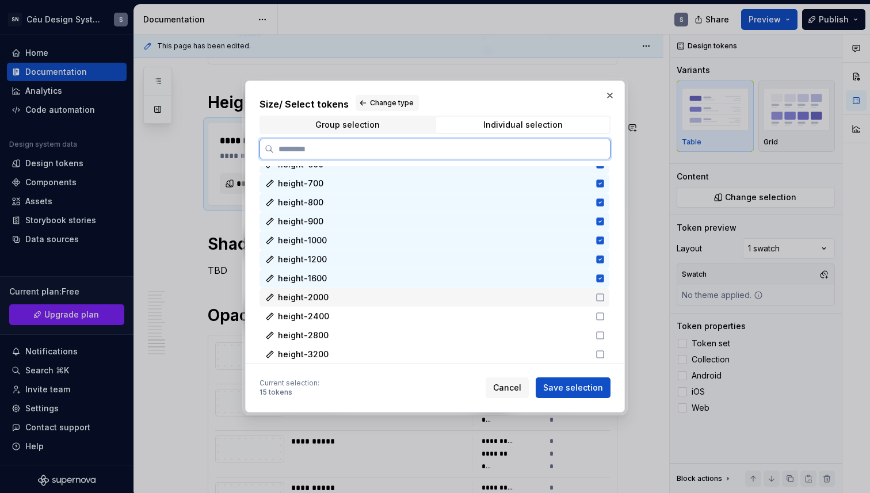
click at [315, 300] on span "height-2000" at bounding box center [303, 298] width 51 height 12
click at [316, 318] on span "height-2400" at bounding box center [303, 317] width 51 height 12
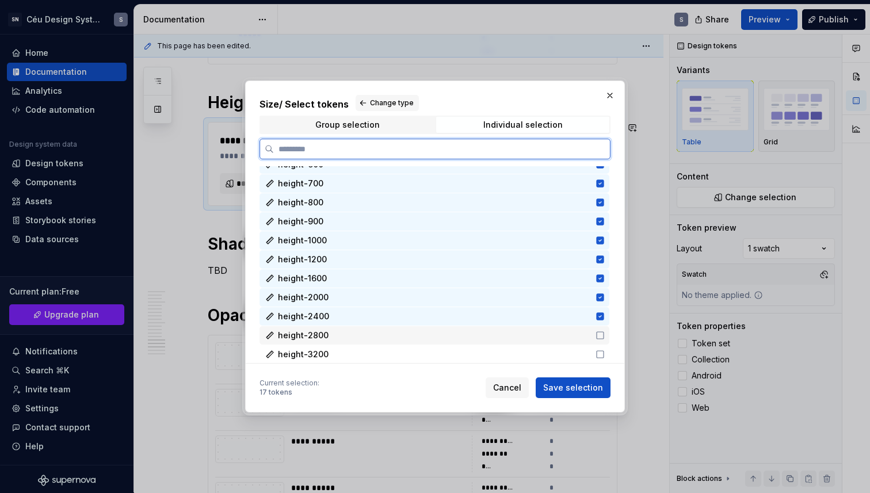
click at [318, 337] on span "height-2800" at bounding box center [303, 336] width 51 height 12
drag, startPoint x: 321, startPoint y: 360, endPoint x: 343, endPoint y: 334, distance: 33.5
click at [322, 360] on div "height-3200" at bounding box center [435, 354] width 350 height 18
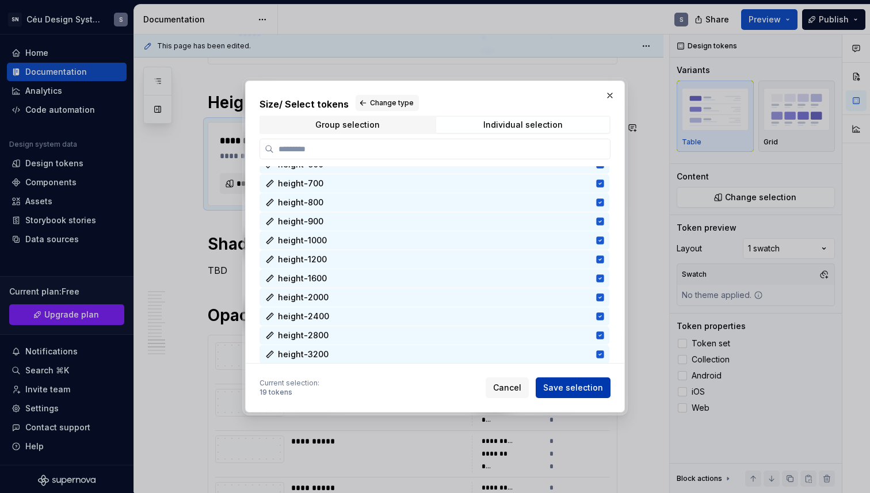
click at [577, 391] on span "Save selection" at bounding box center [573, 388] width 60 height 12
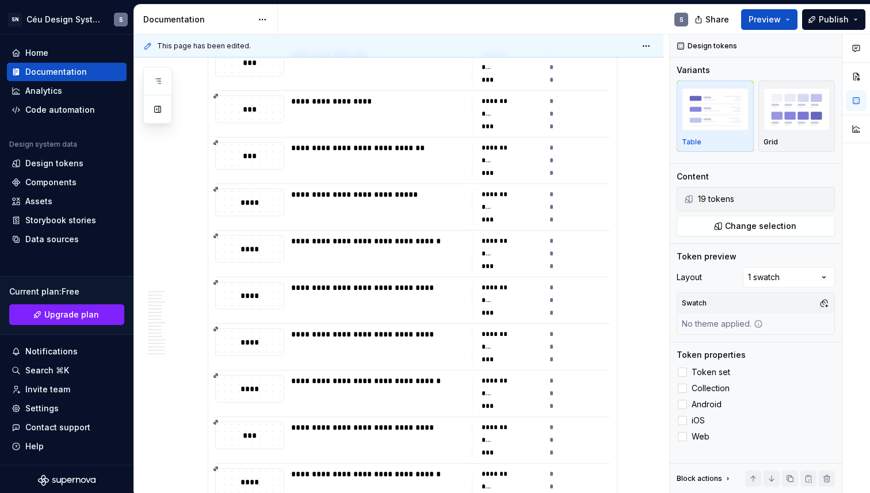
scroll to position [0, 0]
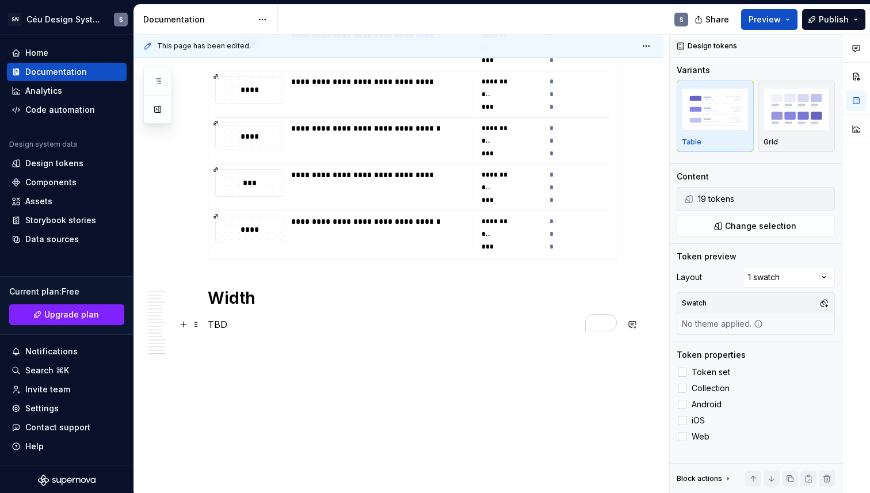
click at [219, 329] on p "TBD" at bounding box center [413, 325] width 410 height 14
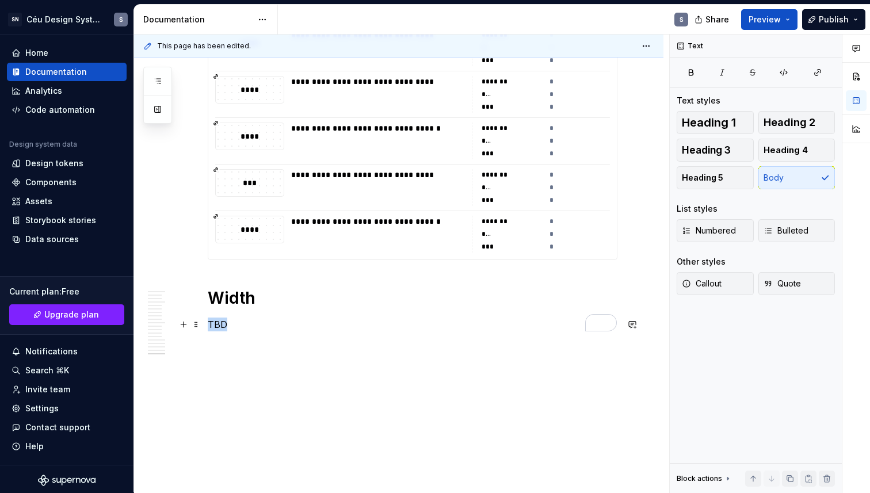
click at [219, 329] on p "TBD" at bounding box center [413, 325] width 410 height 14
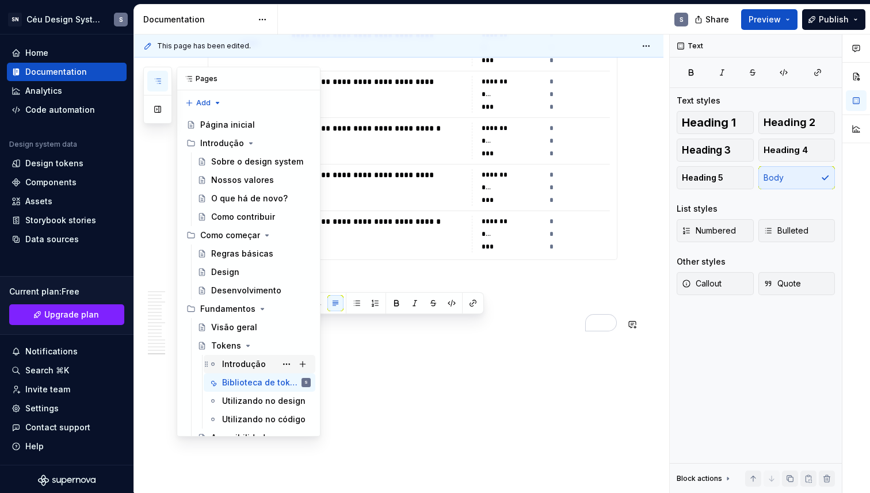
scroll to position [161, 0]
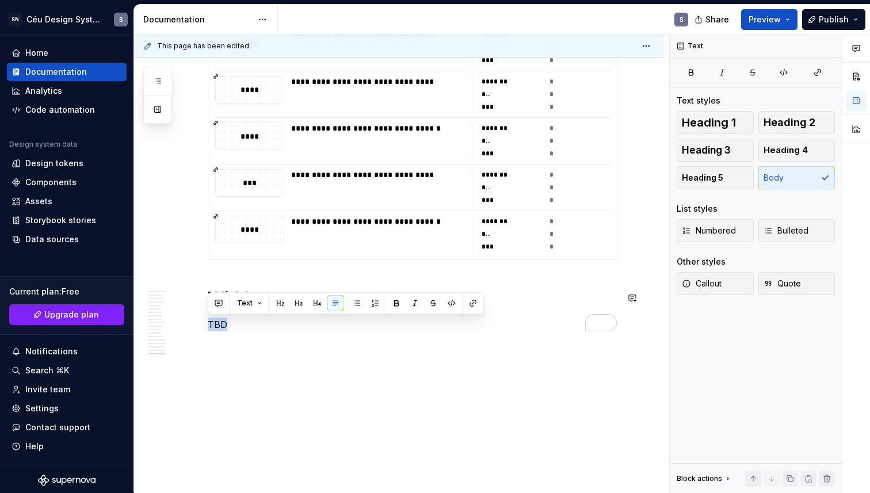
click at [599, 314] on div at bounding box center [601, 322] width 32 height 17
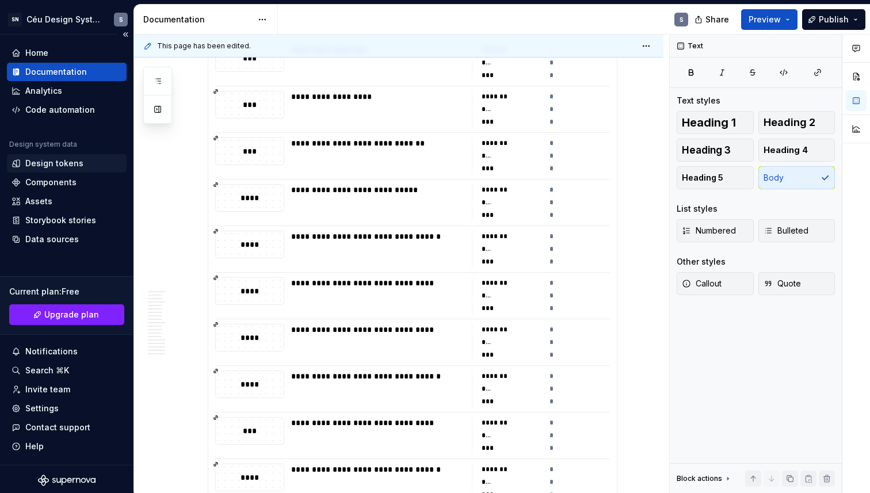
click at [79, 162] on div "Design tokens" at bounding box center [54, 164] width 58 height 12
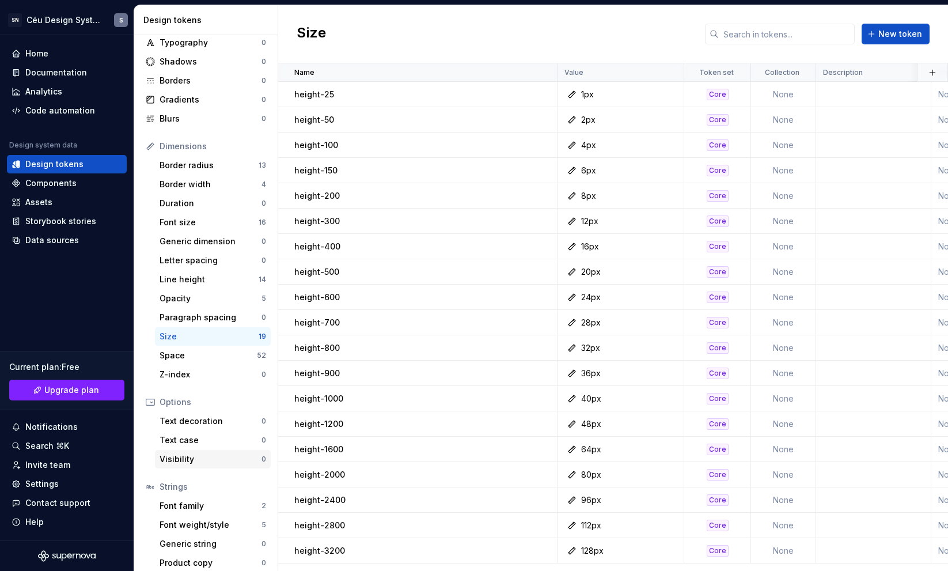
scroll to position [60, 0]
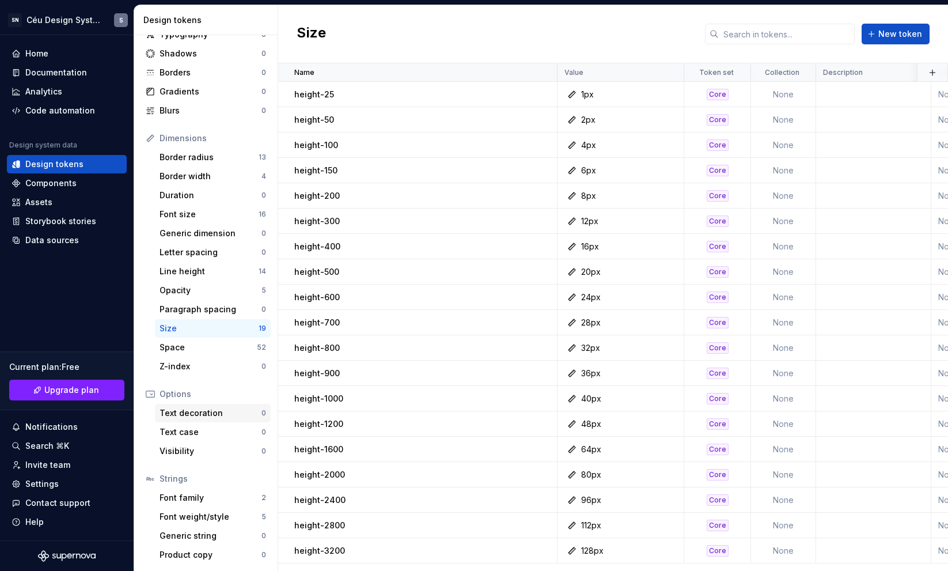
click at [201, 413] on div "Text decoration" at bounding box center [210, 413] width 102 height 12
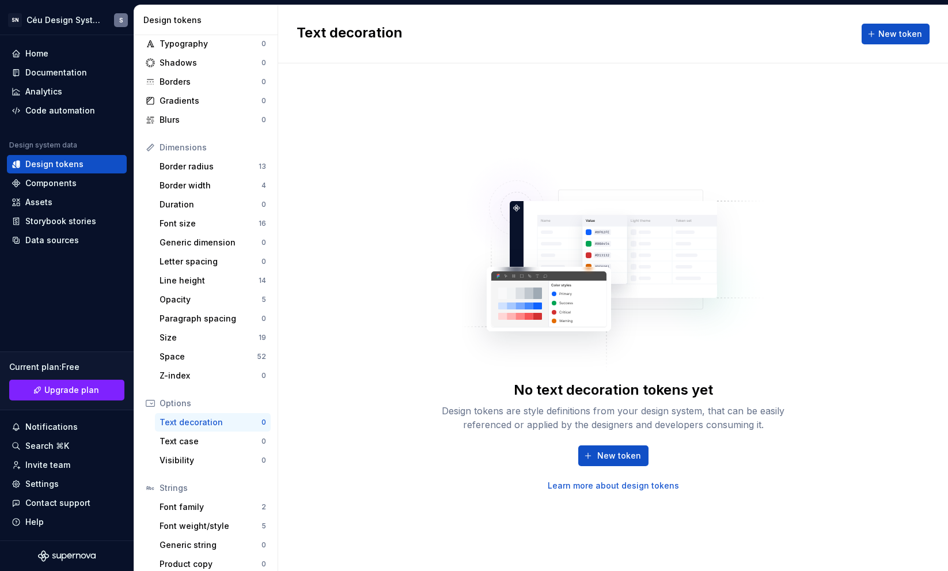
scroll to position [60, 0]
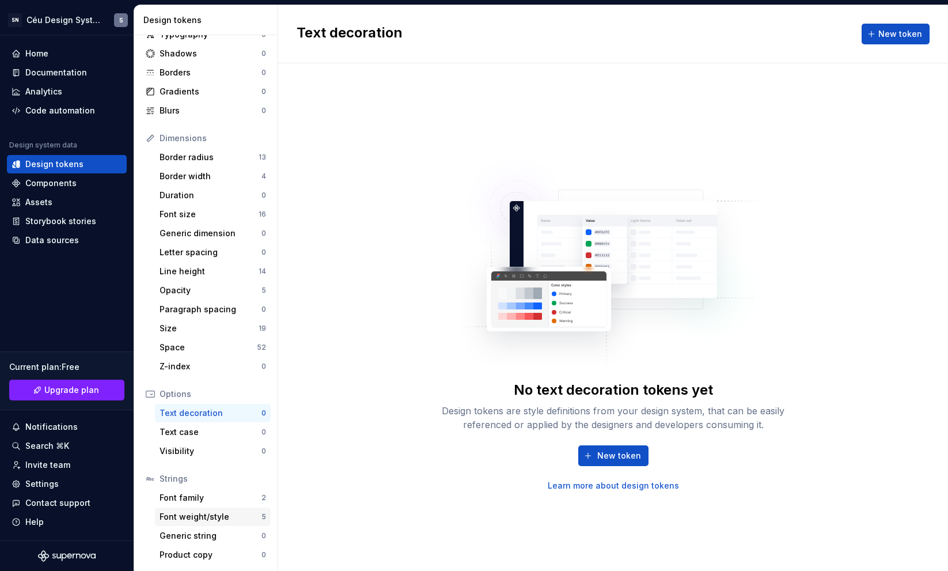
click at [208, 493] on div "Font weight/style" at bounding box center [210, 517] width 102 height 12
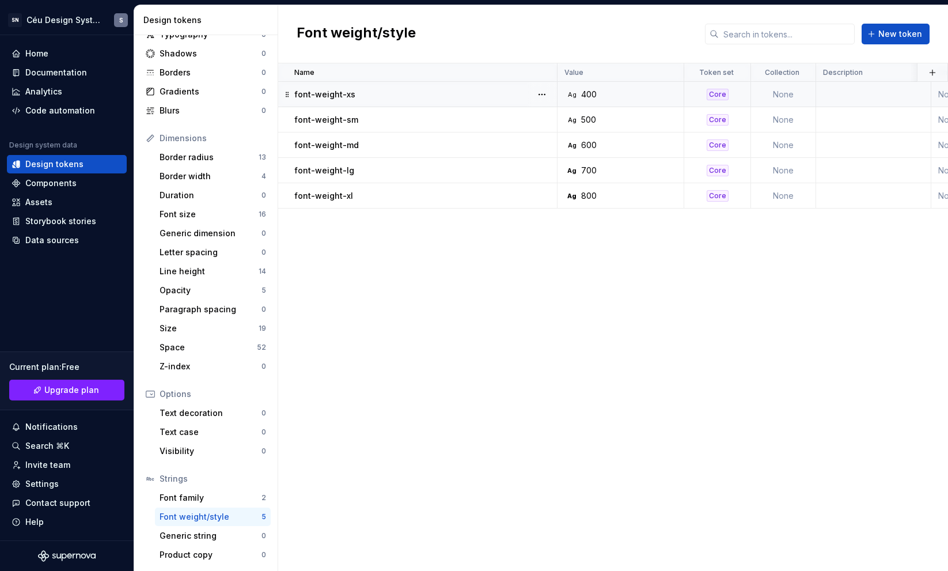
click at [593, 97] on div "400" at bounding box center [589, 95] width 16 height 12
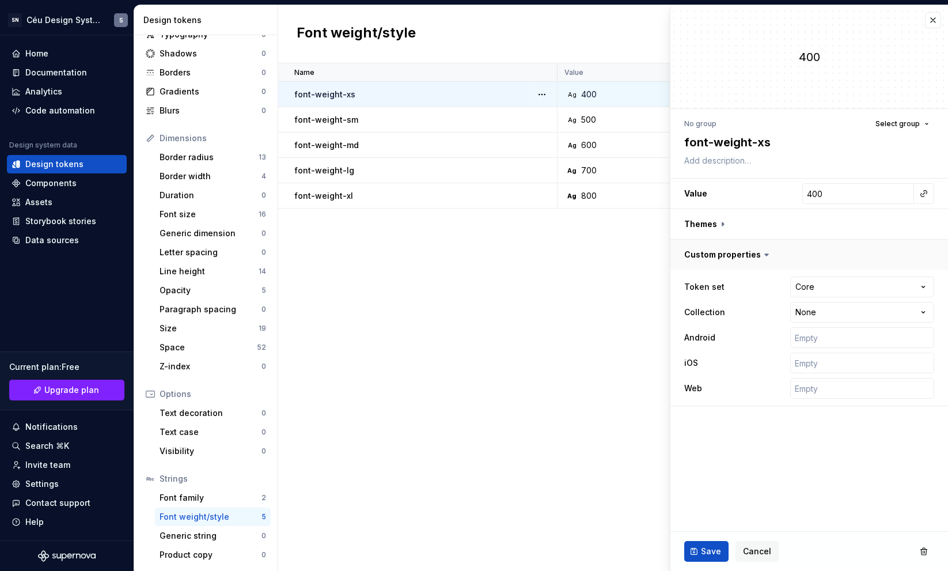
type textarea "*"
